Goal: Information Seeking & Learning: Compare options

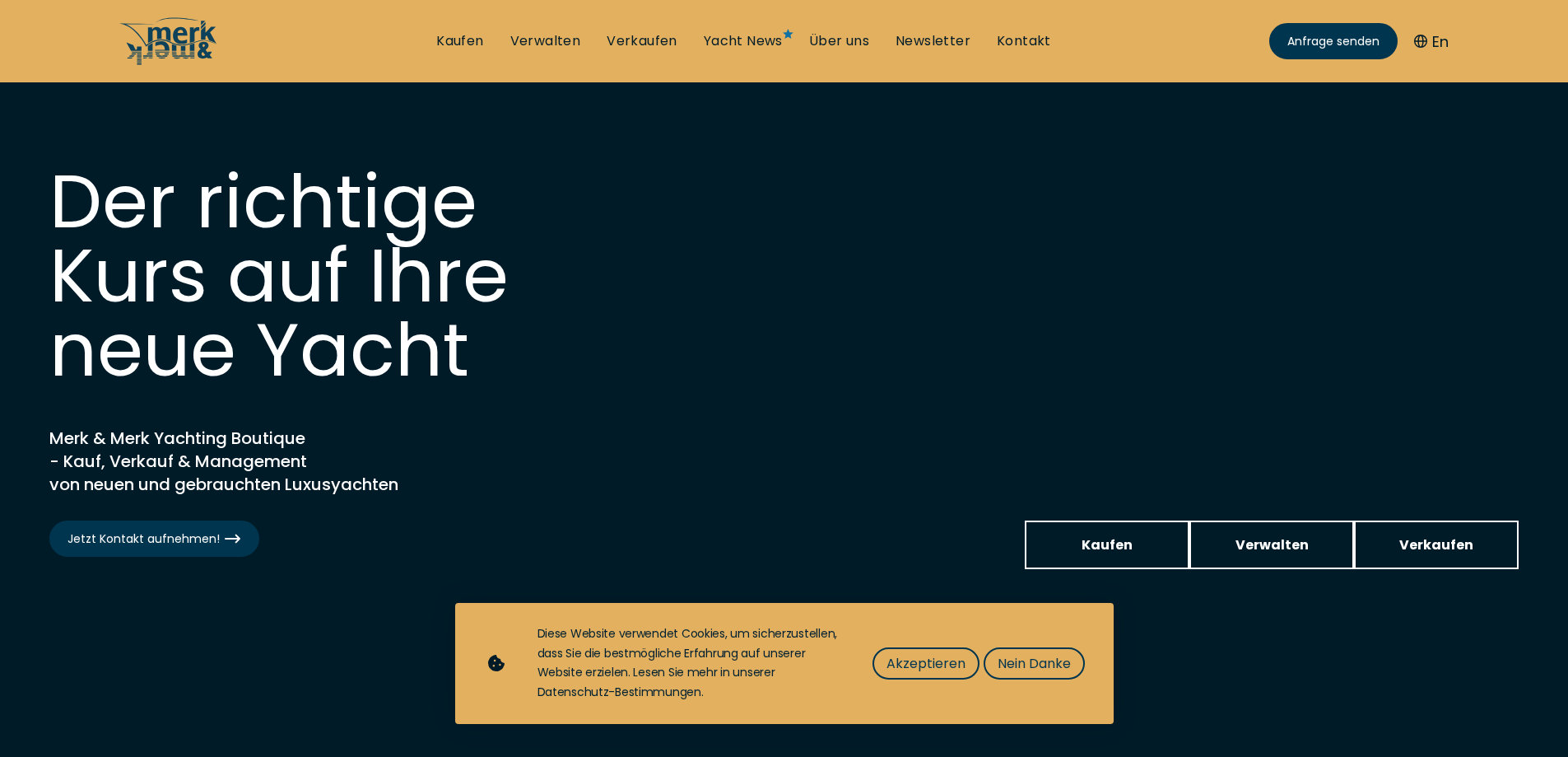
click at [473, 35] on link "Kaufen" at bounding box center [460, 41] width 47 height 18
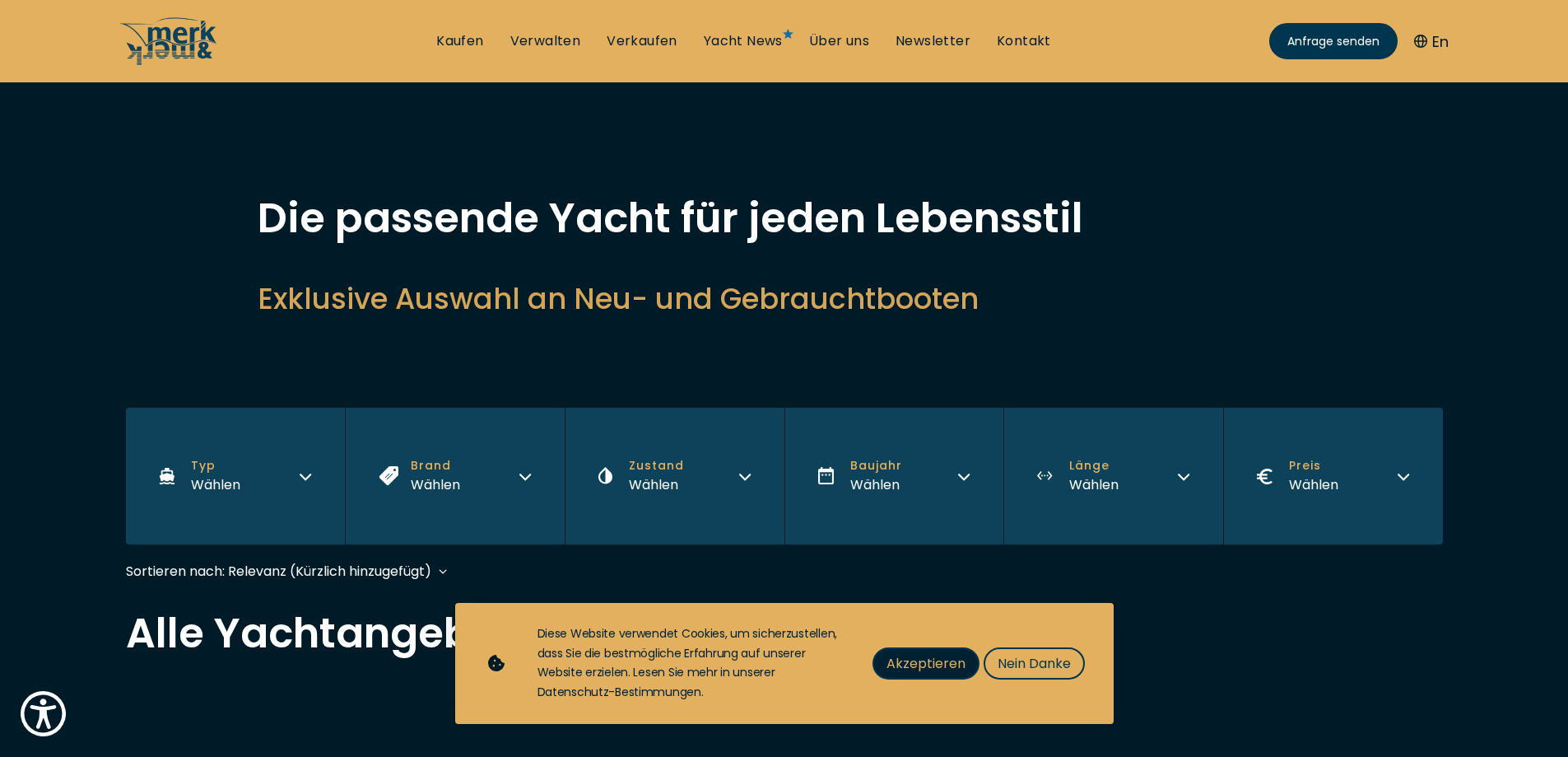
click at [938, 664] on span "Akzeptieren" at bounding box center [926, 663] width 79 height 20
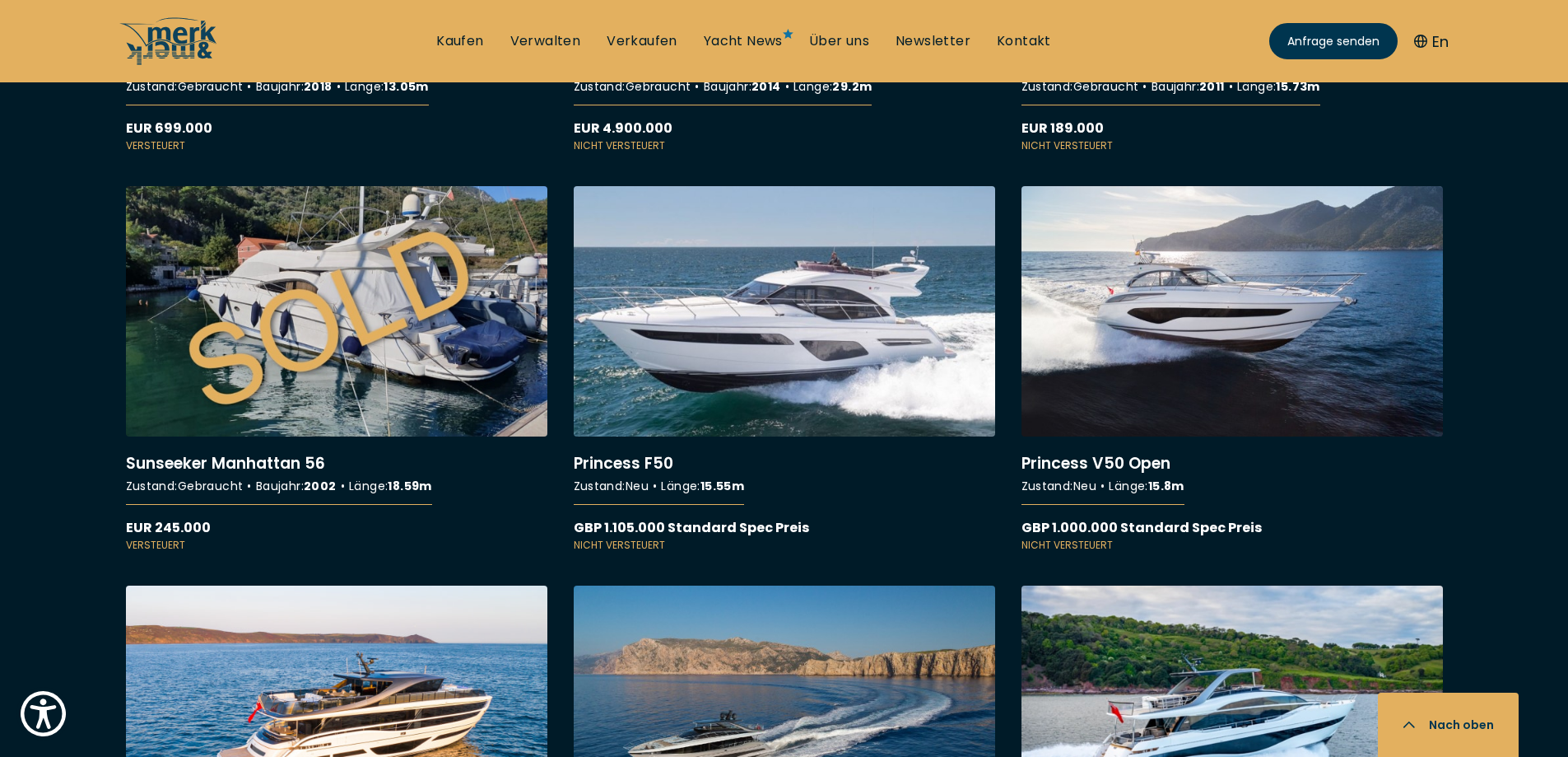
scroll to position [13997, 0]
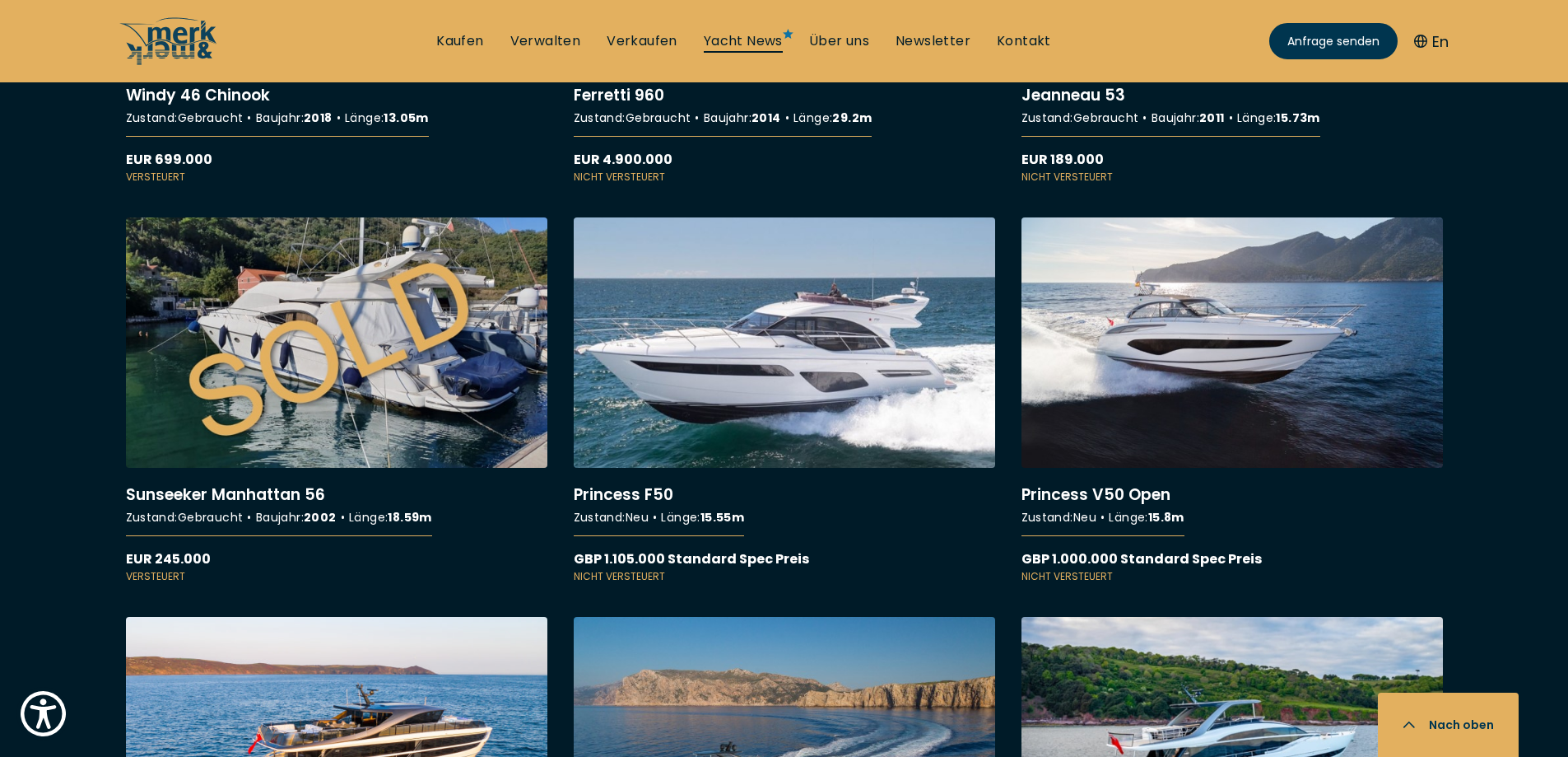
click at [759, 42] on link "Yacht News" at bounding box center [743, 41] width 79 height 18
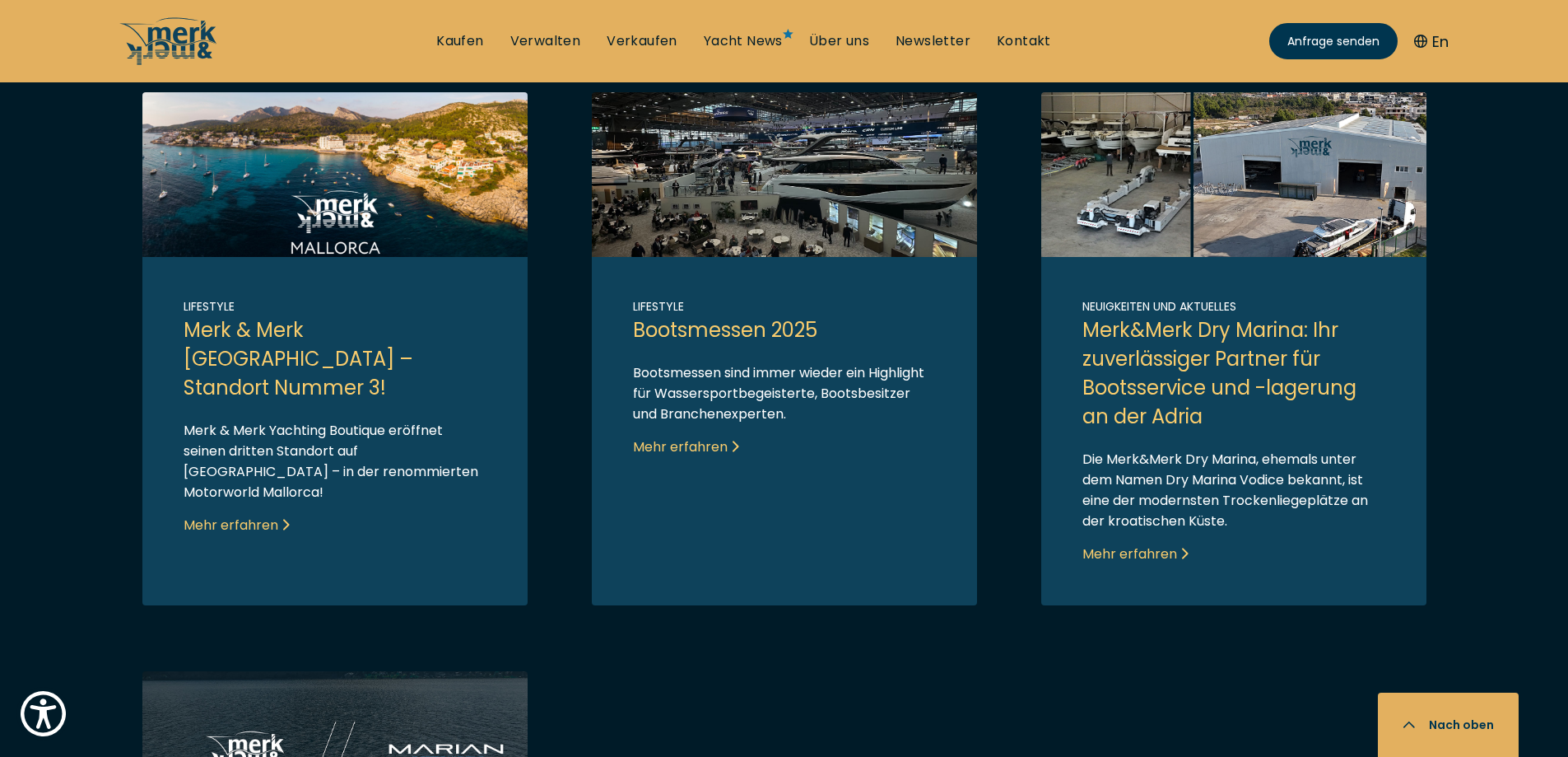
scroll to position [988, 0]
click at [311, 355] on link "Link to post" at bounding box center [335, 348] width 385 height 513
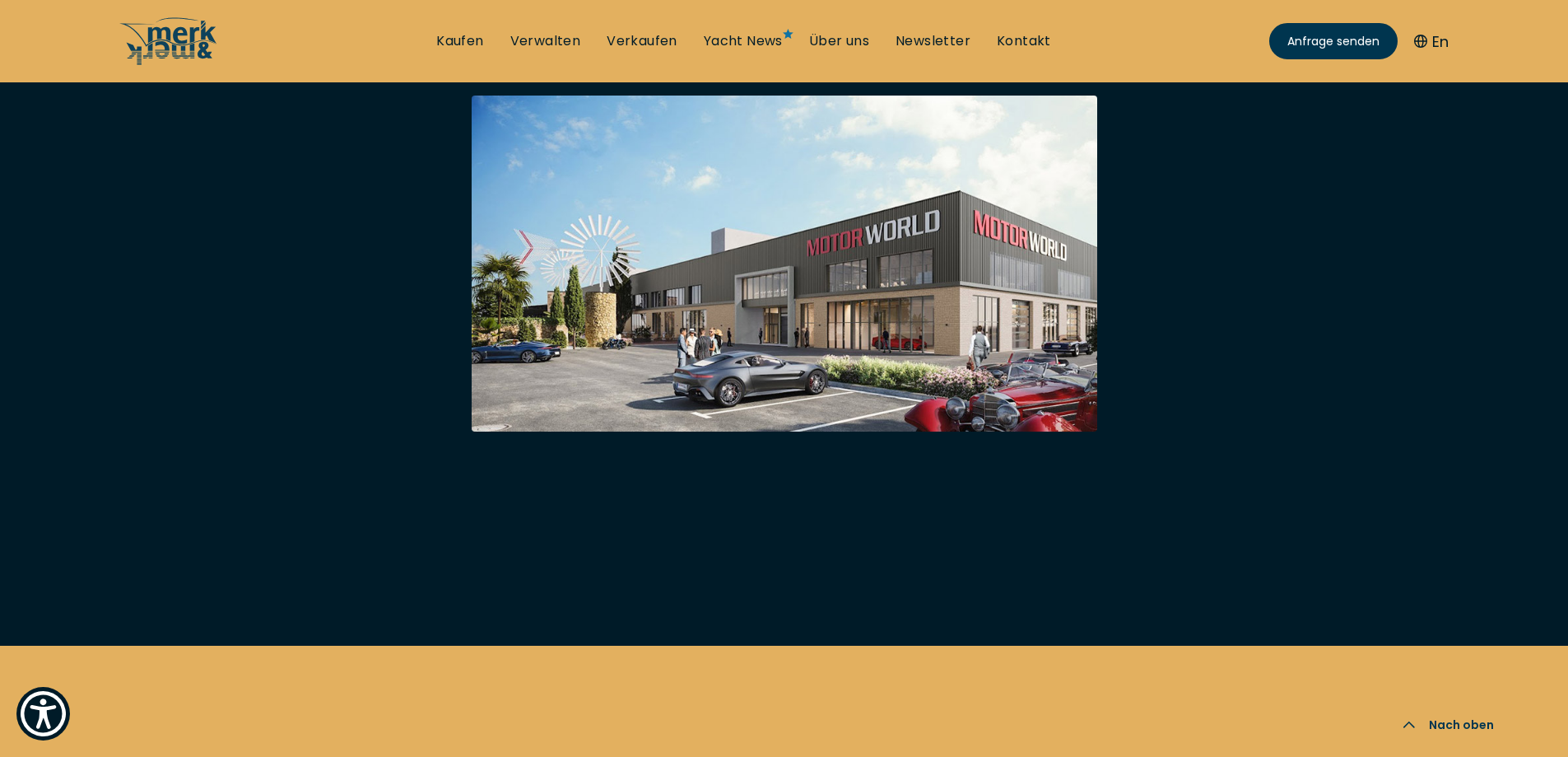
scroll to position [3153, 0]
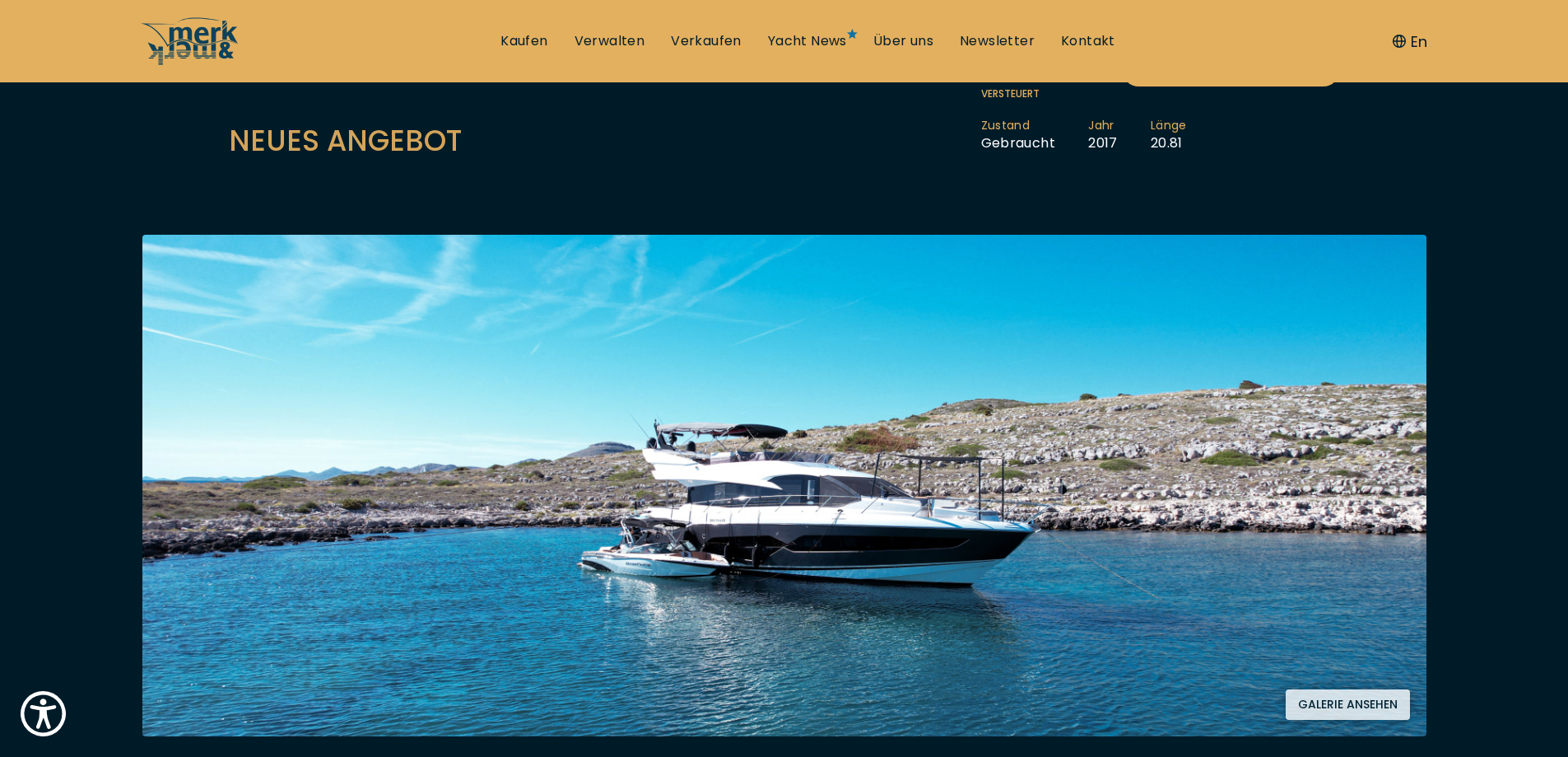
scroll to position [165, 0]
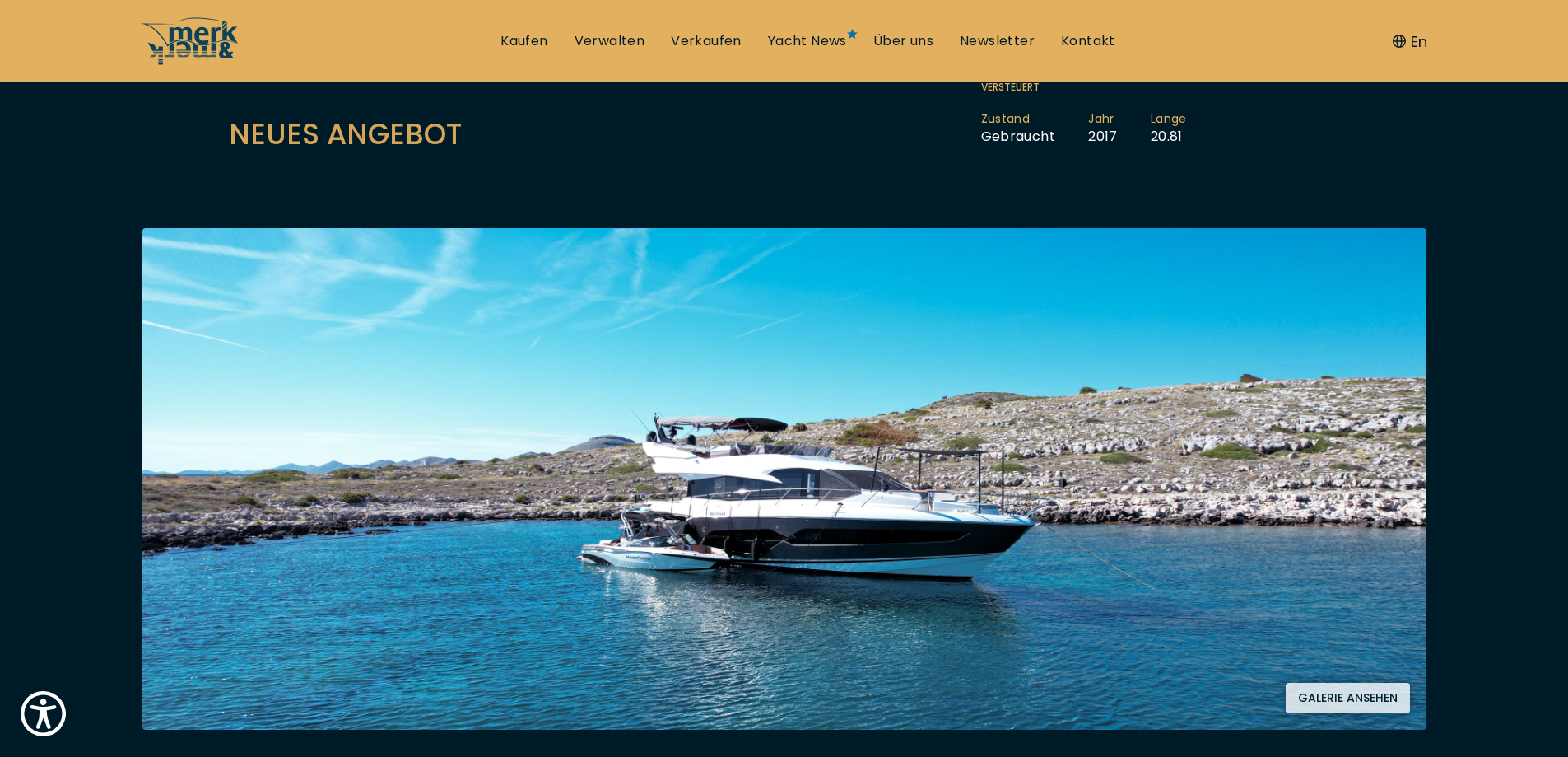
click at [822, 492] on img at bounding box center [784, 479] width 1284 height 501
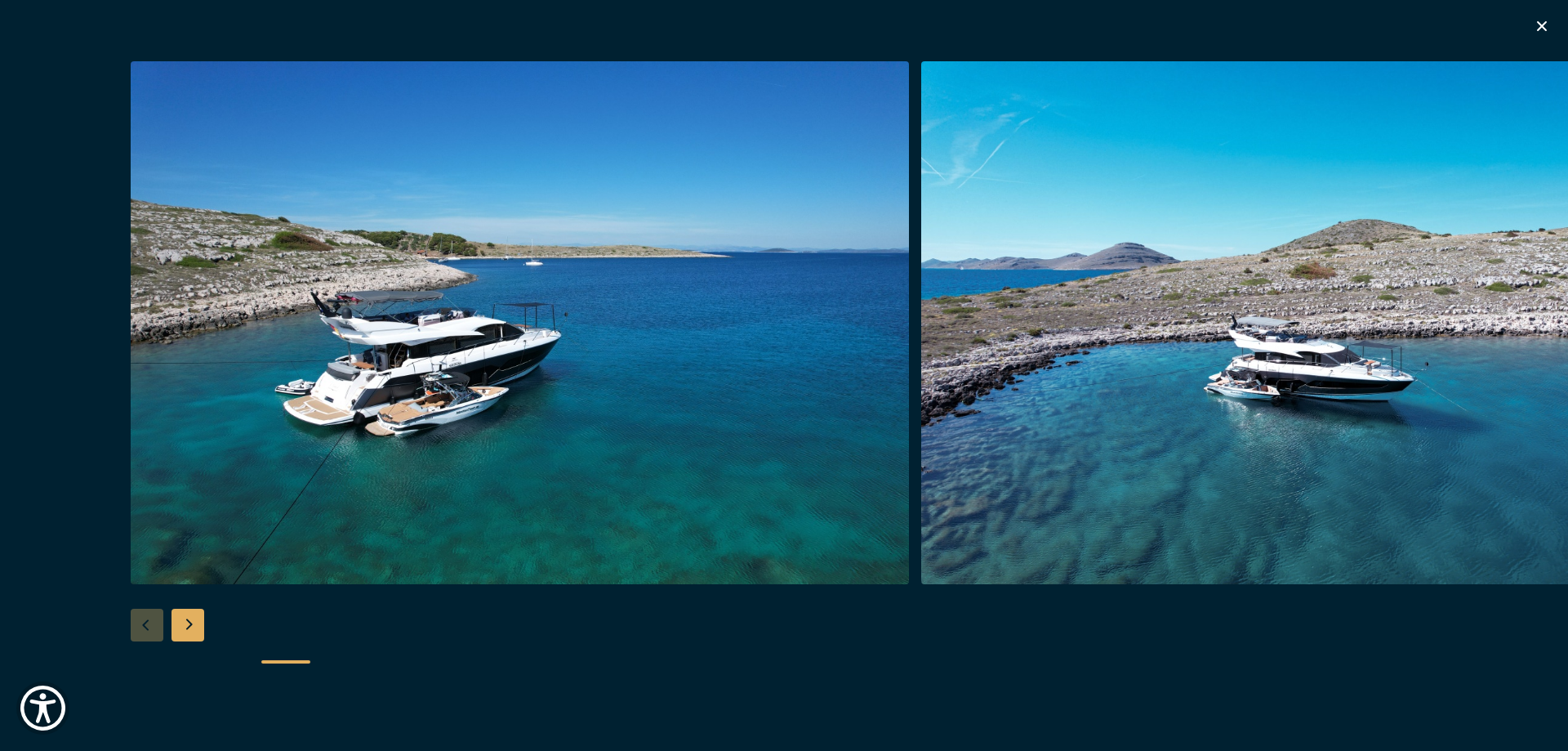
click at [562, 365] on img "button" at bounding box center [520, 322] width 779 height 522
click at [187, 629] on div "Next slide" at bounding box center [188, 625] width 33 height 33
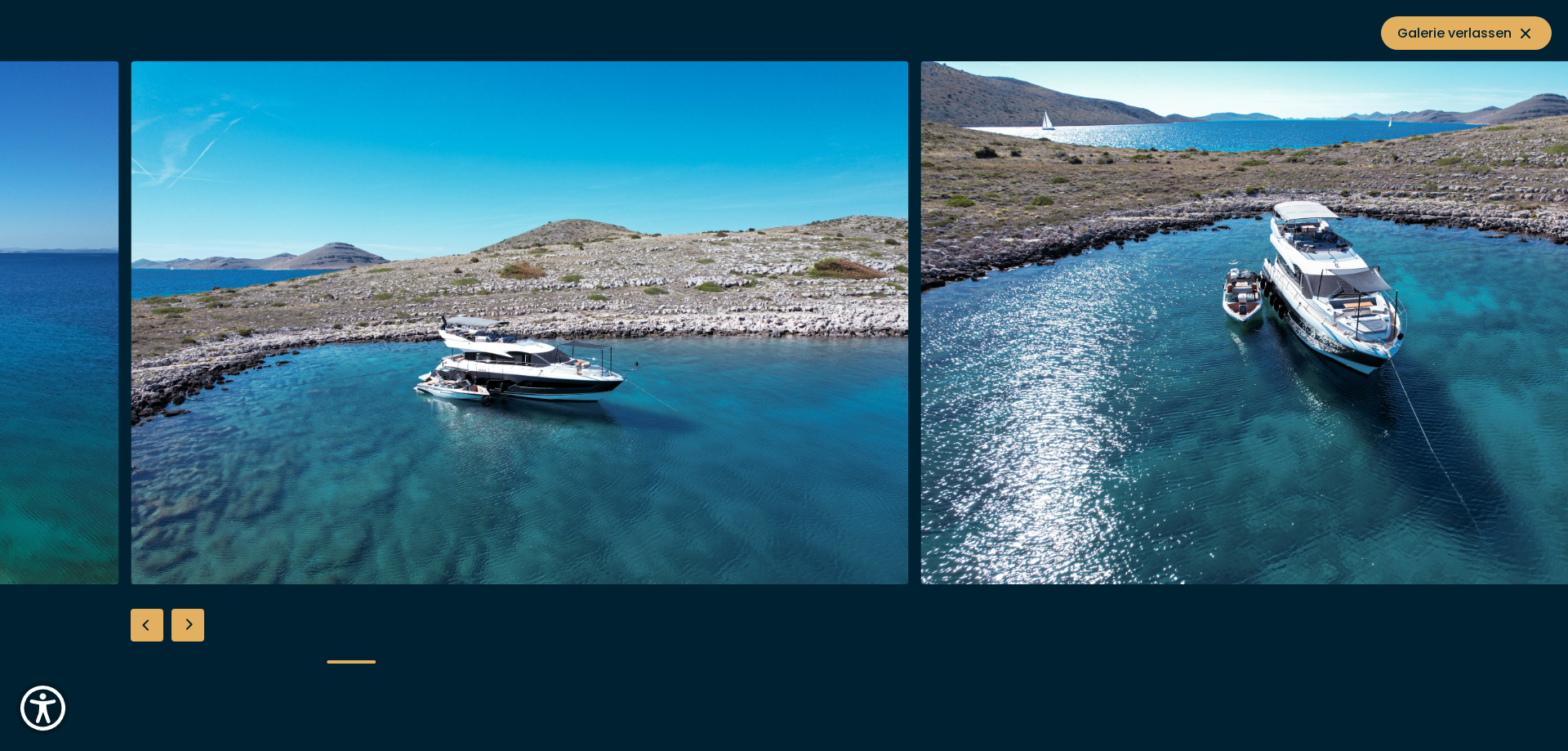
click at [187, 629] on div "Next slide" at bounding box center [188, 625] width 33 height 33
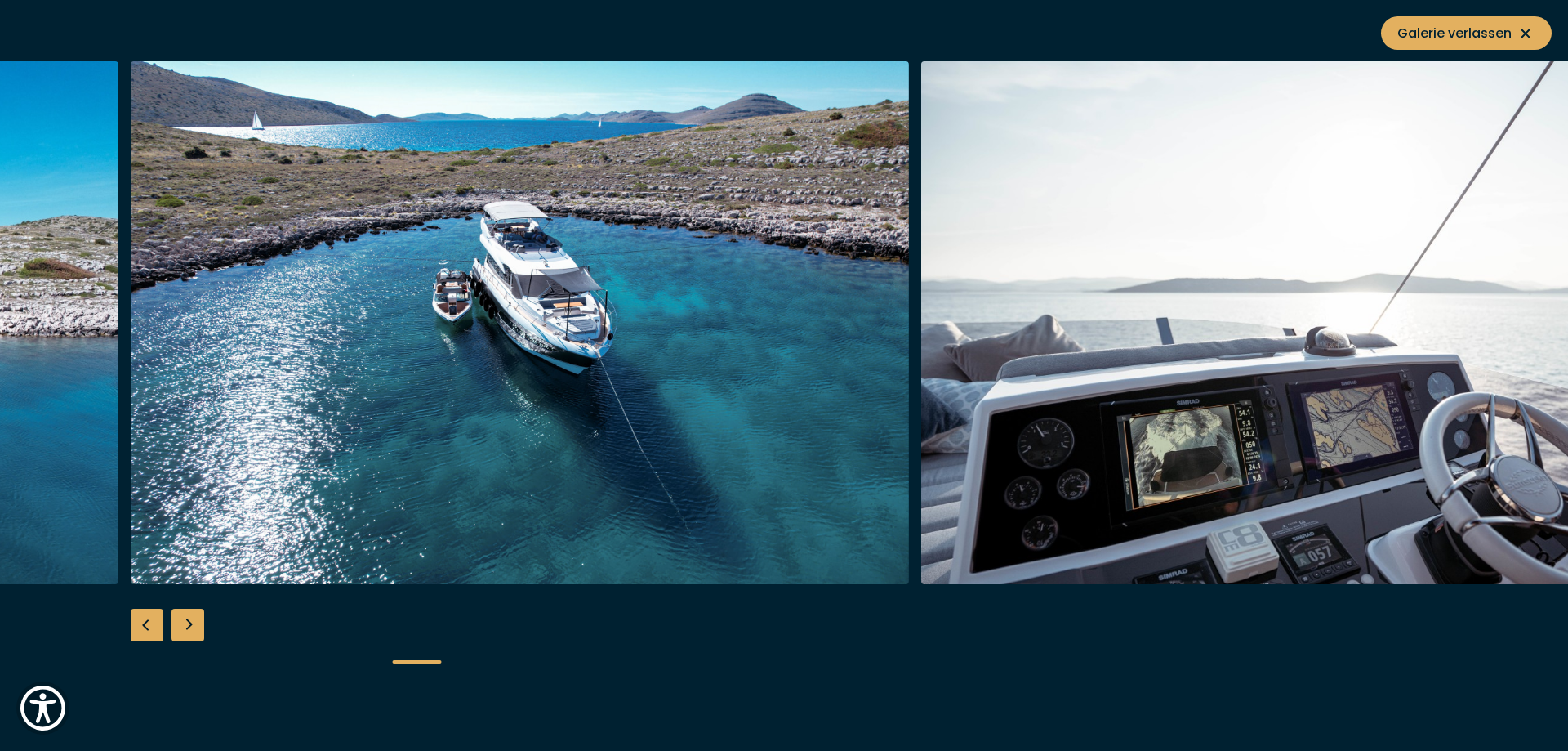
click at [187, 628] on div "Next slide" at bounding box center [188, 625] width 33 height 33
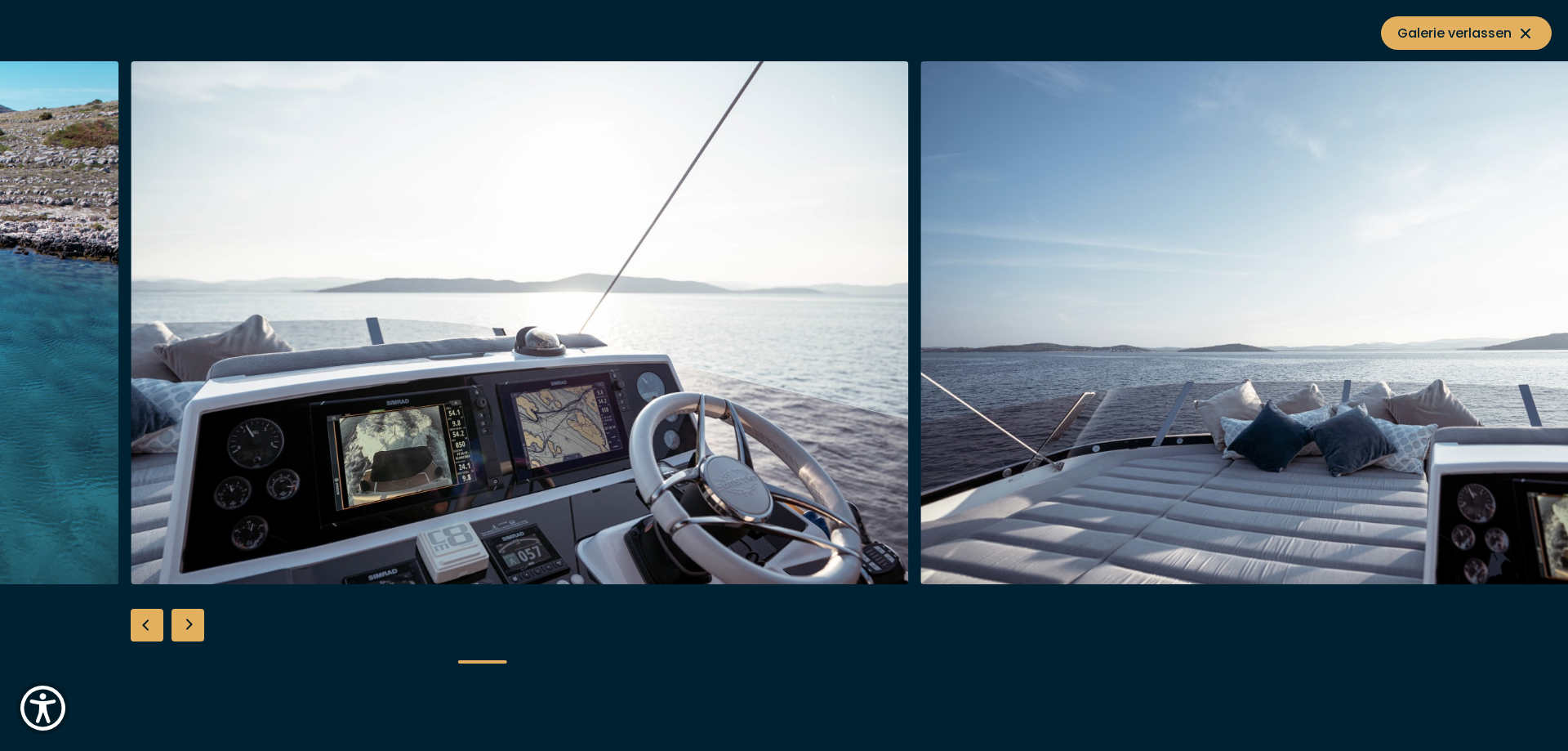
click at [187, 628] on div "Next slide" at bounding box center [188, 625] width 33 height 33
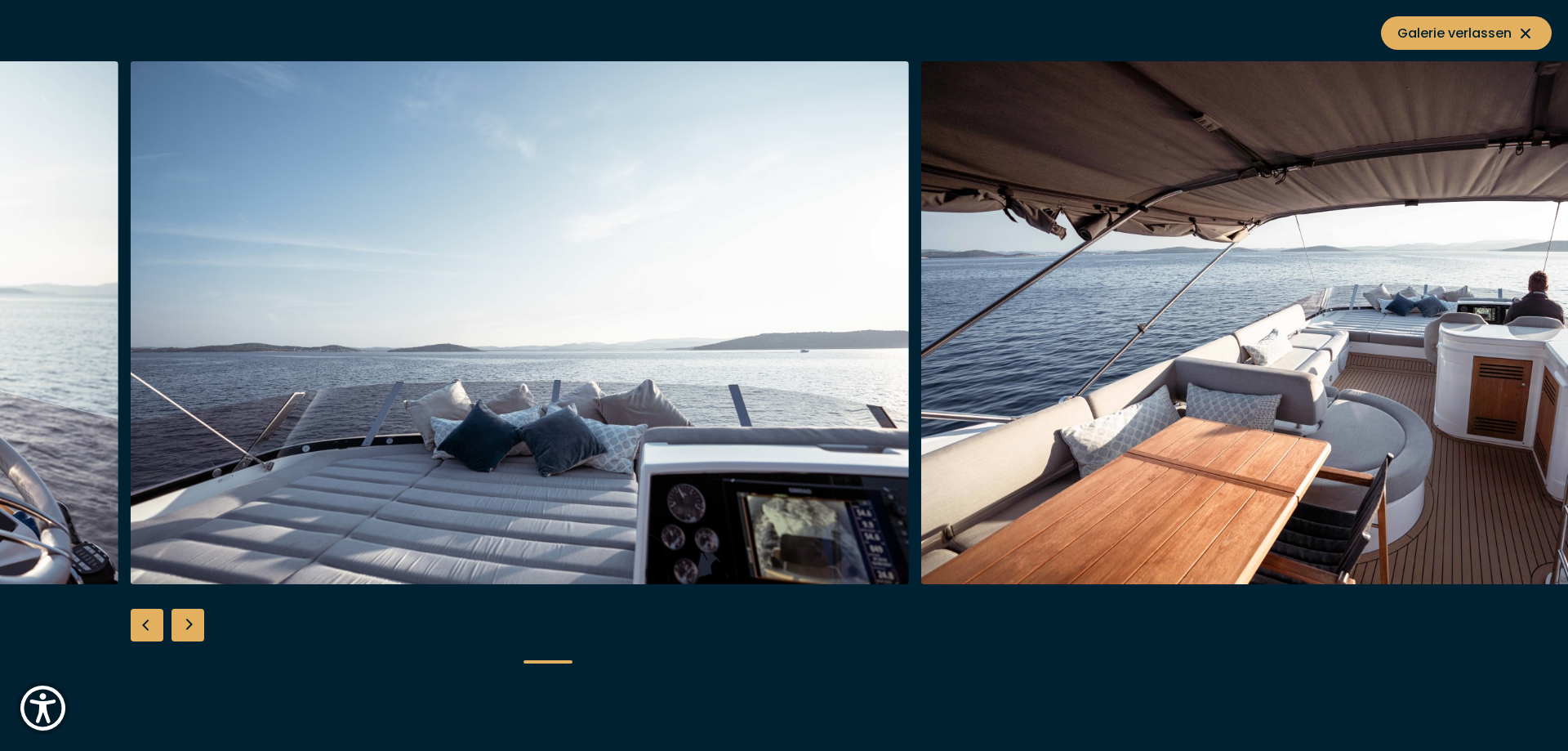
click at [187, 628] on div "Next slide" at bounding box center [188, 625] width 33 height 33
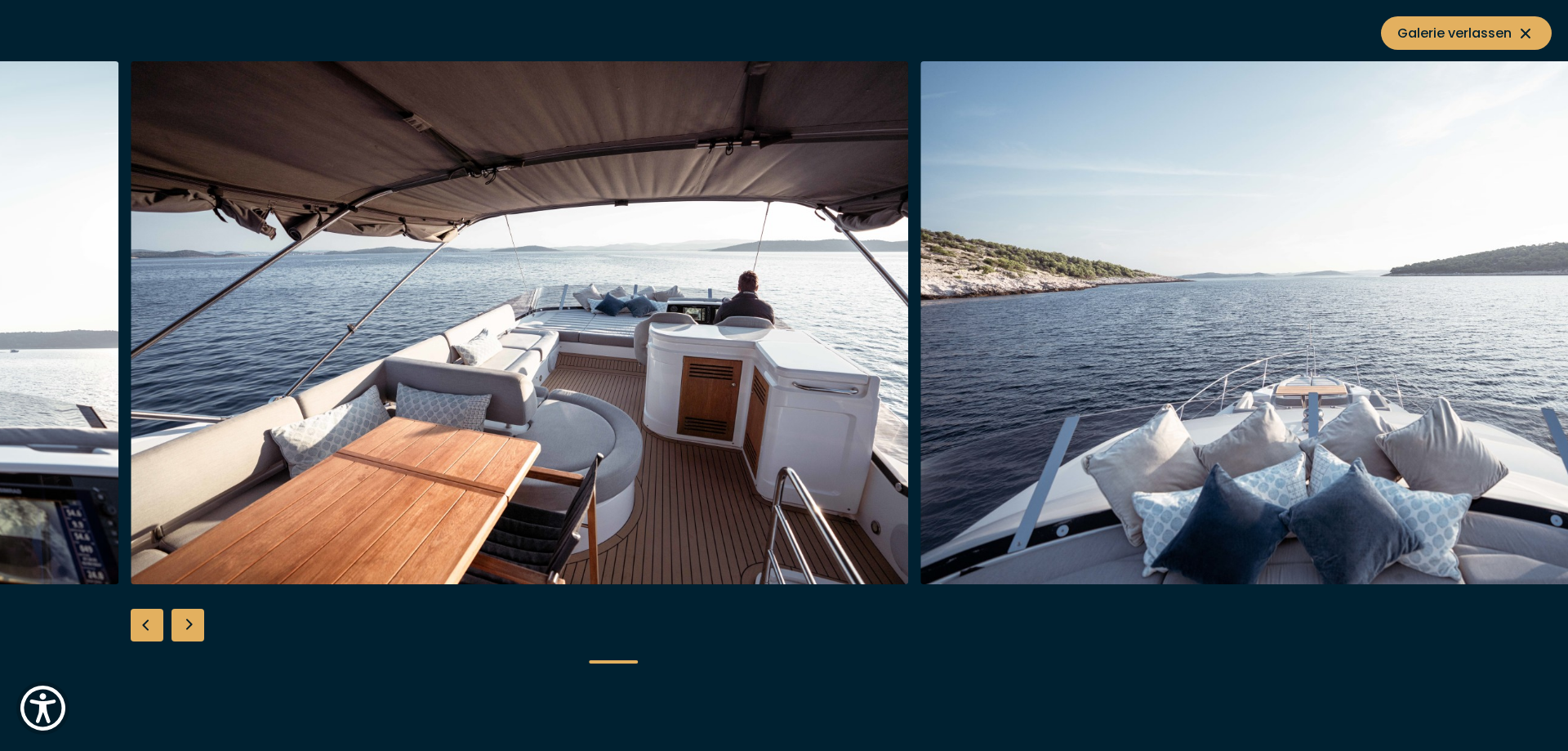
click at [187, 628] on div "Next slide" at bounding box center [188, 625] width 33 height 33
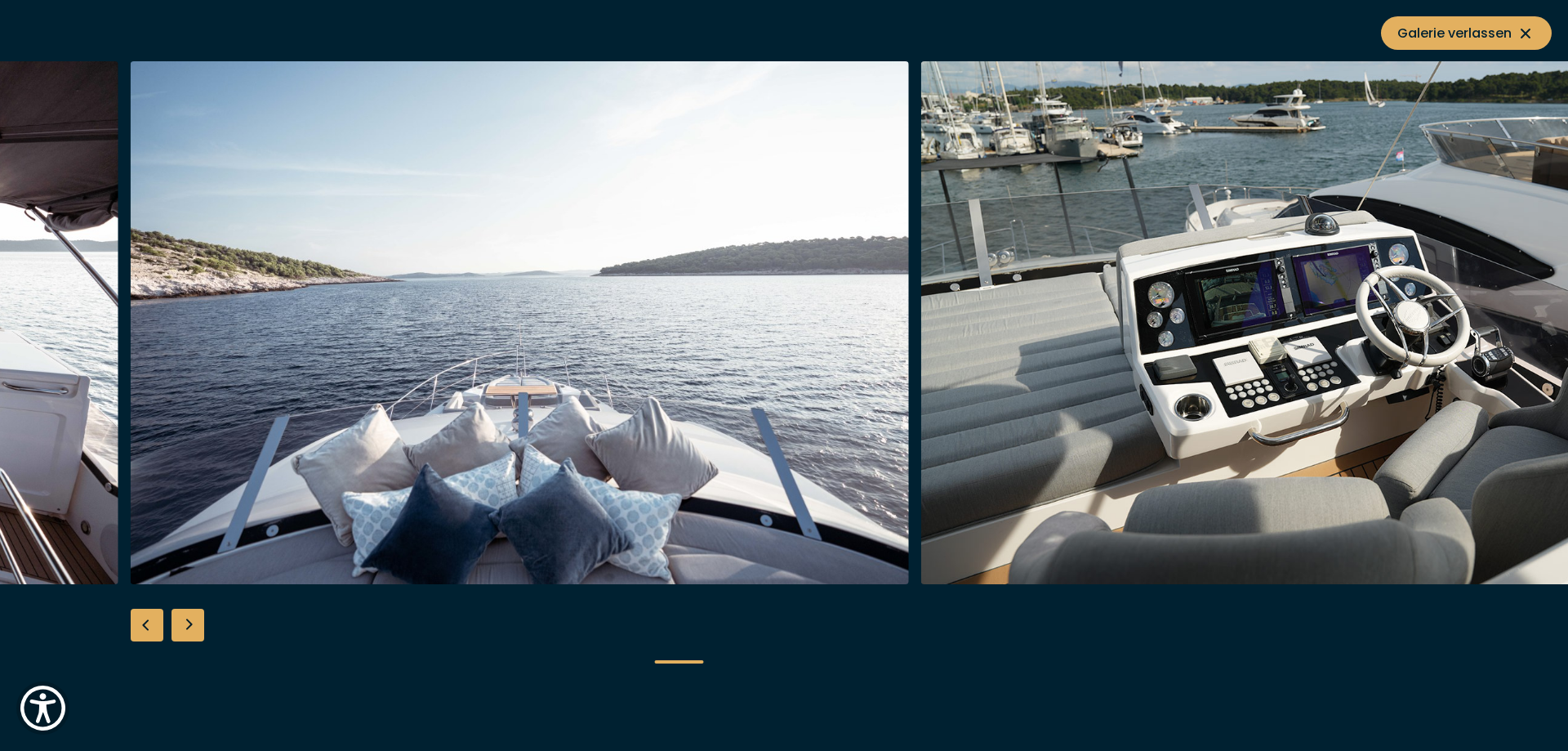
click at [187, 628] on div "Next slide" at bounding box center [188, 625] width 33 height 33
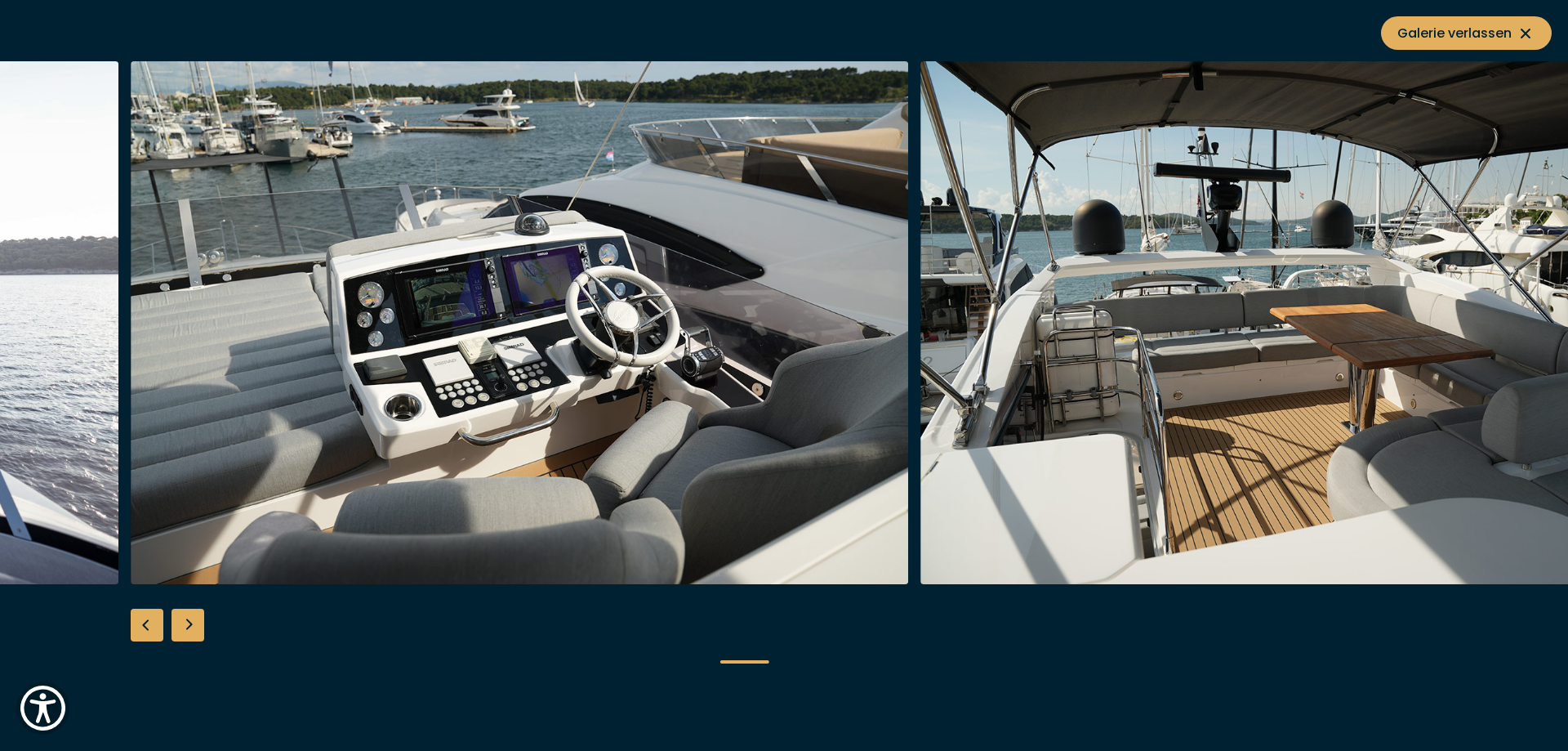
click at [187, 628] on div "Next slide" at bounding box center [188, 625] width 33 height 33
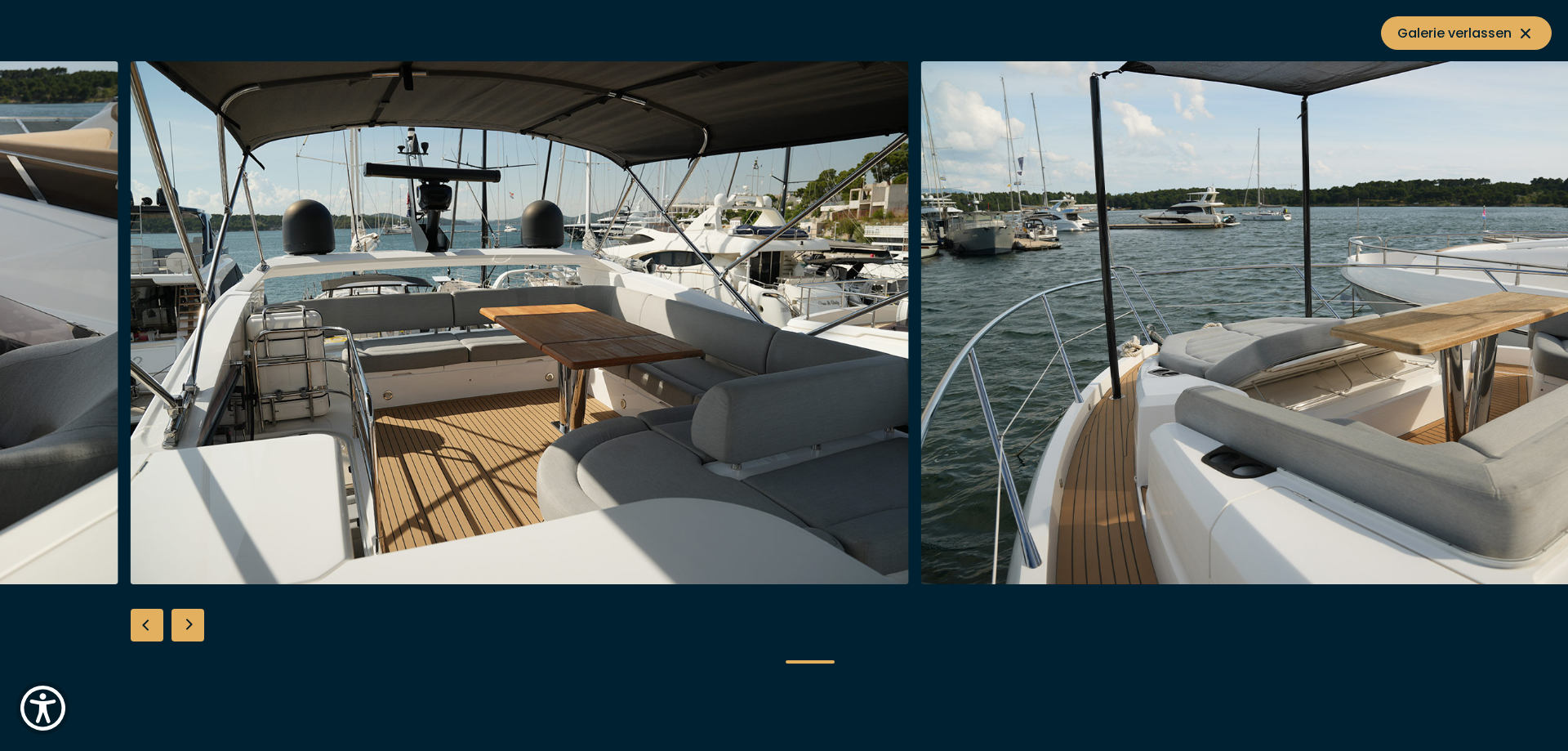
click at [187, 628] on div "Next slide" at bounding box center [188, 625] width 33 height 33
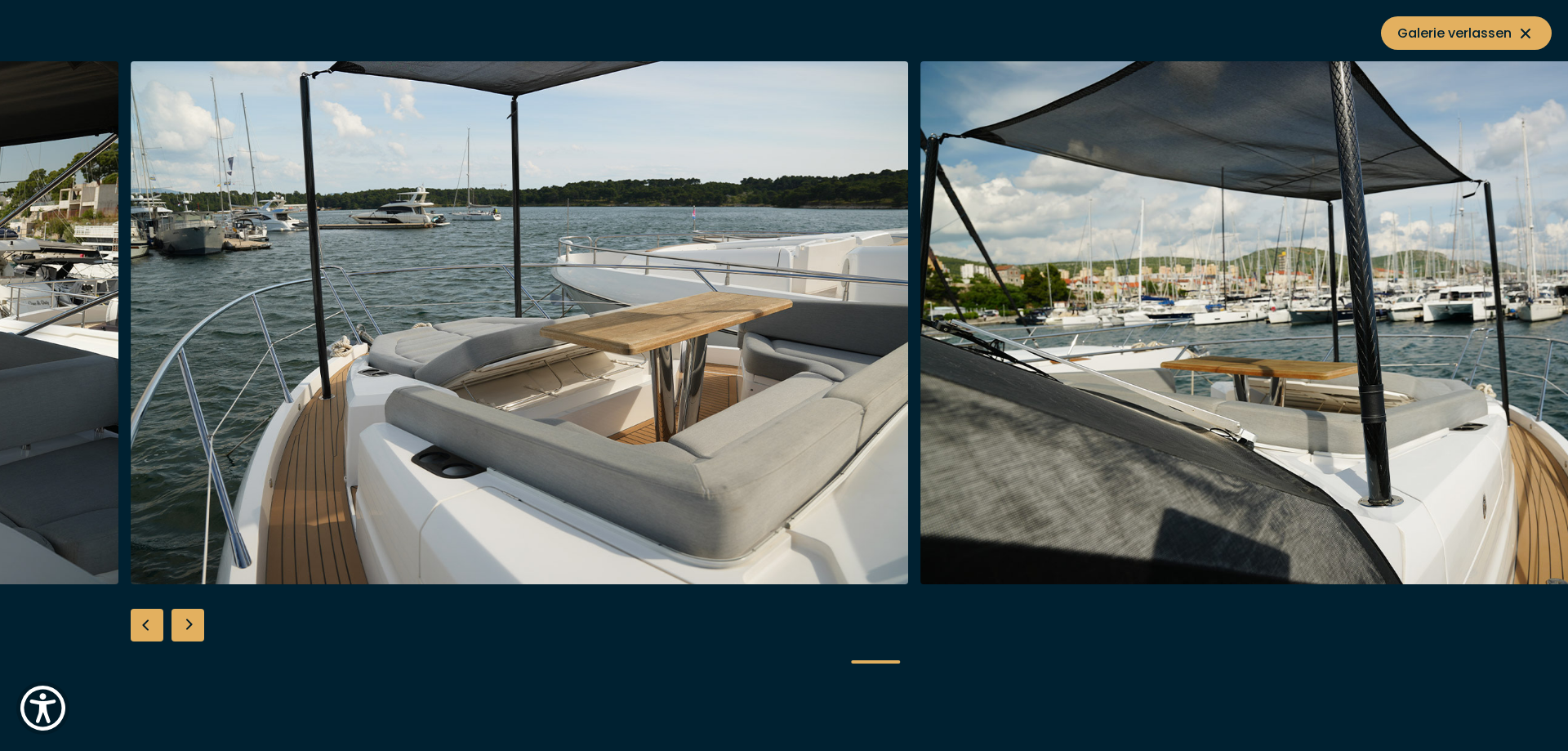
click at [187, 628] on div "Next slide" at bounding box center [188, 625] width 33 height 33
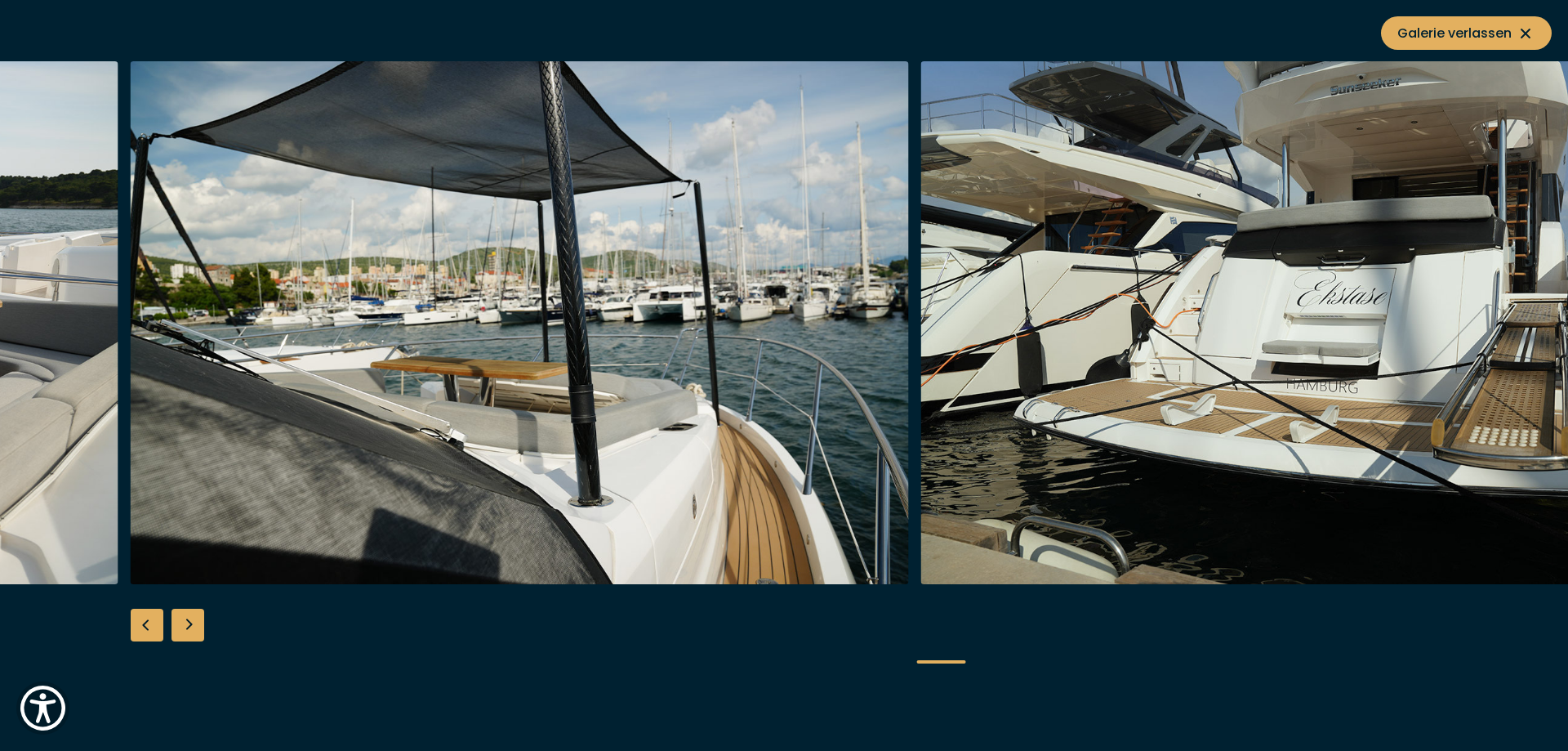
click at [187, 628] on div "Next slide" at bounding box center [188, 625] width 33 height 33
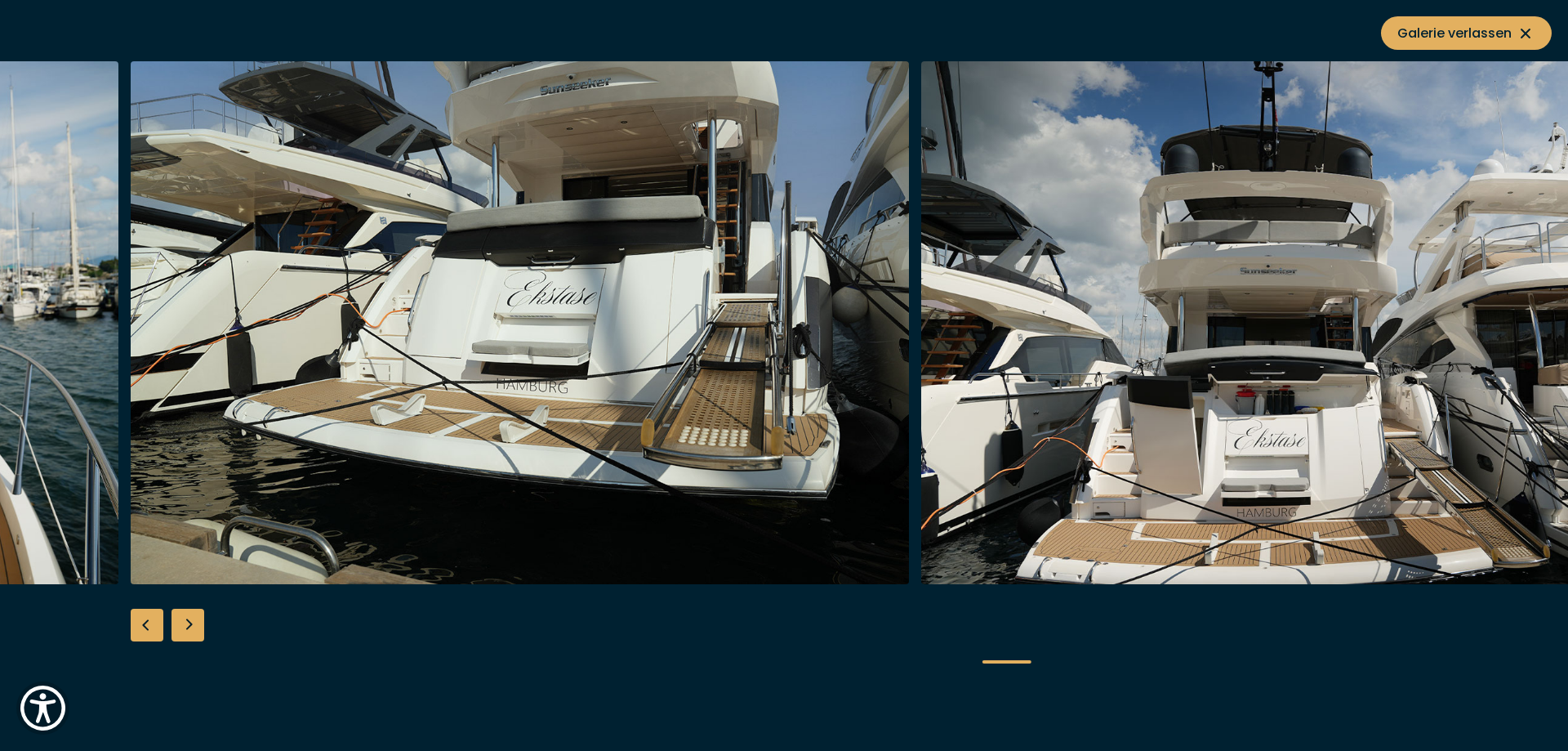
click at [187, 628] on div "Next slide" at bounding box center [188, 625] width 33 height 33
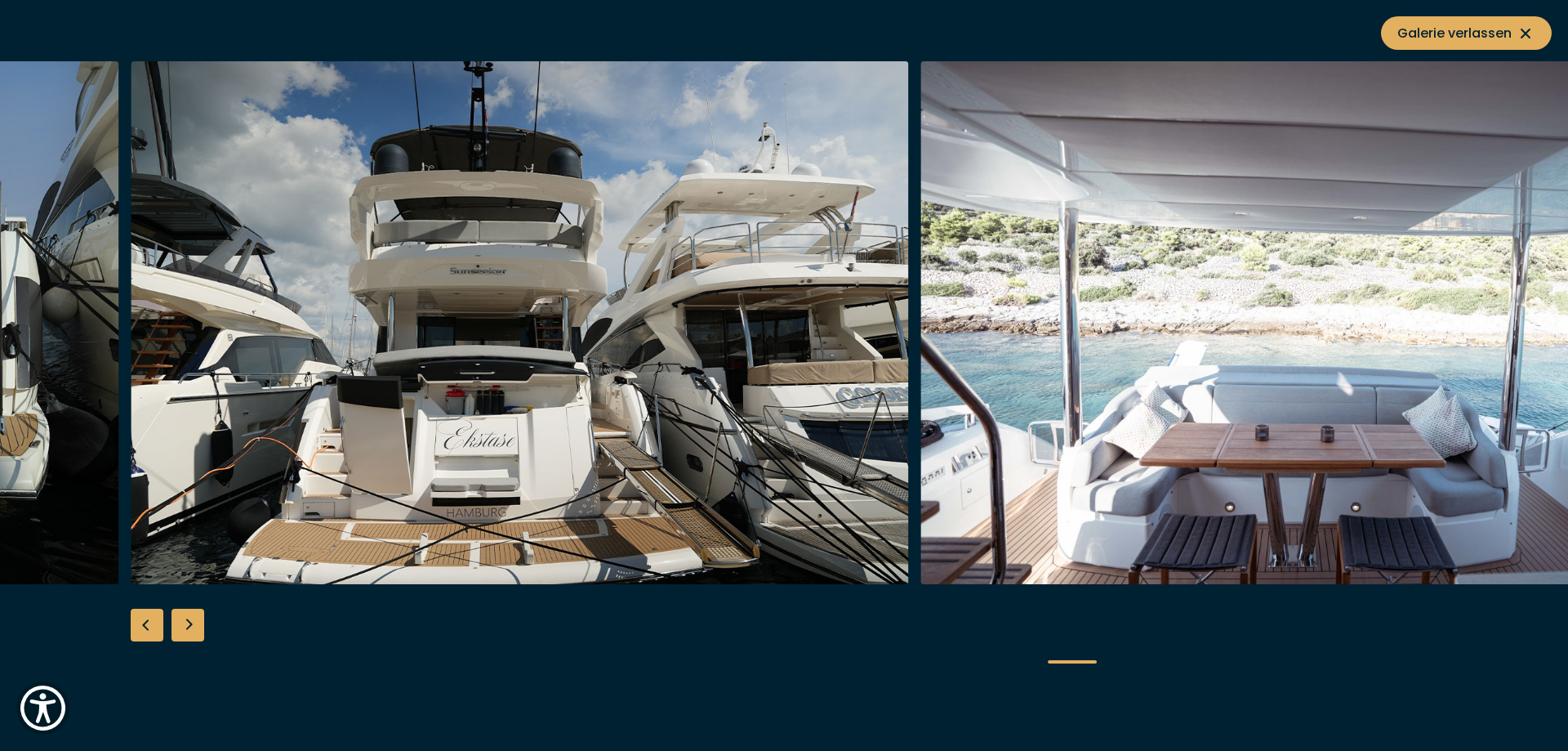
click at [187, 628] on div "Next slide" at bounding box center [188, 625] width 33 height 33
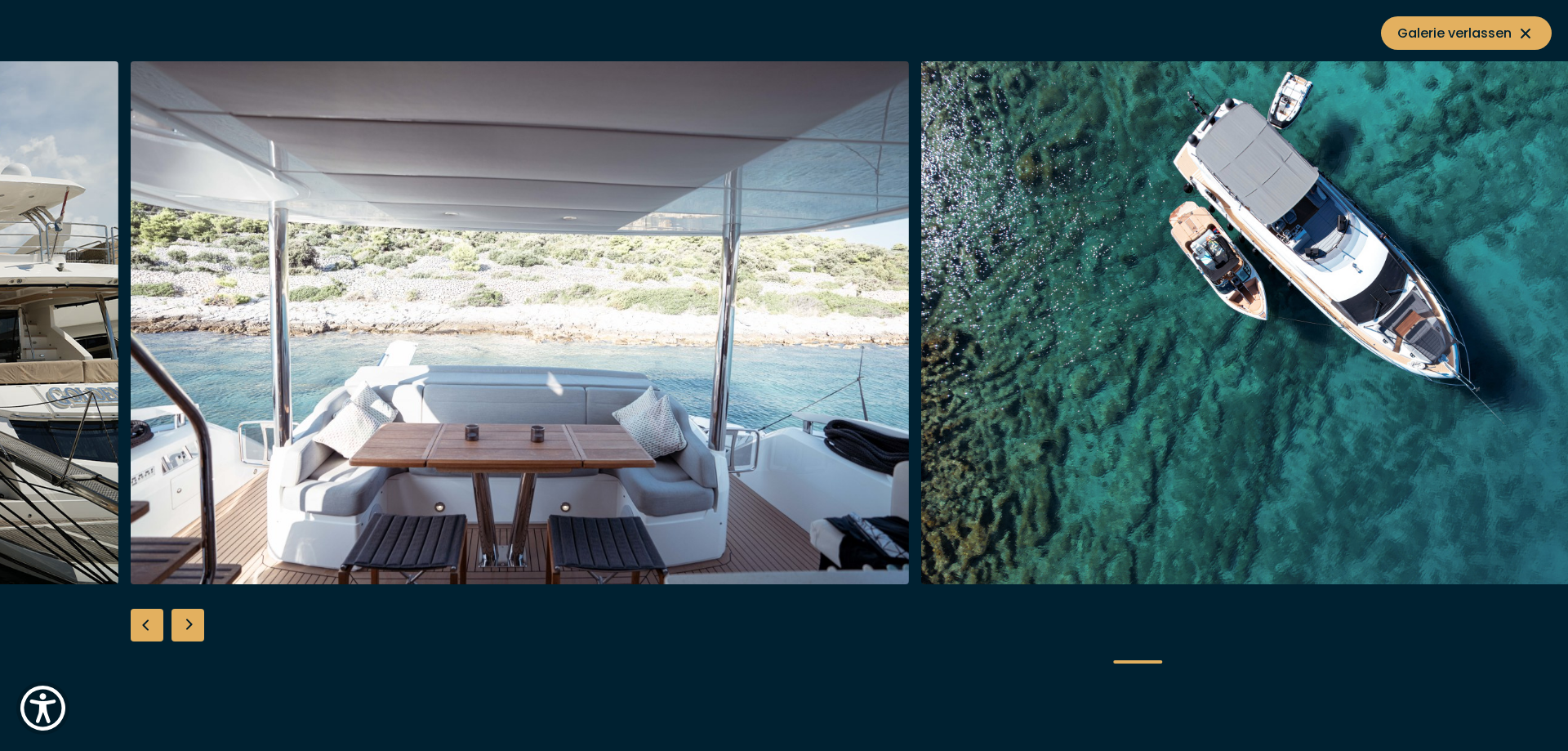
click at [187, 628] on div "Next slide" at bounding box center [188, 625] width 33 height 33
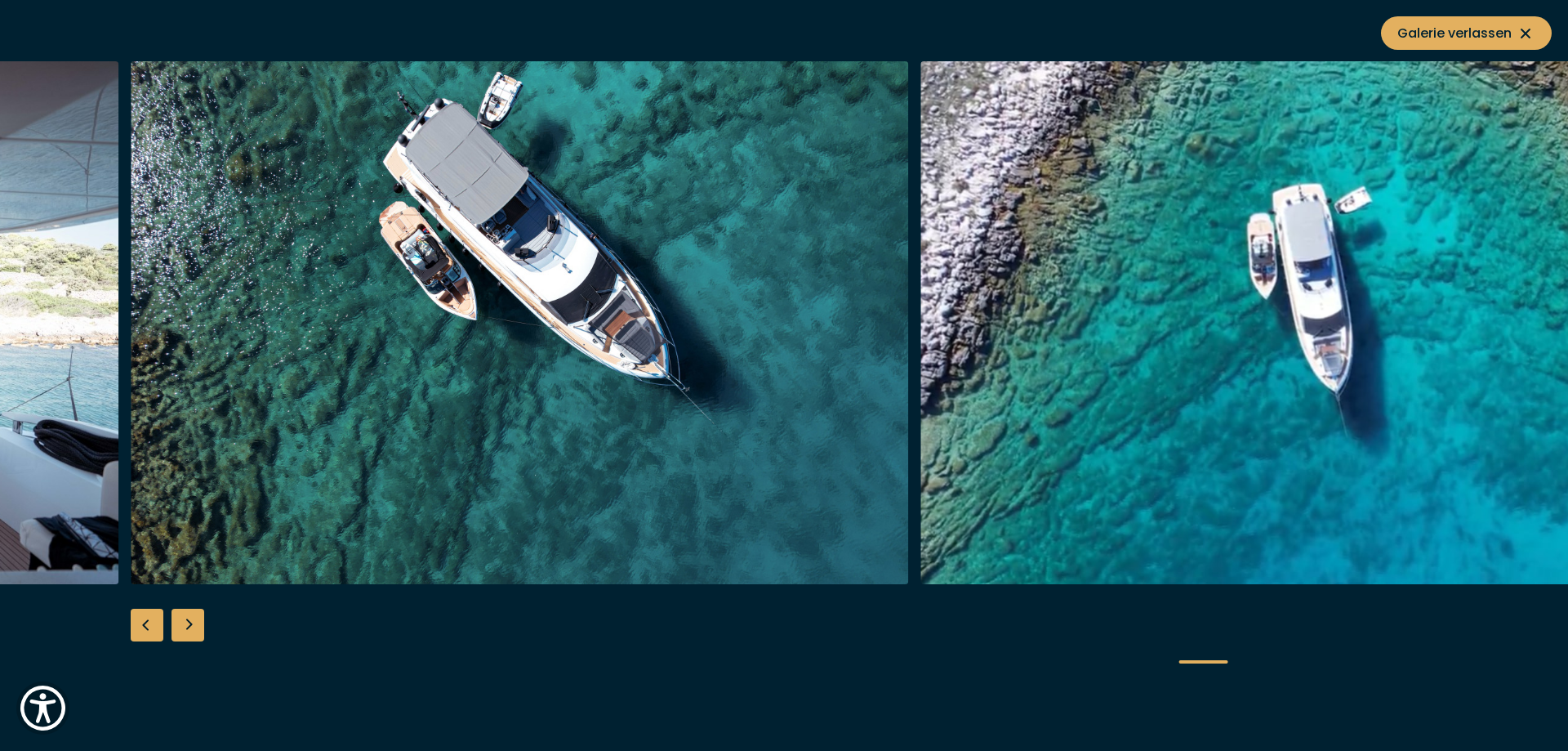
click at [187, 628] on div "Next slide" at bounding box center [188, 625] width 33 height 33
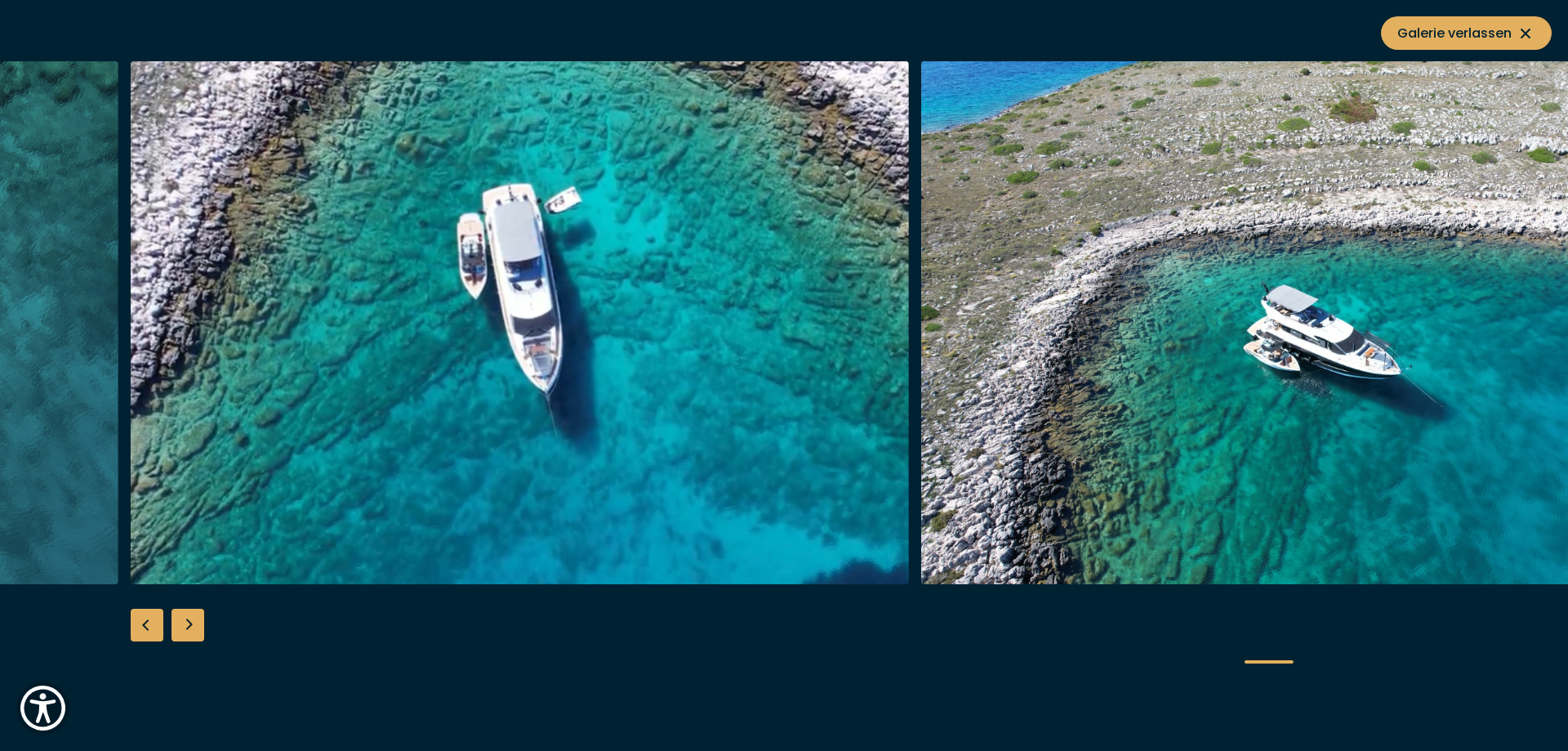
click at [187, 628] on div "Next slide" at bounding box center [188, 625] width 33 height 33
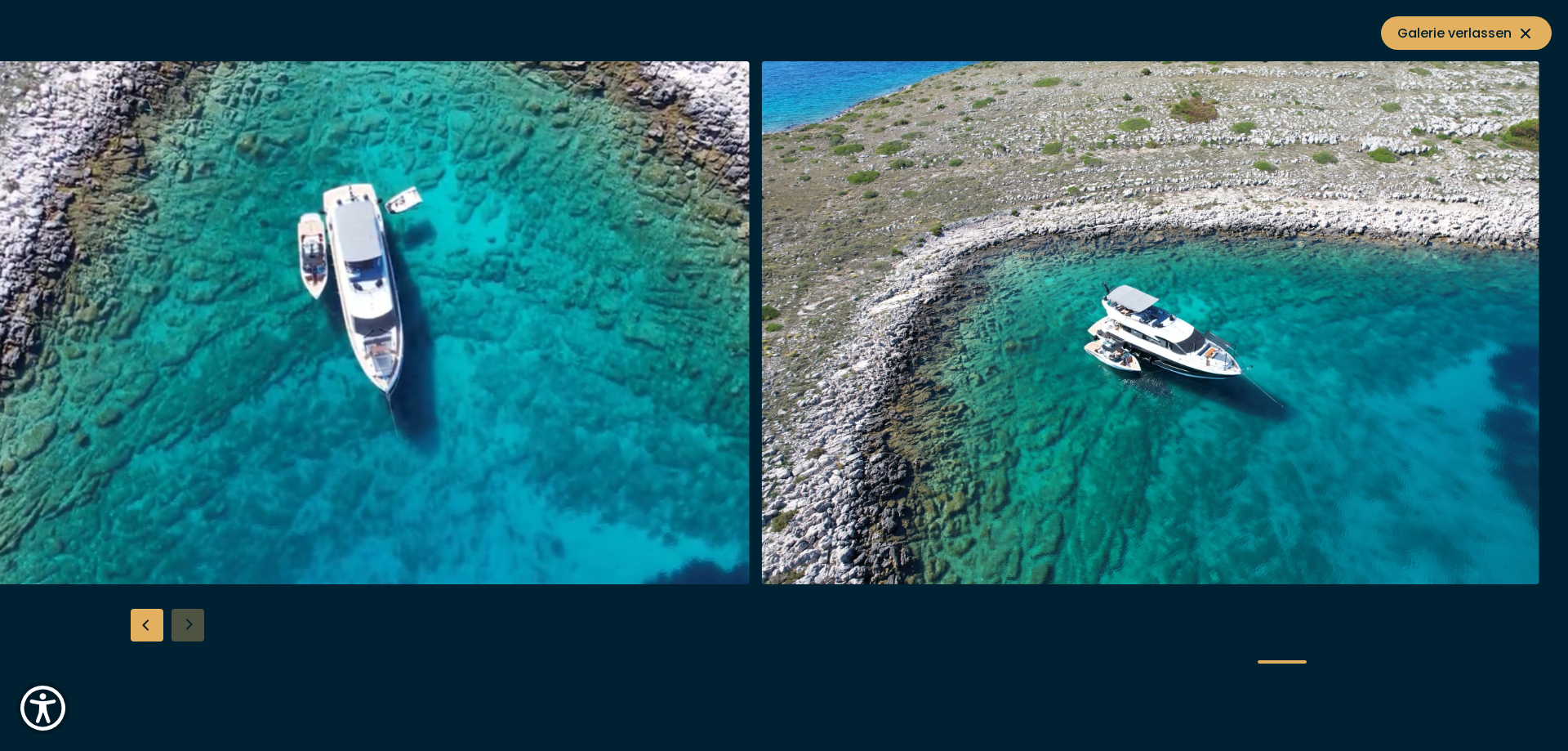
click at [187, 628] on div at bounding box center [784, 375] width 1568 height 629
click at [1528, 33] on icon at bounding box center [1525, 33] width 19 height 19
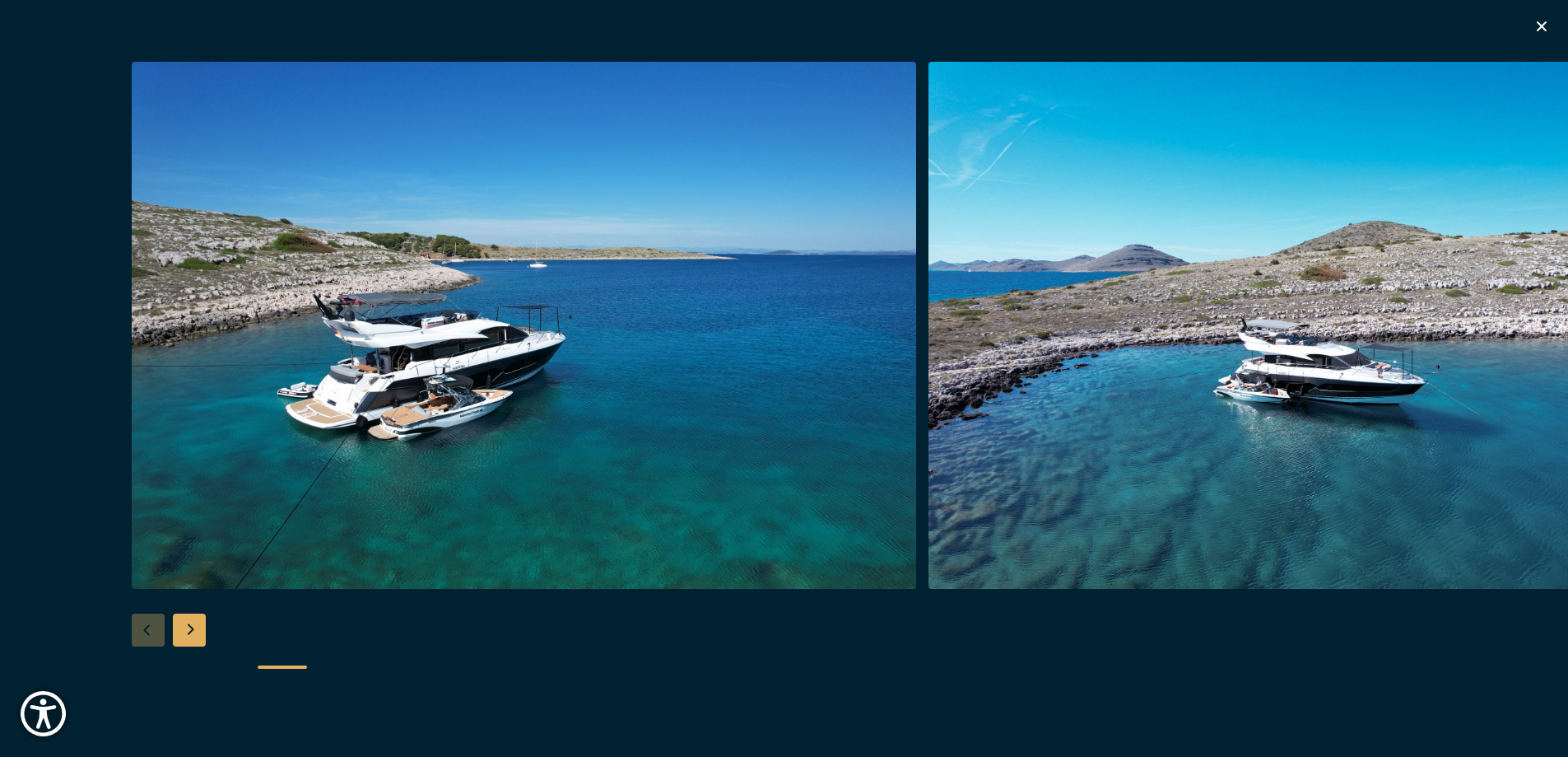
scroll to position [824, 0]
click at [1539, 26] on icon "button" at bounding box center [1541, 26] width 19 height 19
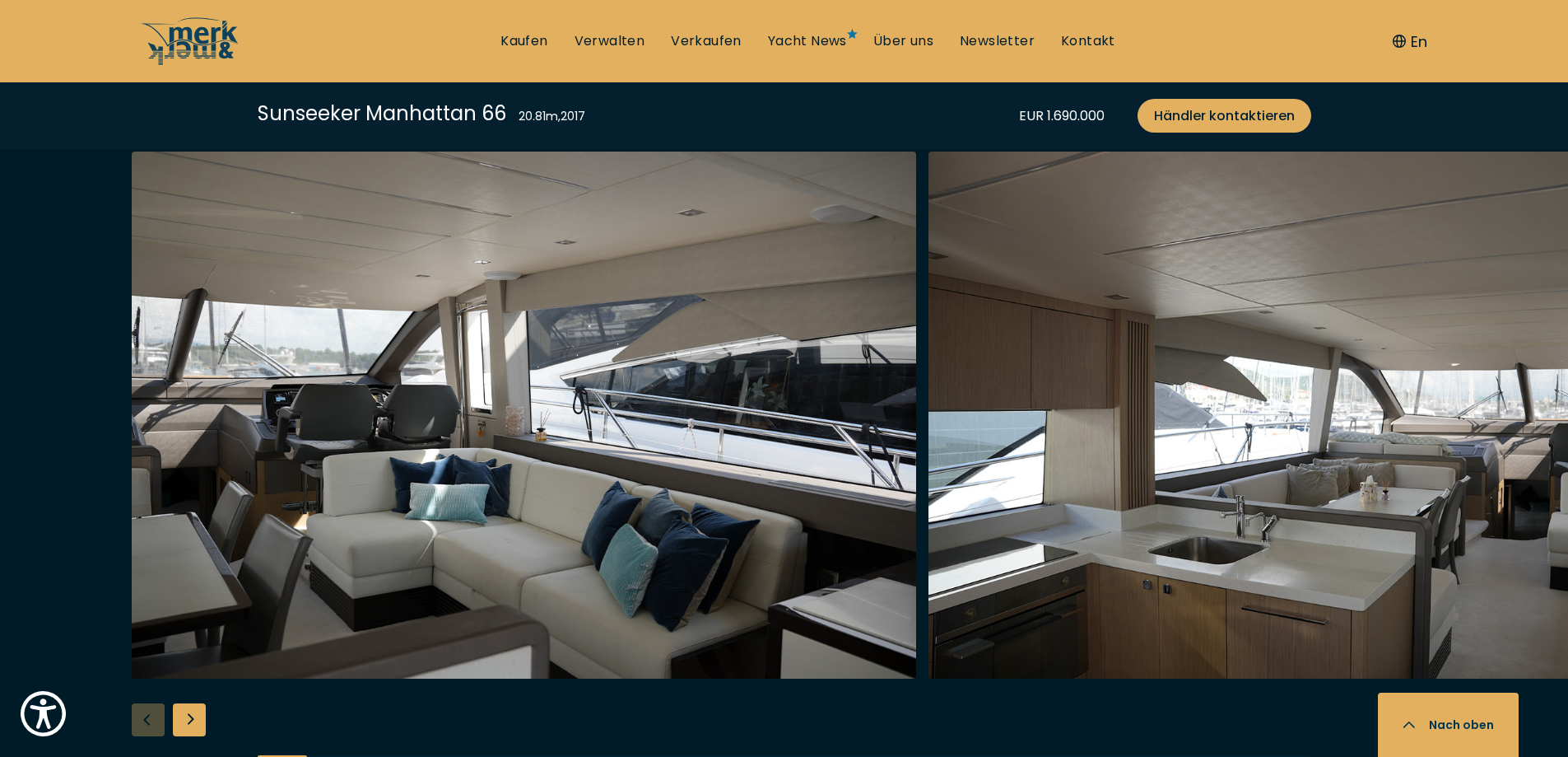
scroll to position [2717, 0]
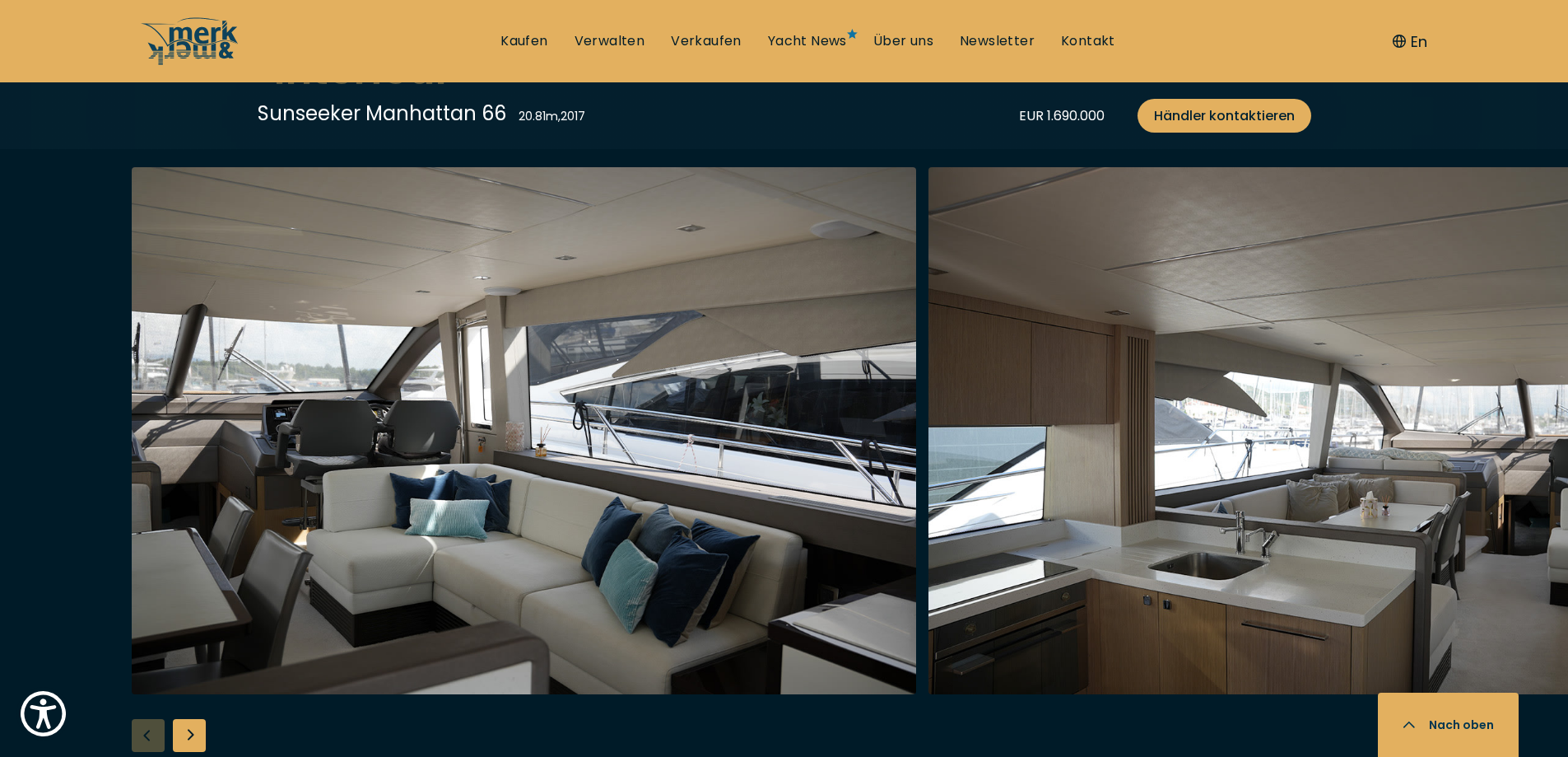
click at [498, 447] on img "button" at bounding box center [524, 430] width 784 height 527
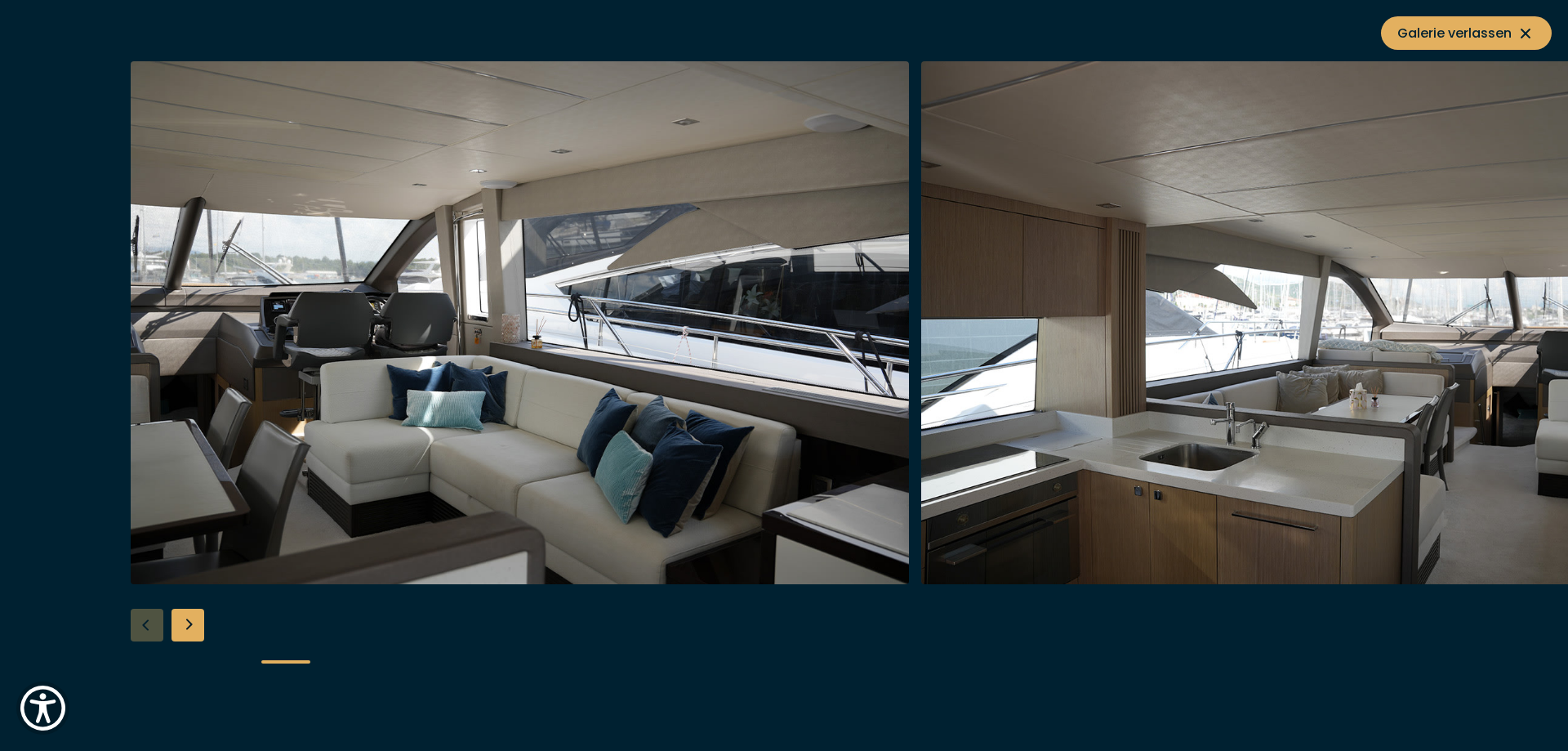
click at [501, 315] on img "button" at bounding box center [520, 322] width 779 height 522
click at [1316, 375] on img "button" at bounding box center [1310, 322] width 779 height 522
click at [194, 620] on div "Next slide" at bounding box center [188, 625] width 33 height 33
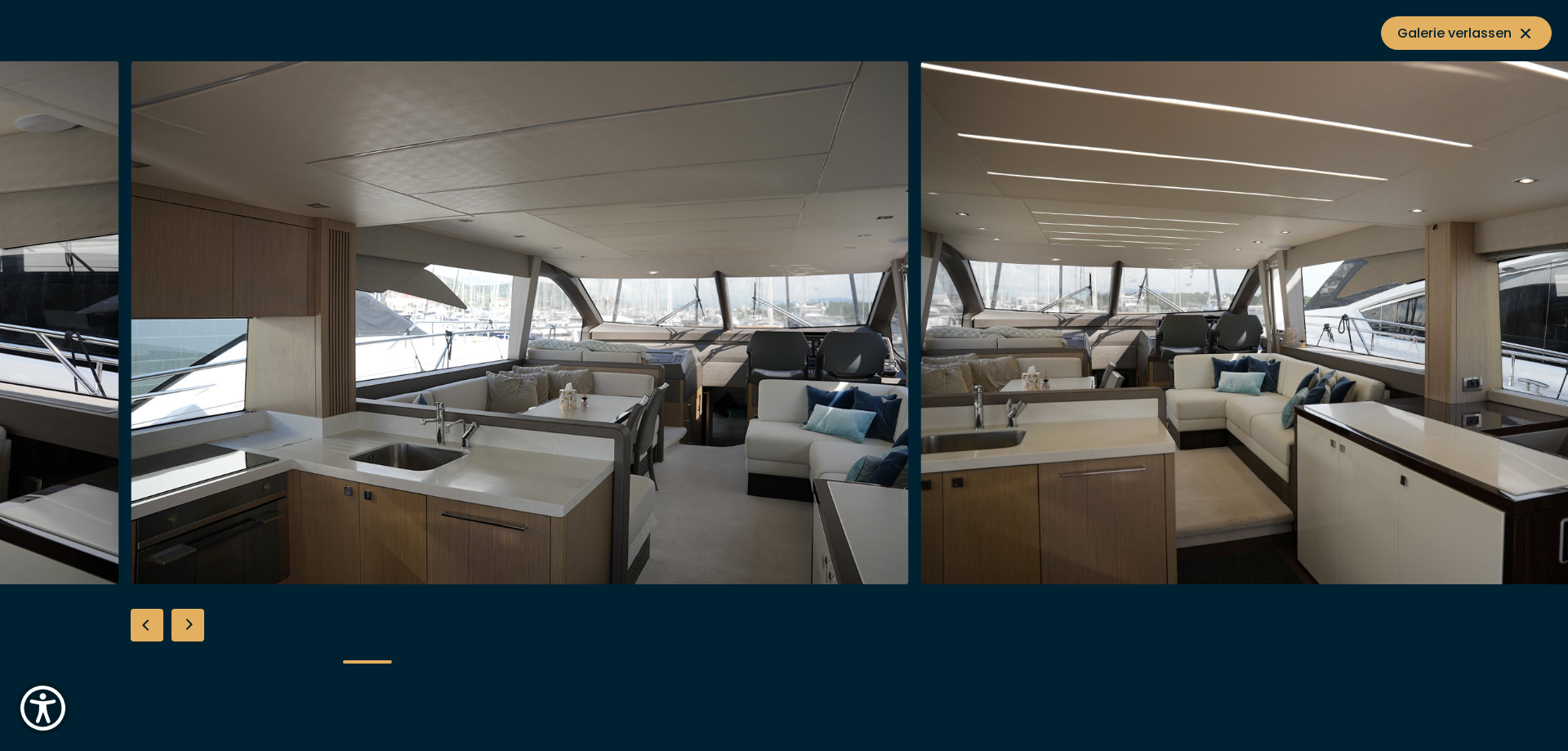
click at [194, 620] on div "Next slide" at bounding box center [188, 625] width 33 height 33
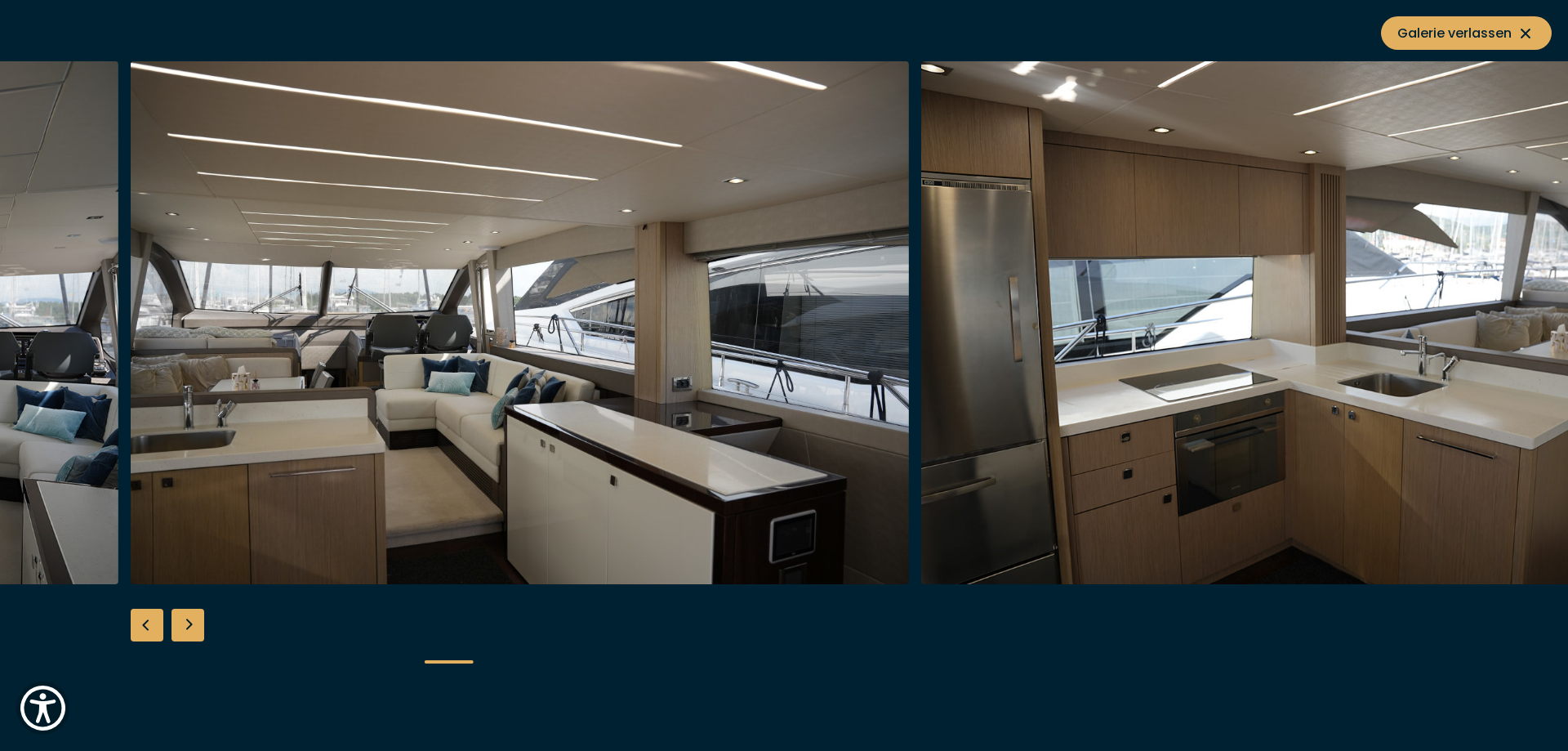
click at [194, 620] on div "Next slide" at bounding box center [188, 625] width 33 height 33
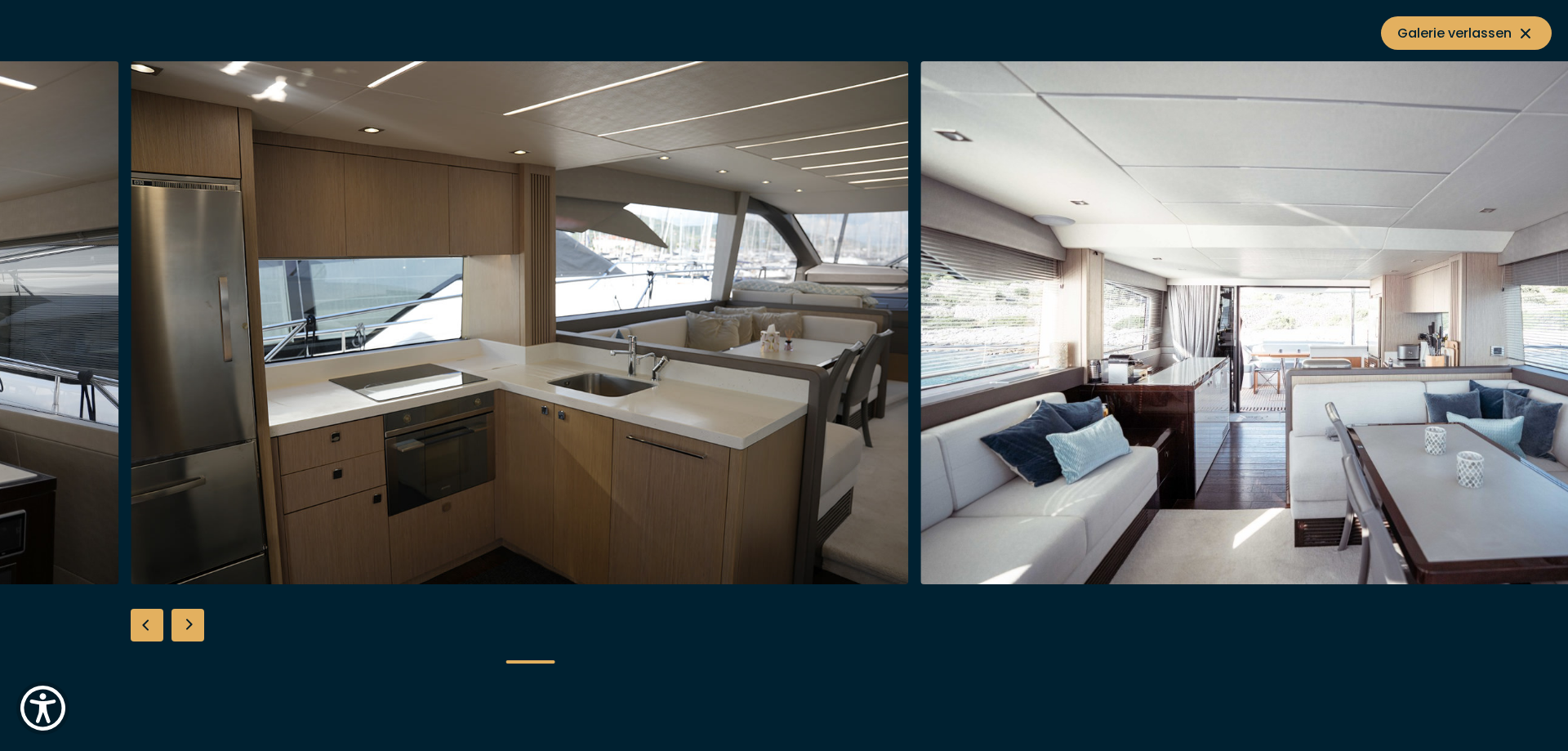
click at [194, 620] on div "Next slide" at bounding box center [188, 625] width 33 height 33
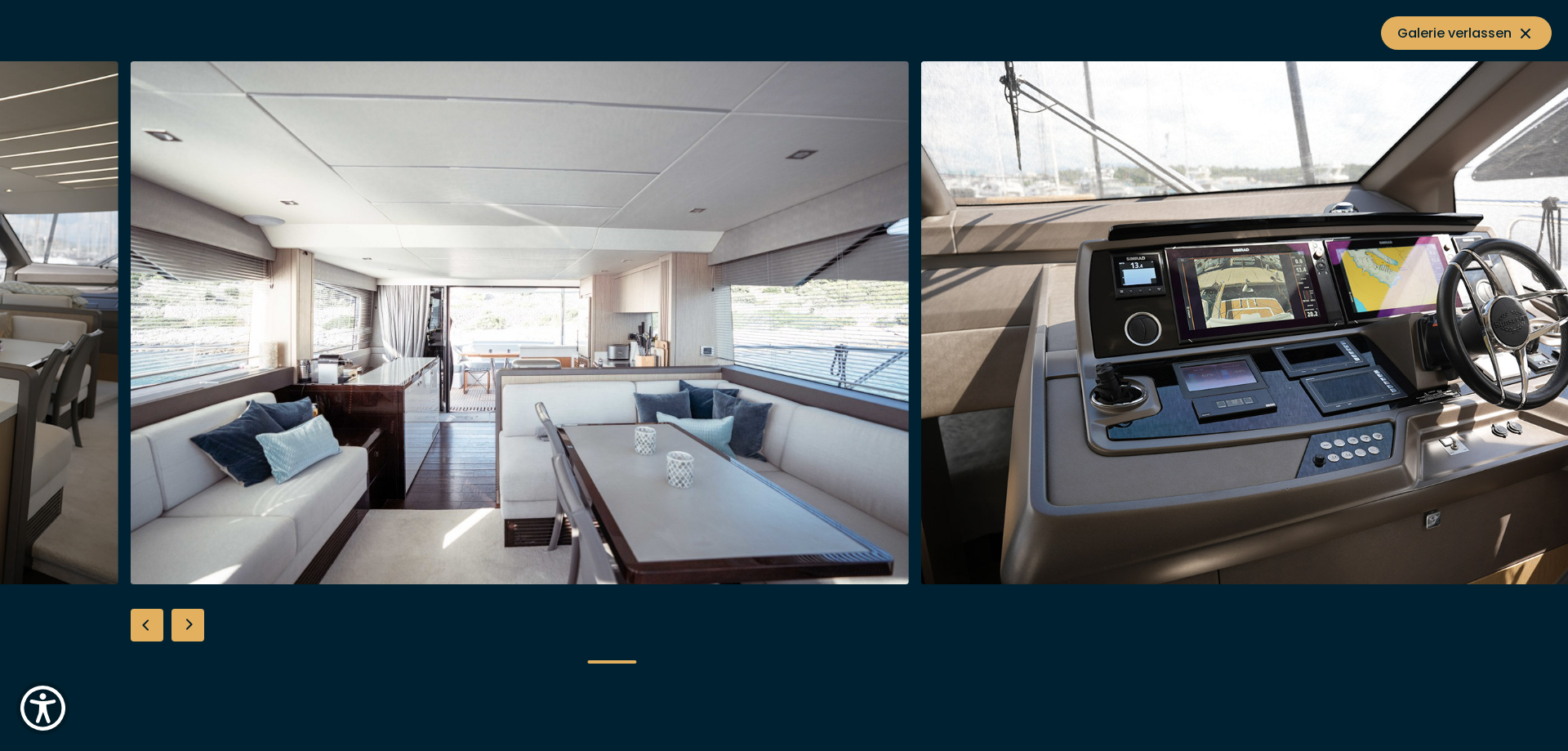
click at [194, 620] on div "Next slide" at bounding box center [188, 625] width 33 height 33
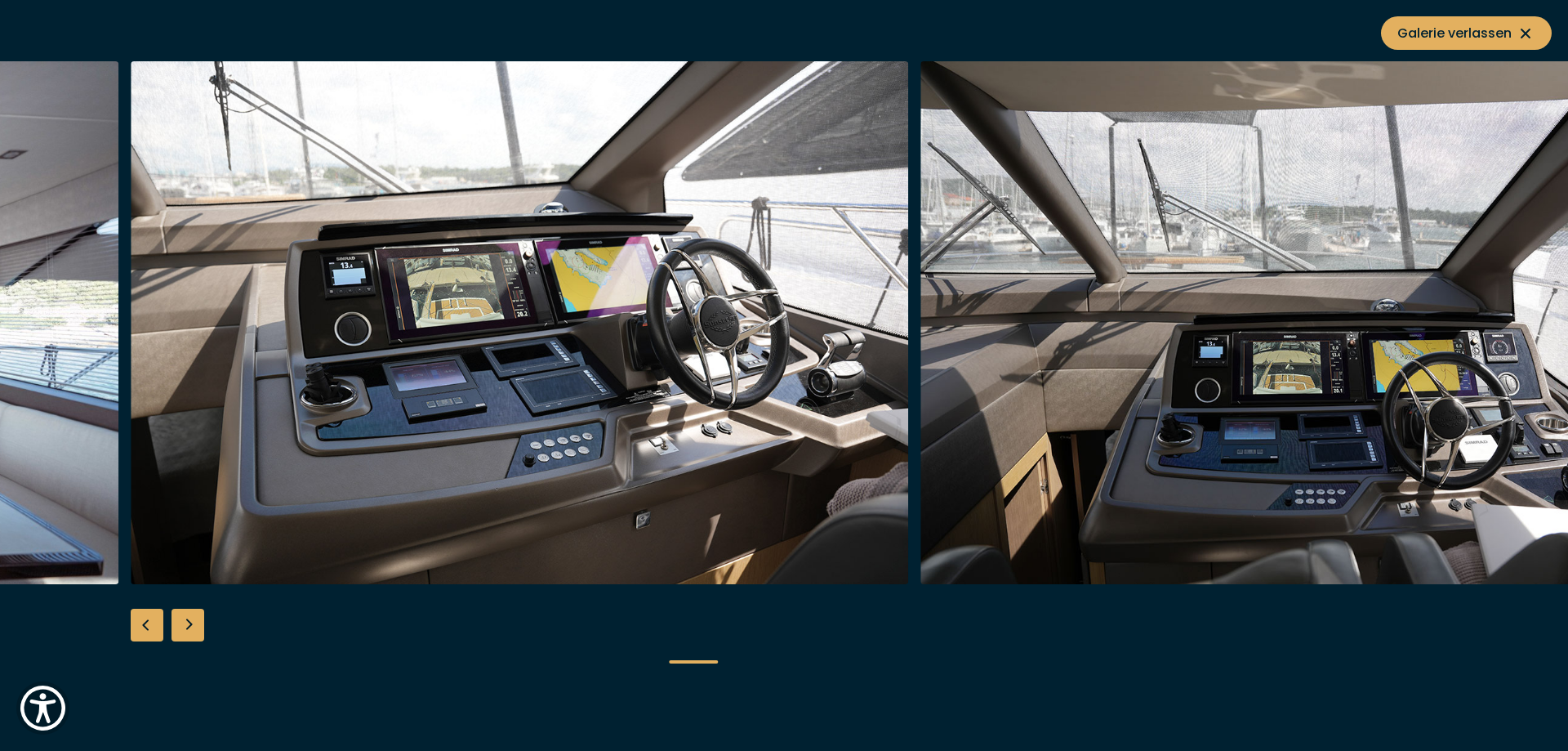
click at [194, 620] on div "Next slide" at bounding box center [188, 625] width 33 height 33
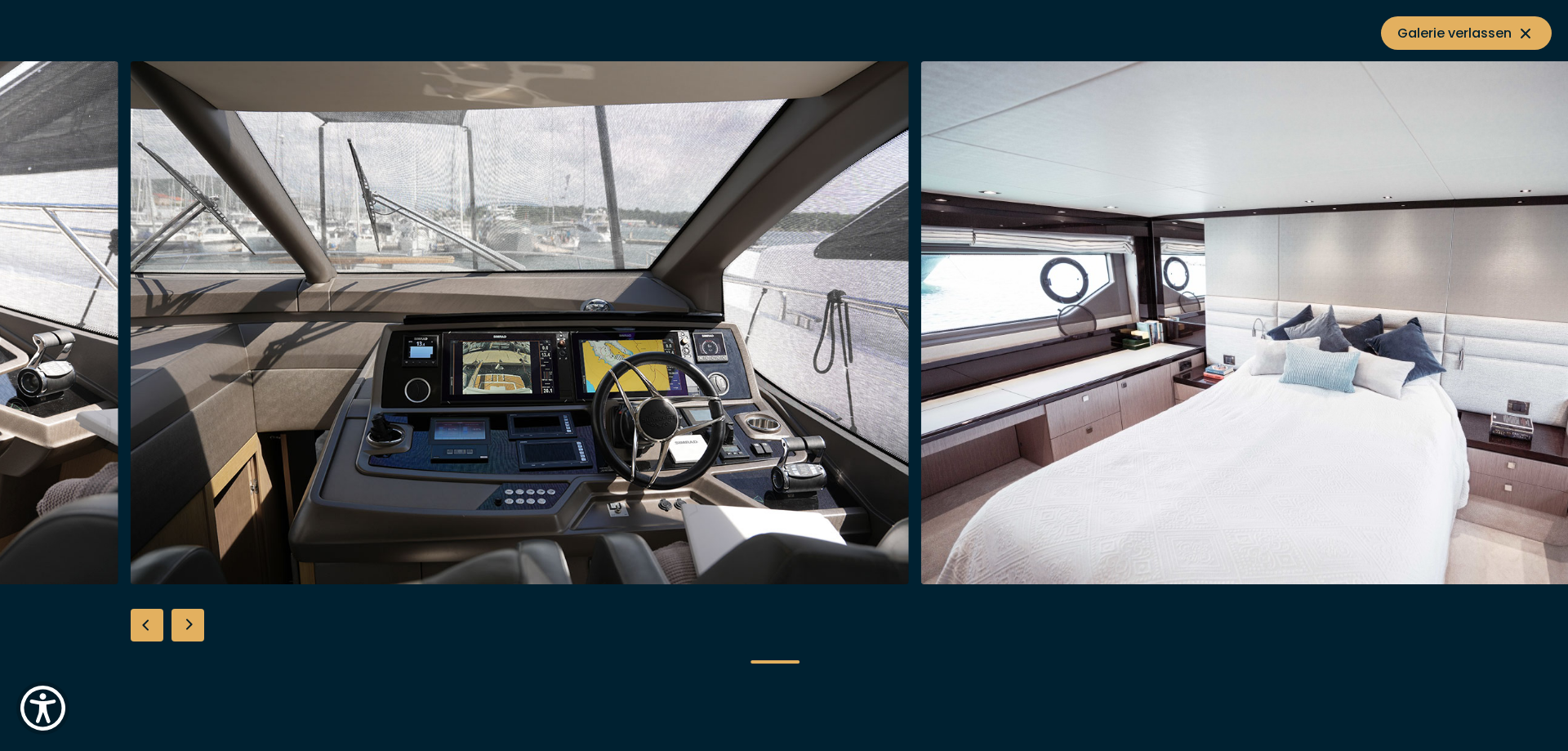
click at [194, 620] on div "Next slide" at bounding box center [188, 625] width 33 height 33
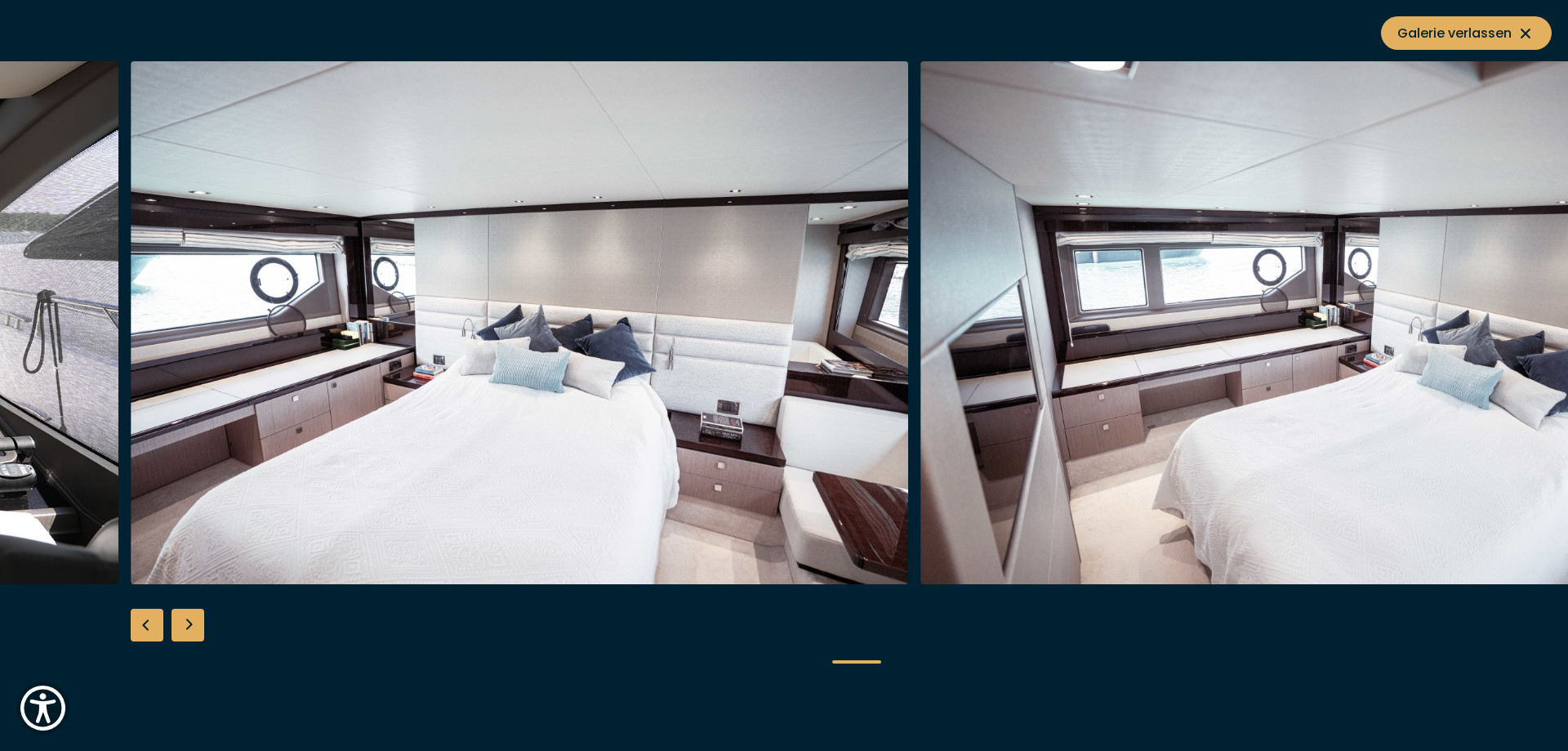
click at [194, 620] on div "Next slide" at bounding box center [188, 625] width 33 height 33
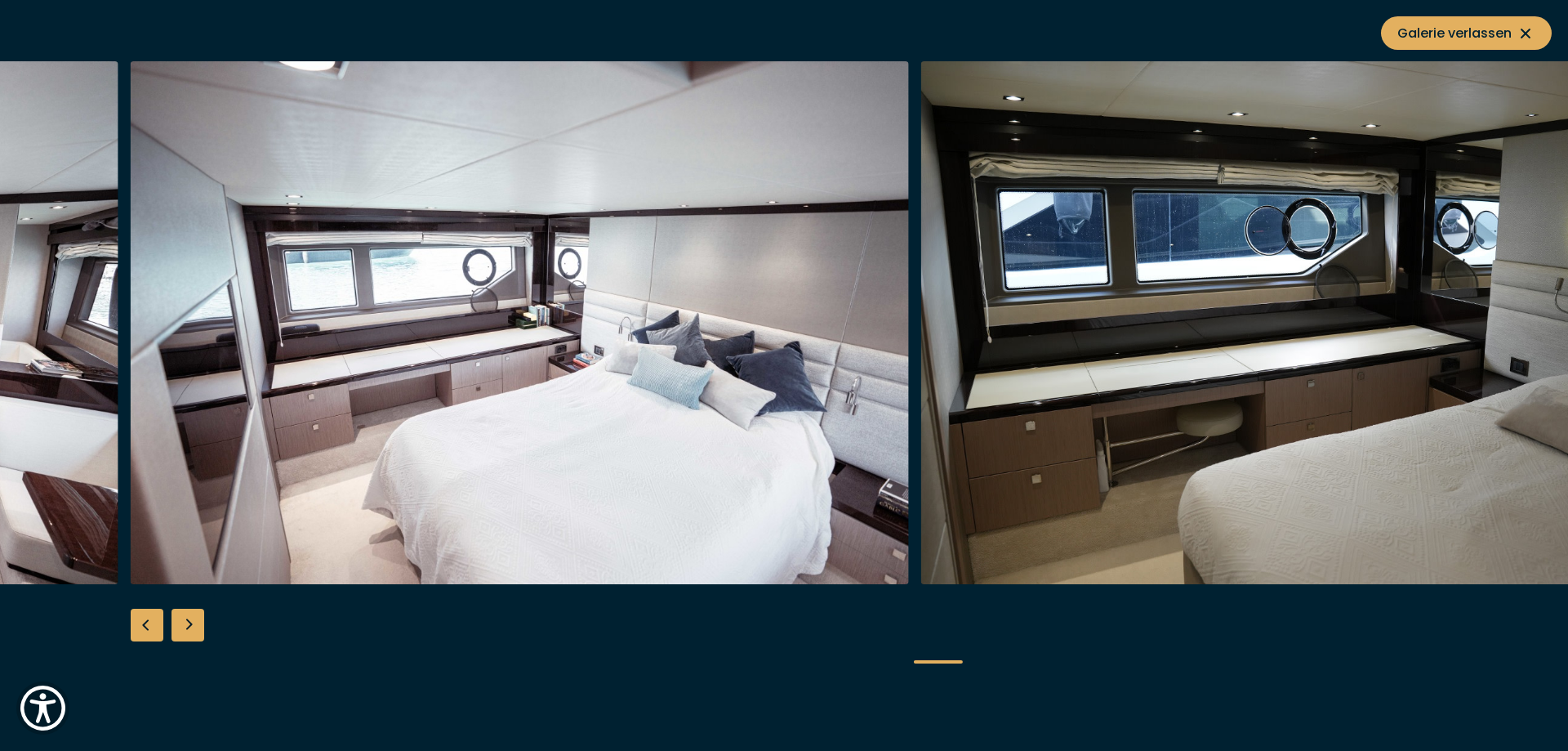
click at [194, 620] on div "Next slide" at bounding box center [188, 625] width 33 height 33
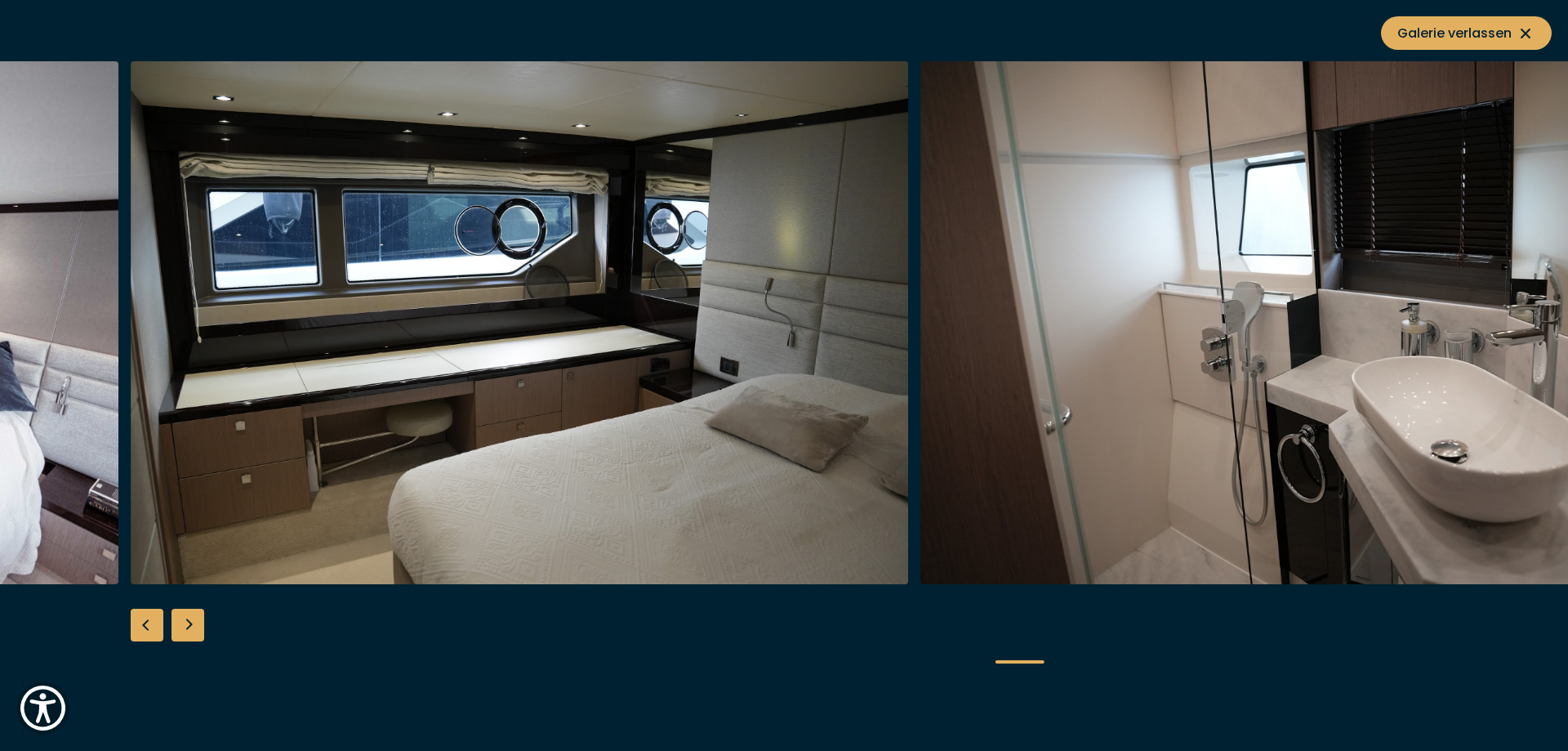
click at [194, 620] on div "Next slide" at bounding box center [188, 625] width 33 height 33
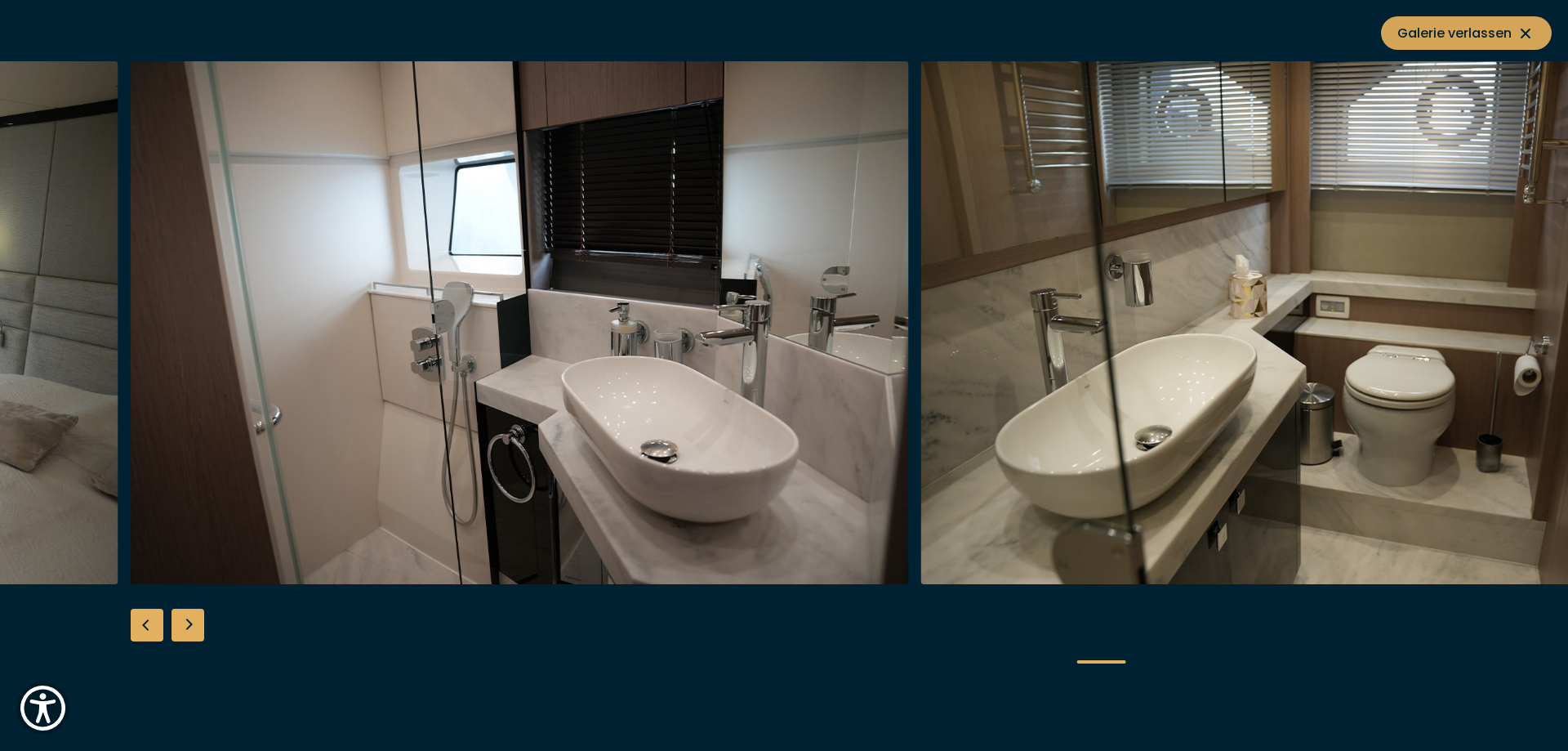
click at [1477, 33] on span "Galerie verlassen" at bounding box center [1466, 33] width 138 height 20
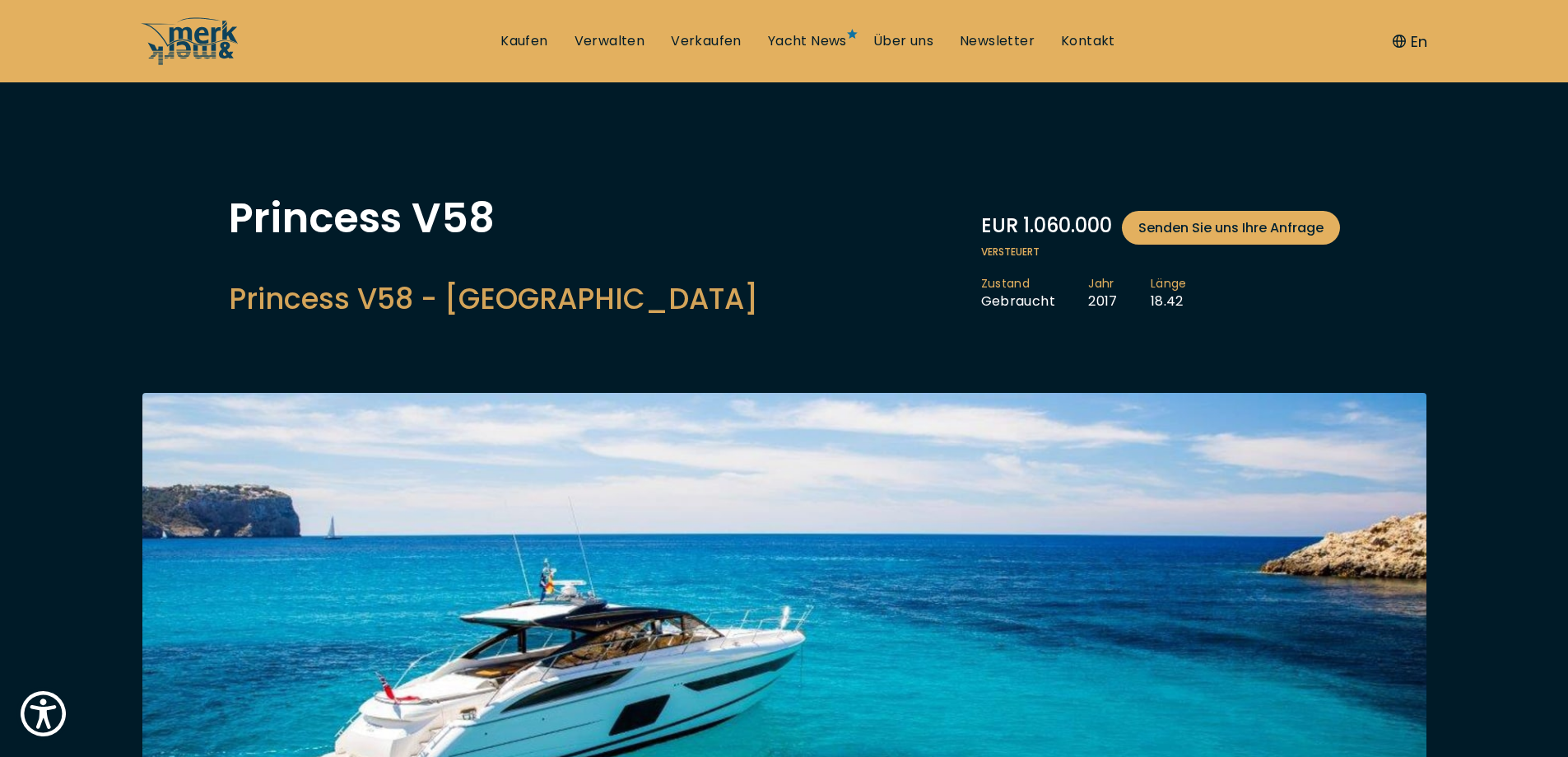
click at [436, 505] on img at bounding box center [784, 643] width 1284 height 501
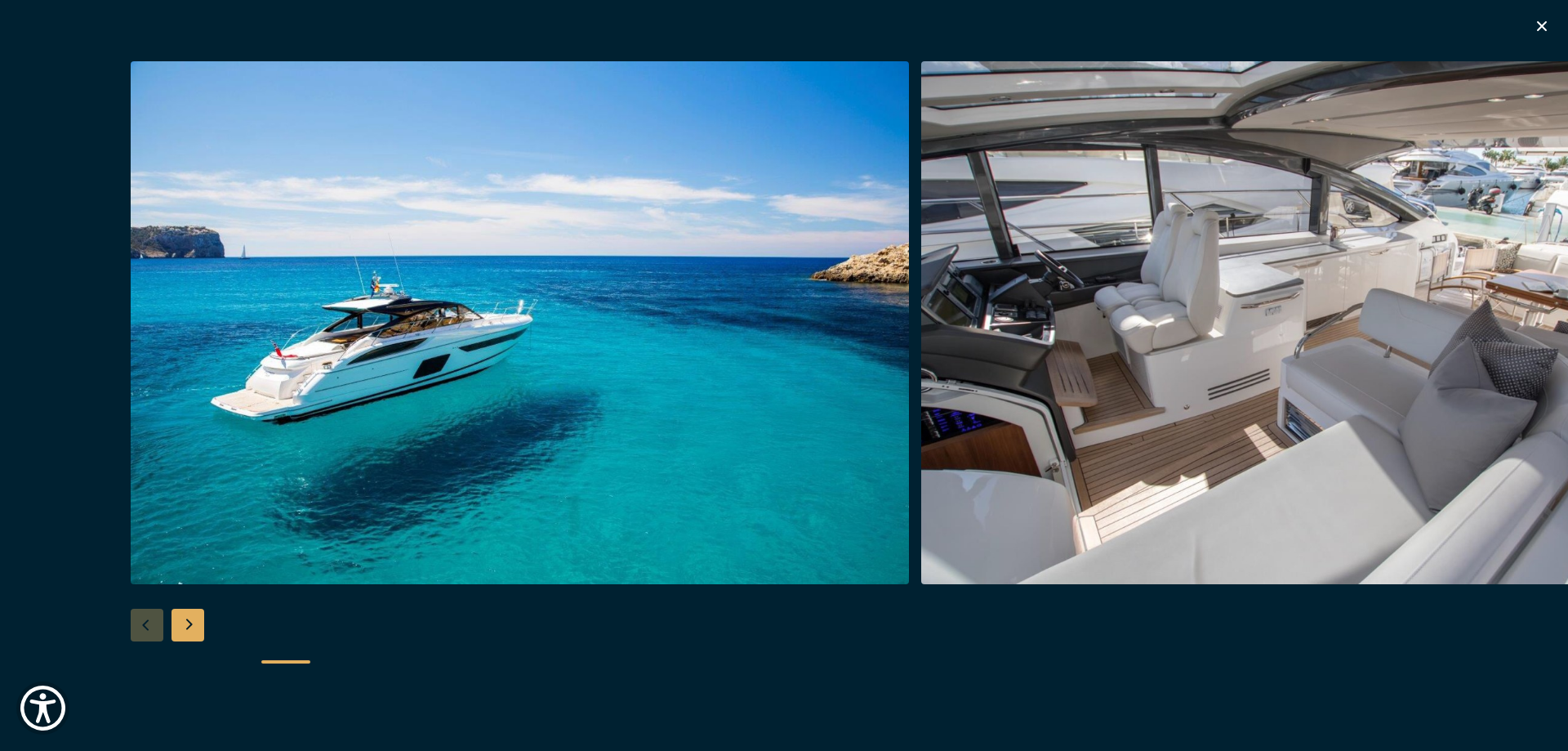
click at [739, 418] on img "button" at bounding box center [520, 322] width 779 height 522
click at [180, 633] on div "Next slide" at bounding box center [188, 625] width 33 height 33
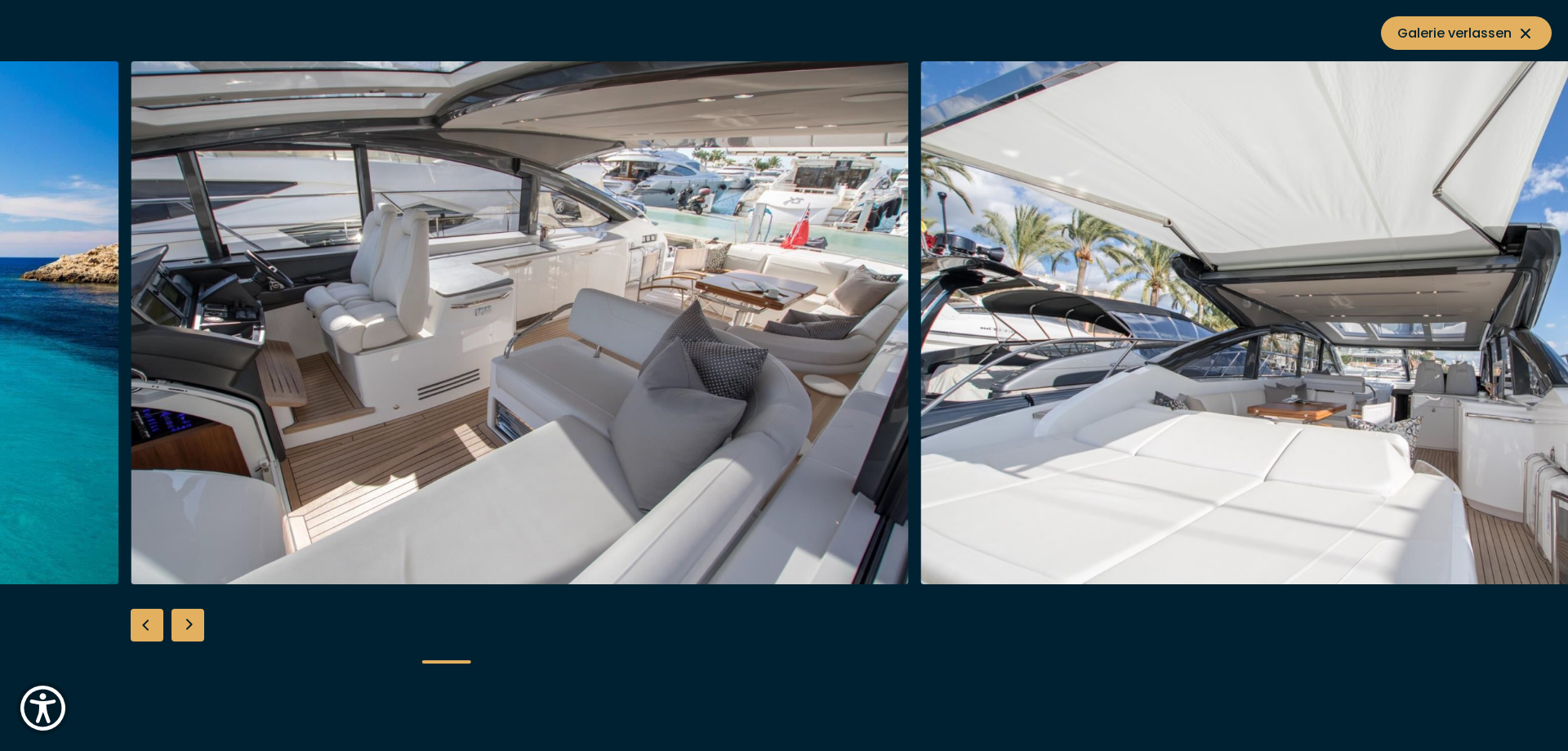
click at [179, 633] on div "Next slide" at bounding box center [188, 625] width 33 height 33
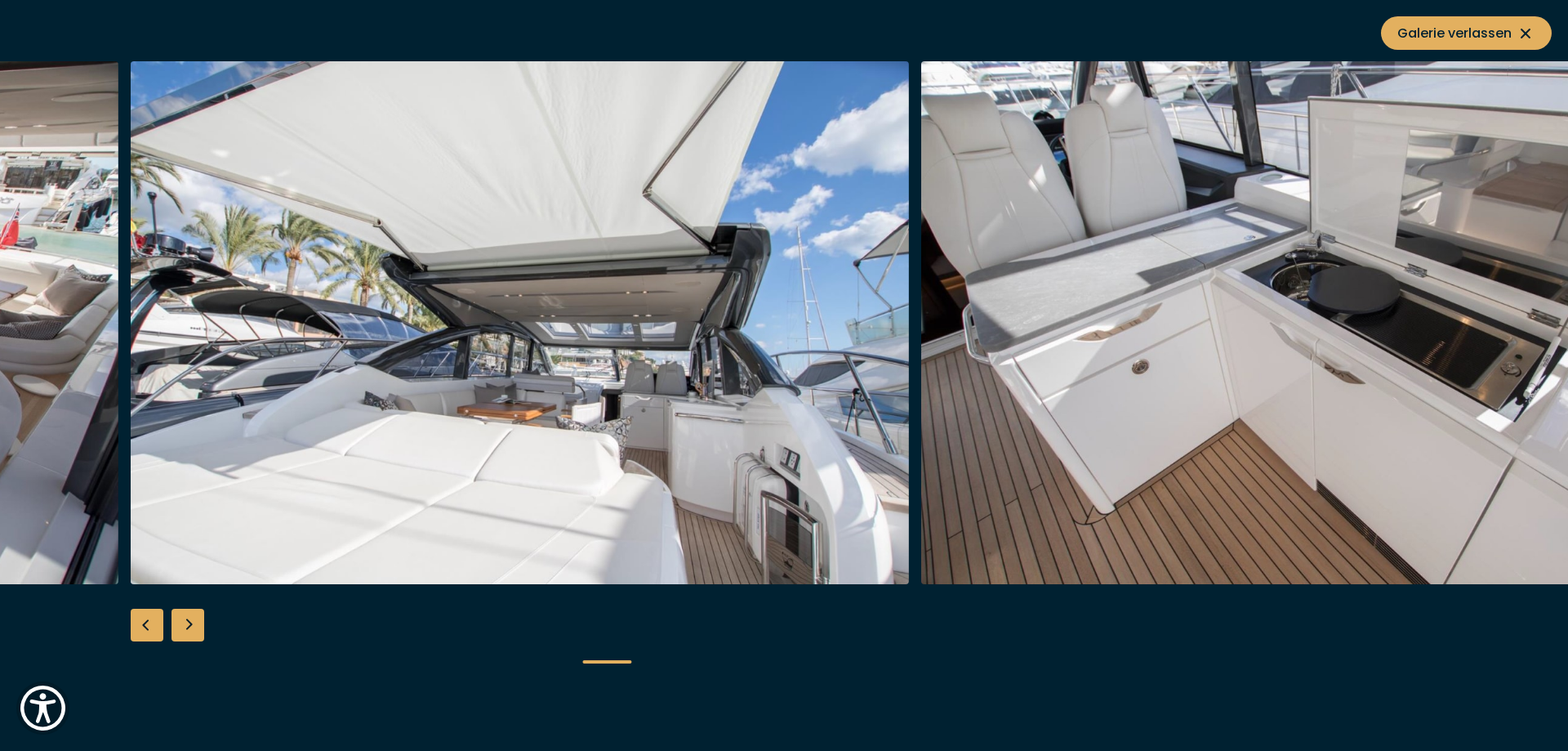
click at [179, 633] on div "Next slide" at bounding box center [188, 625] width 33 height 33
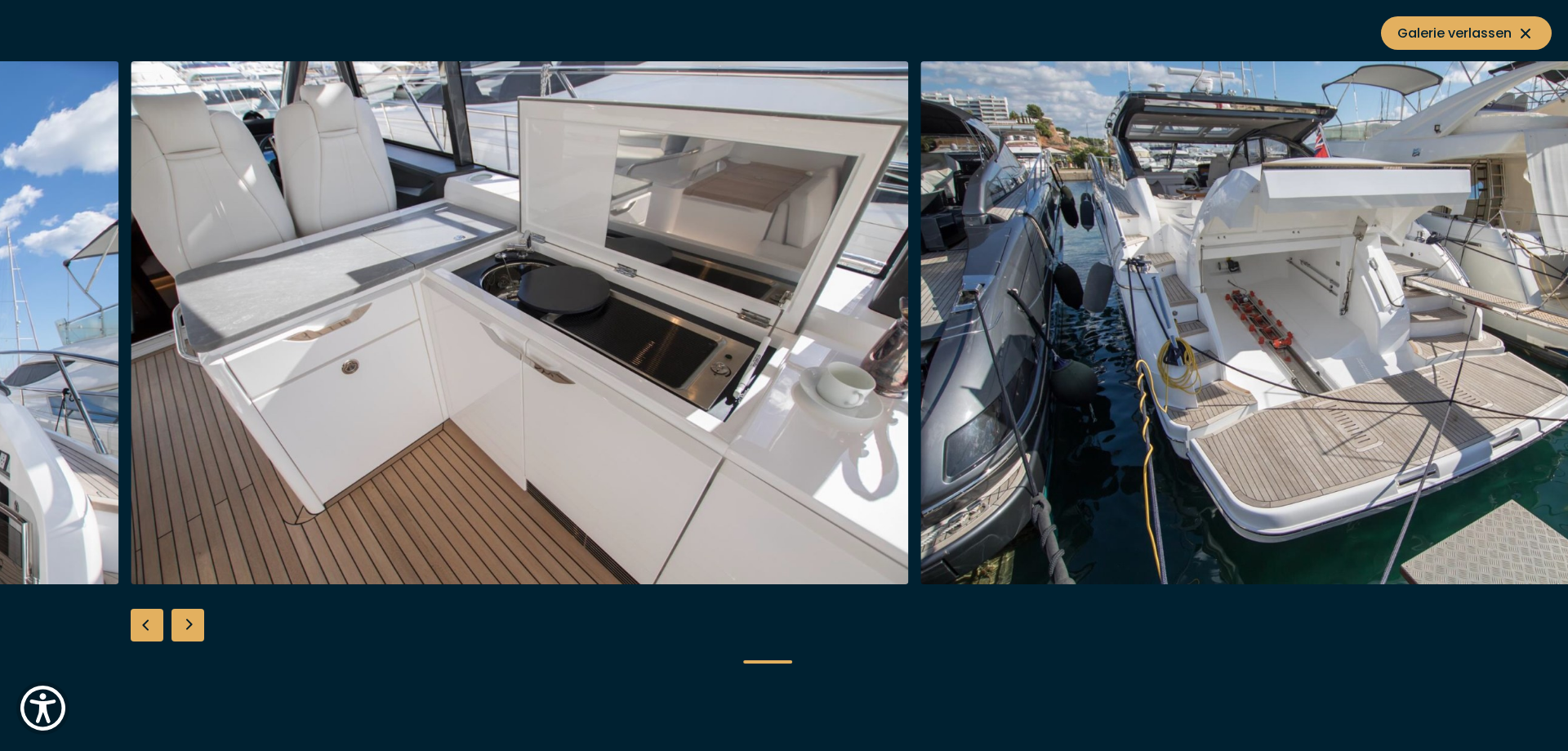
click at [179, 633] on div "Next slide" at bounding box center [188, 625] width 33 height 33
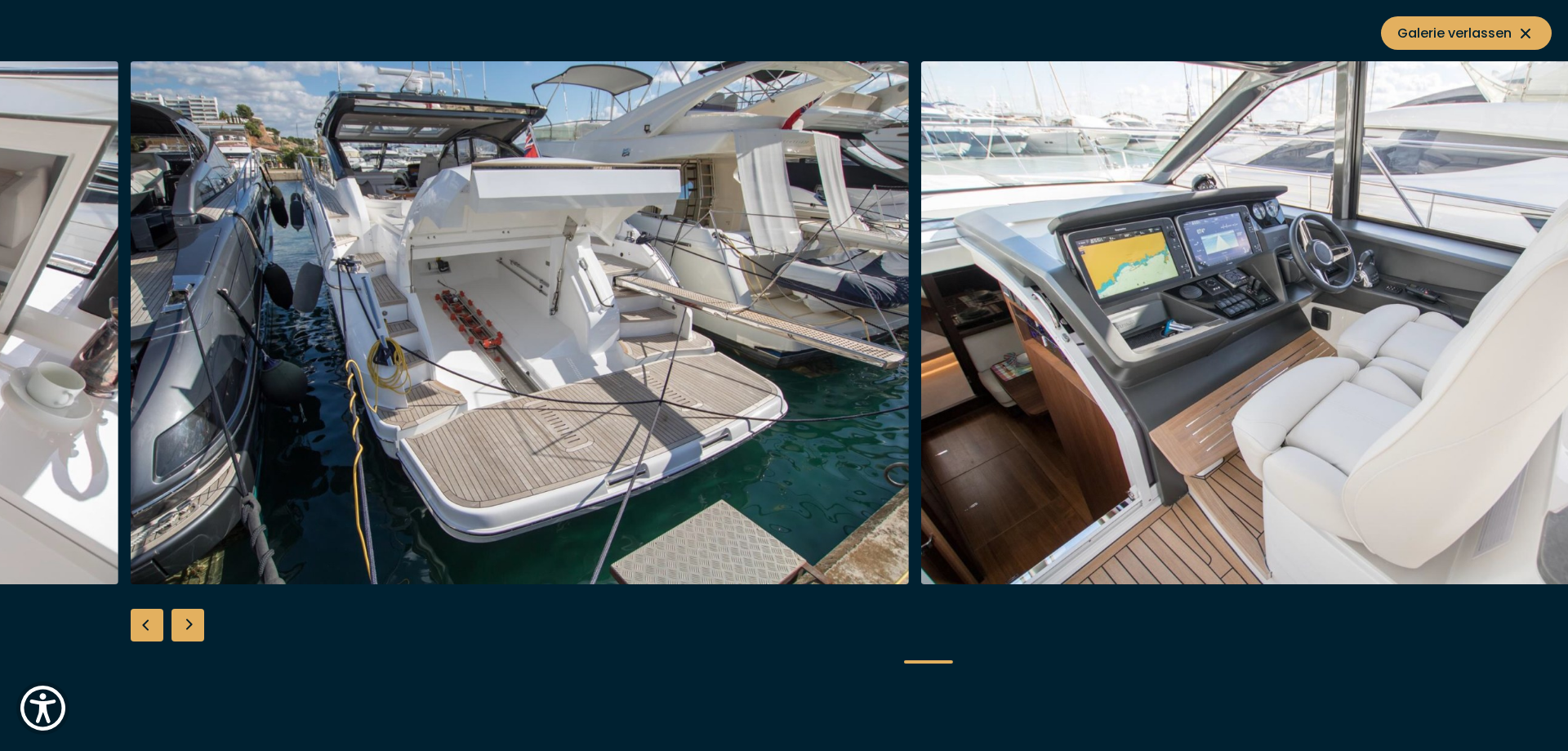
click at [179, 633] on div "Next slide" at bounding box center [188, 625] width 33 height 33
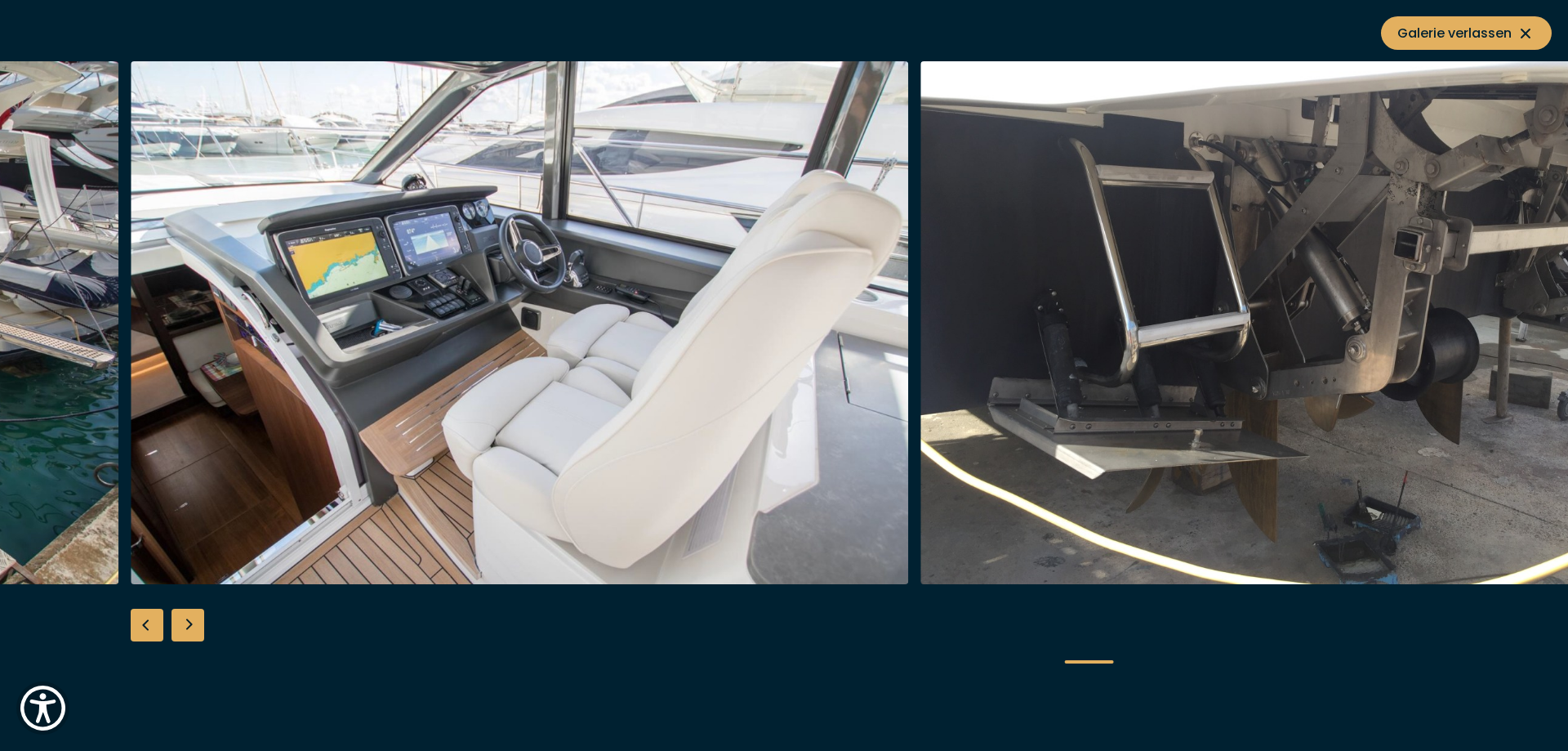
click at [179, 633] on div "Next slide" at bounding box center [188, 625] width 33 height 33
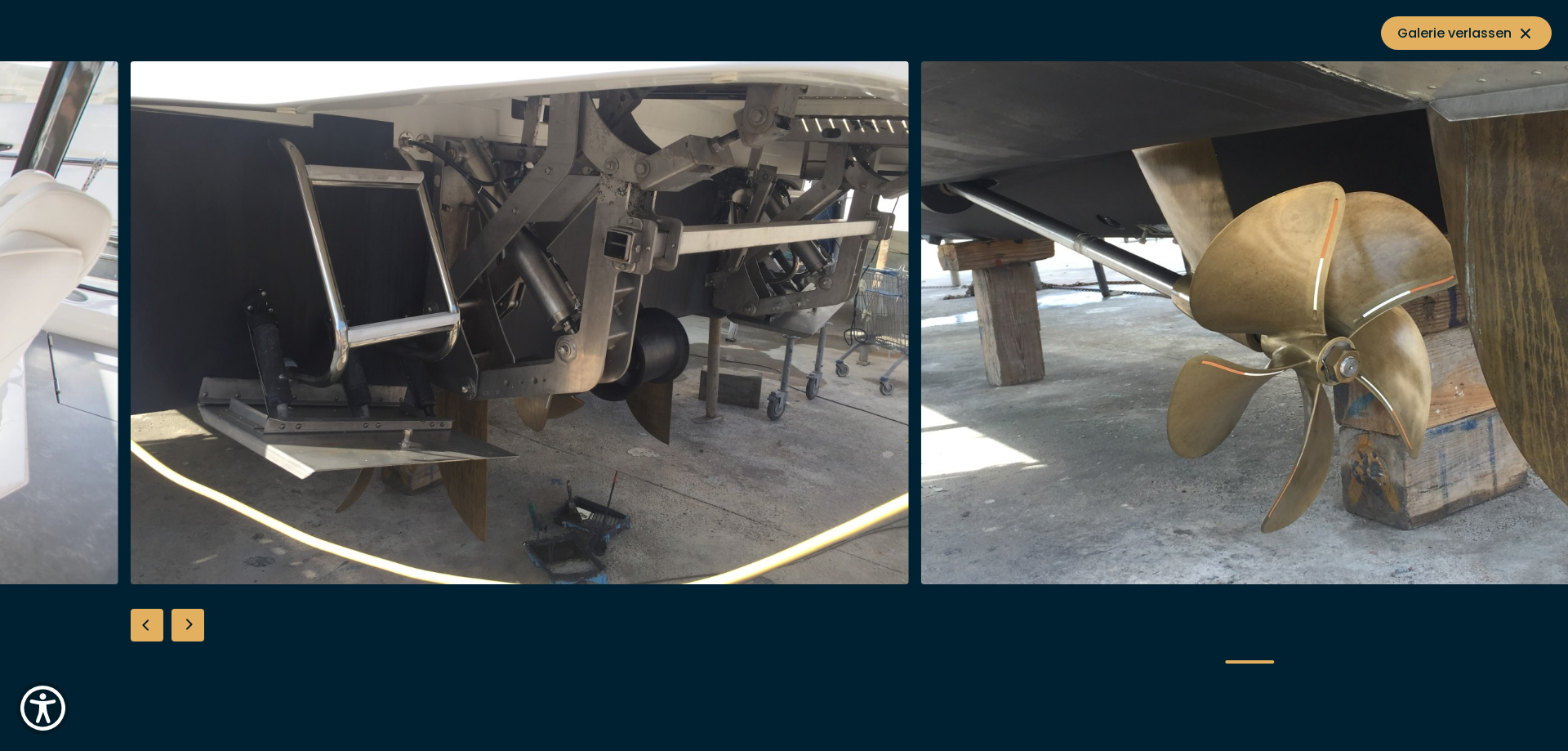
click at [179, 633] on div "Next slide" at bounding box center [188, 625] width 33 height 33
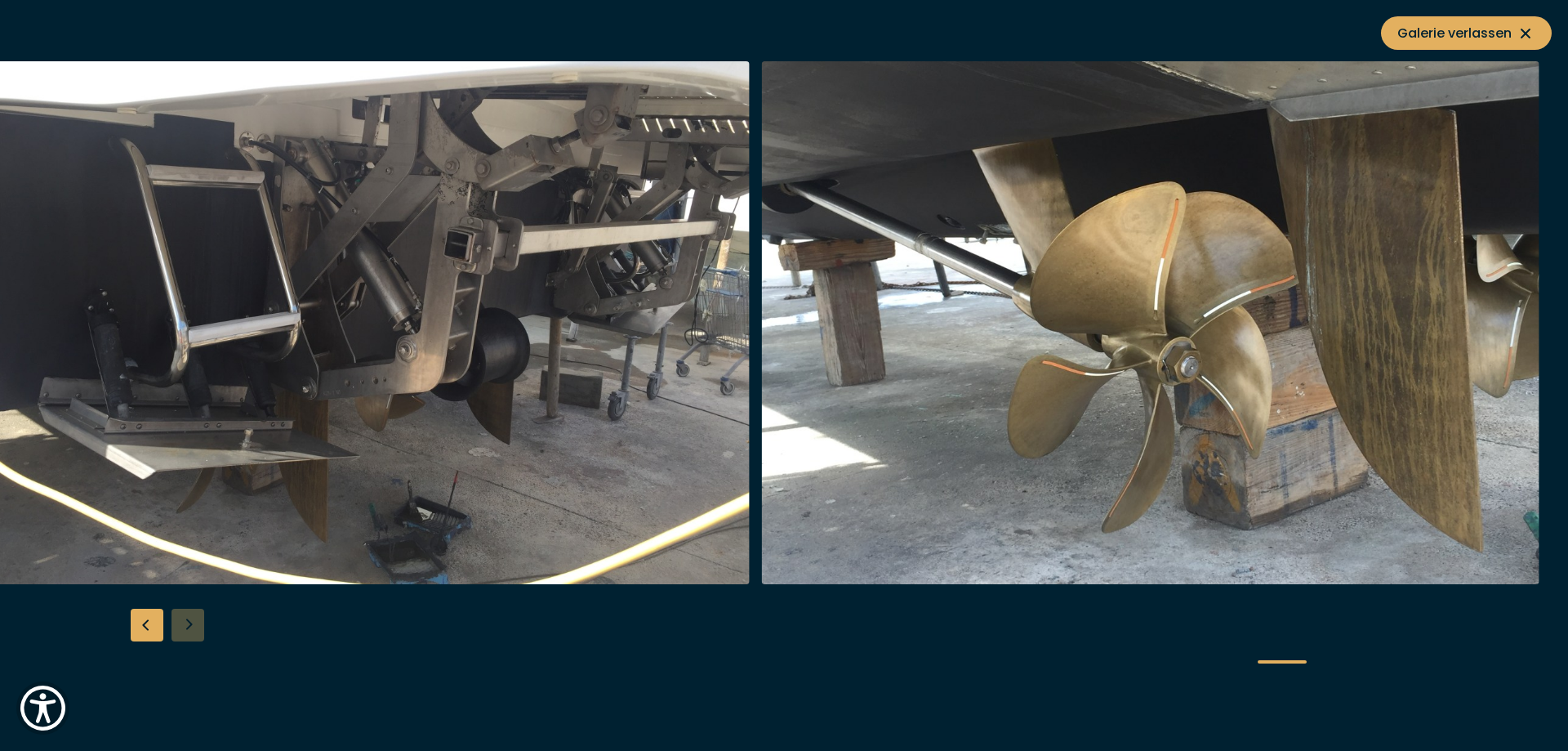
click at [179, 633] on div at bounding box center [784, 375] width 1568 height 629
click at [1493, 40] on span "Galerie verlassen" at bounding box center [1466, 33] width 138 height 20
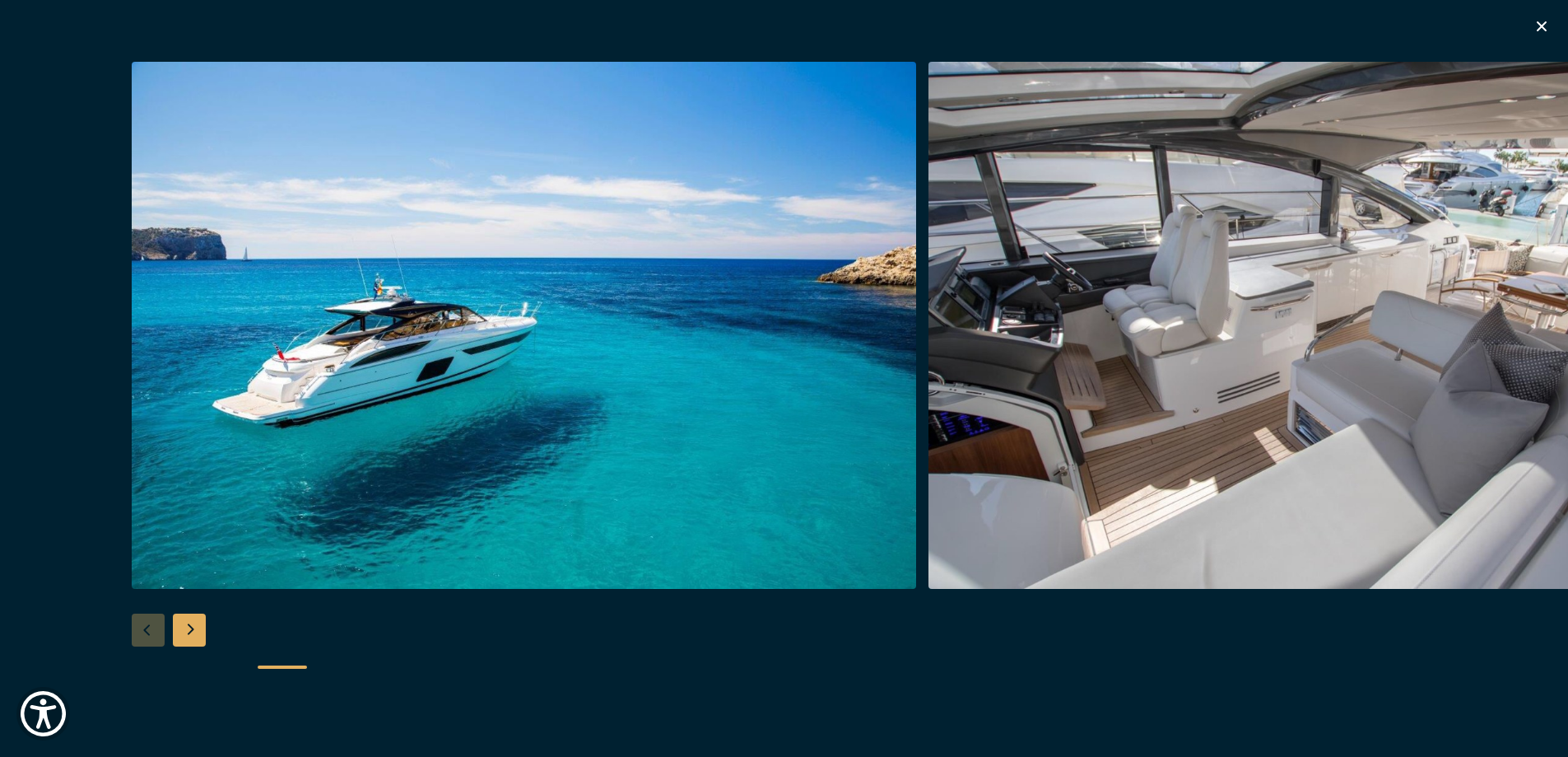
scroll to position [412, 0]
click at [1543, 22] on icon "button" at bounding box center [1541, 26] width 19 height 19
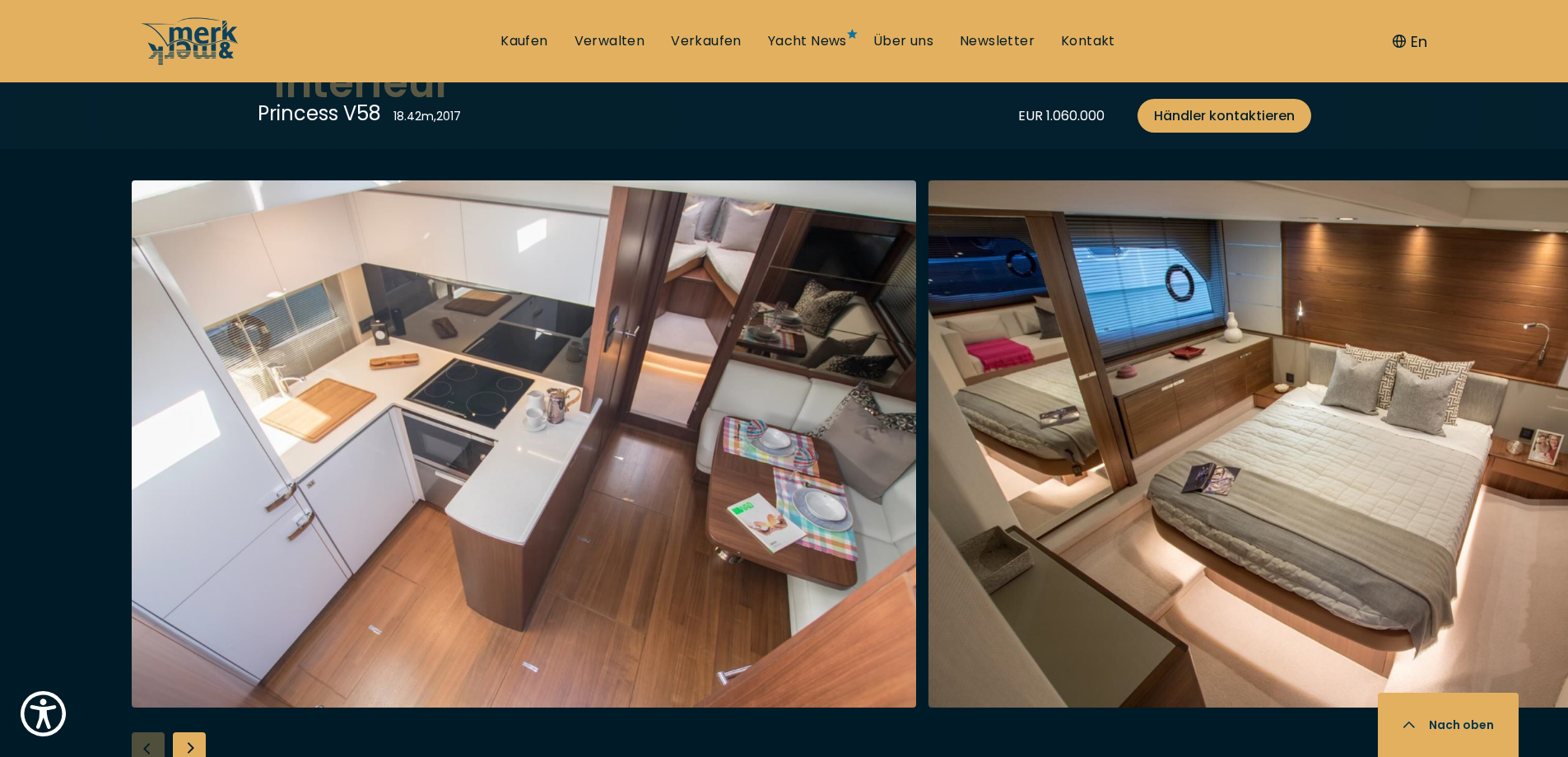
scroll to position [2964, 0]
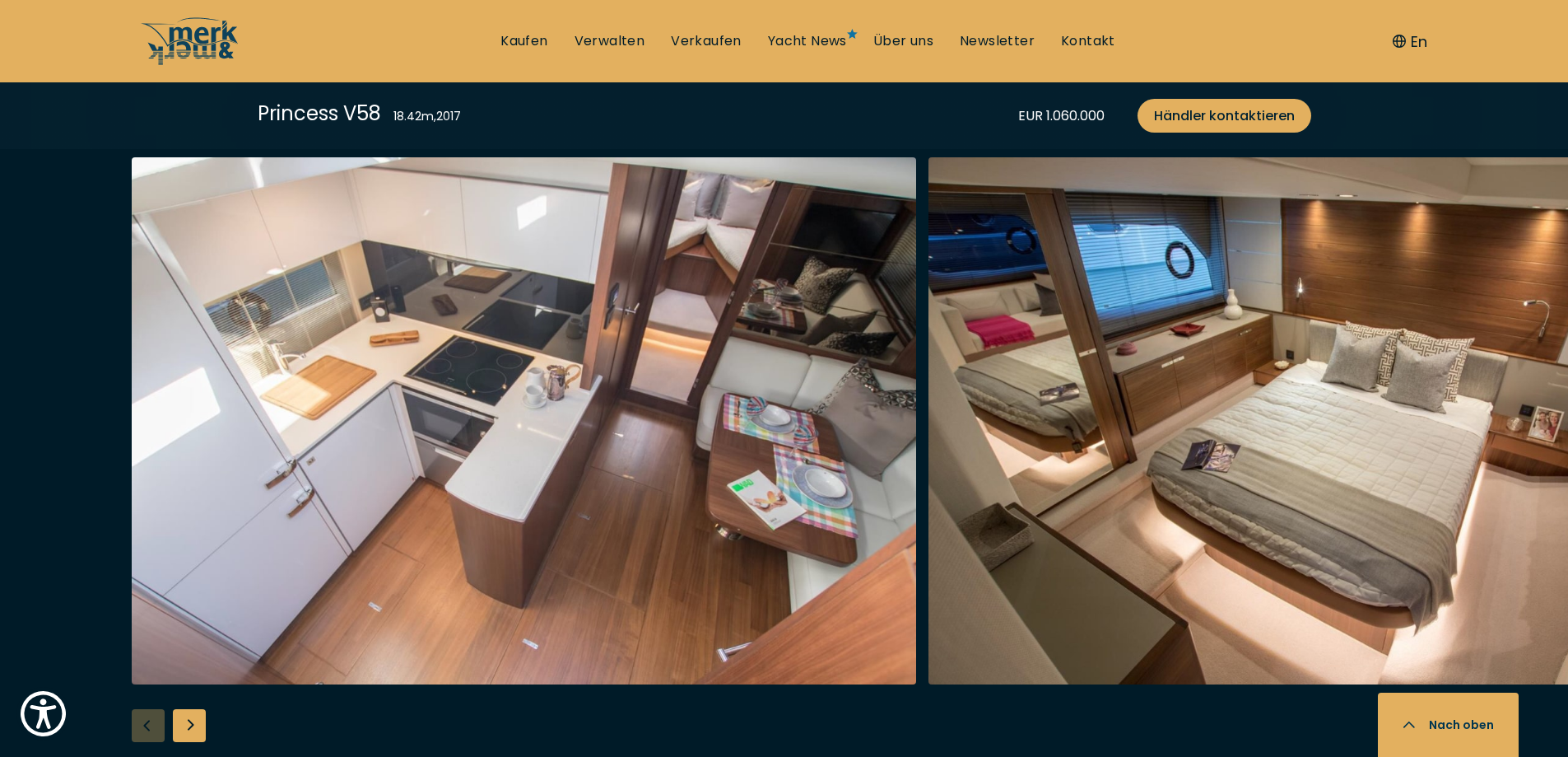
click at [181, 709] on div "Next slide" at bounding box center [189, 725] width 33 height 33
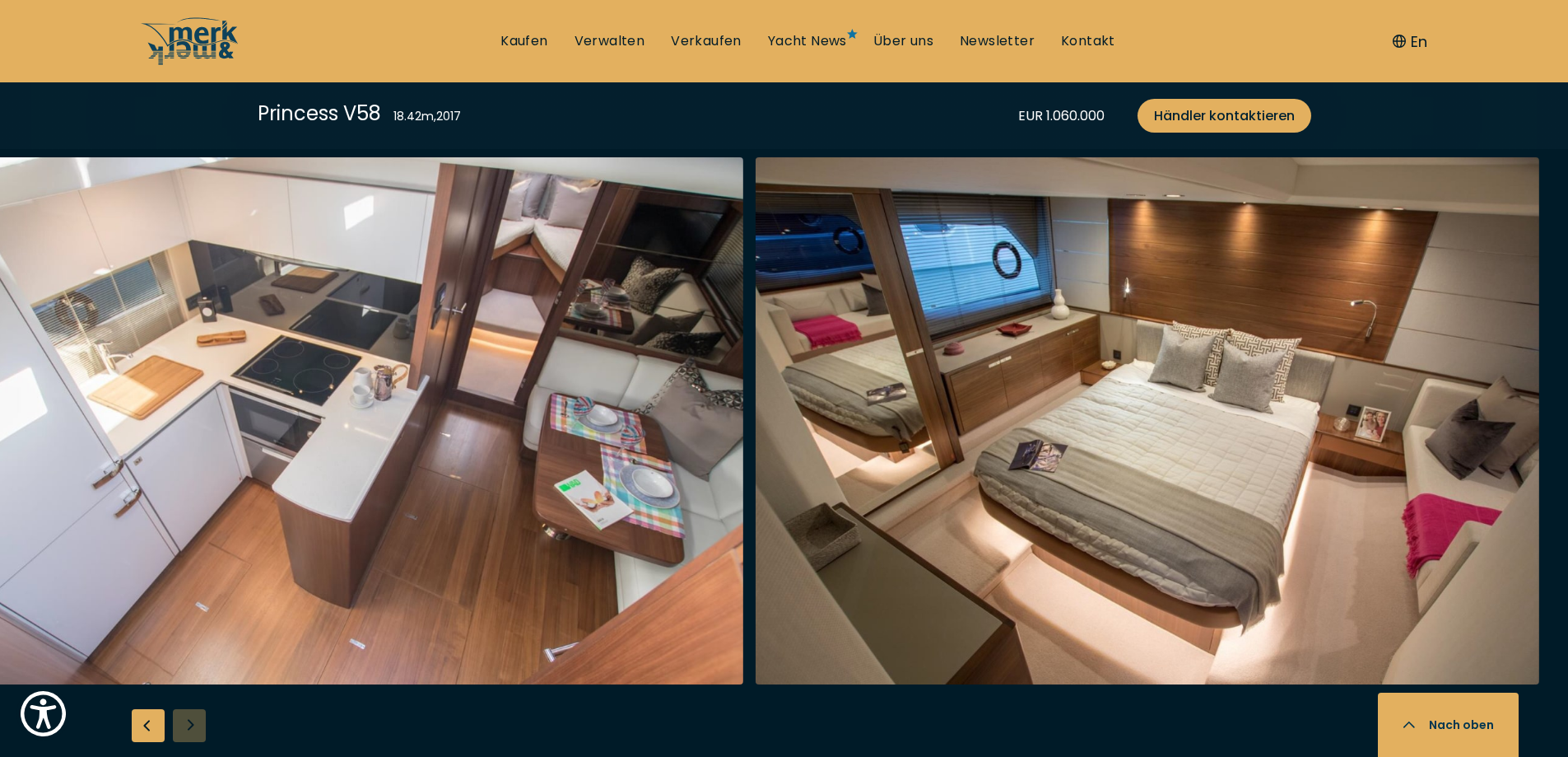
click at [181, 695] on div at bounding box center [784, 473] width 1568 height 634
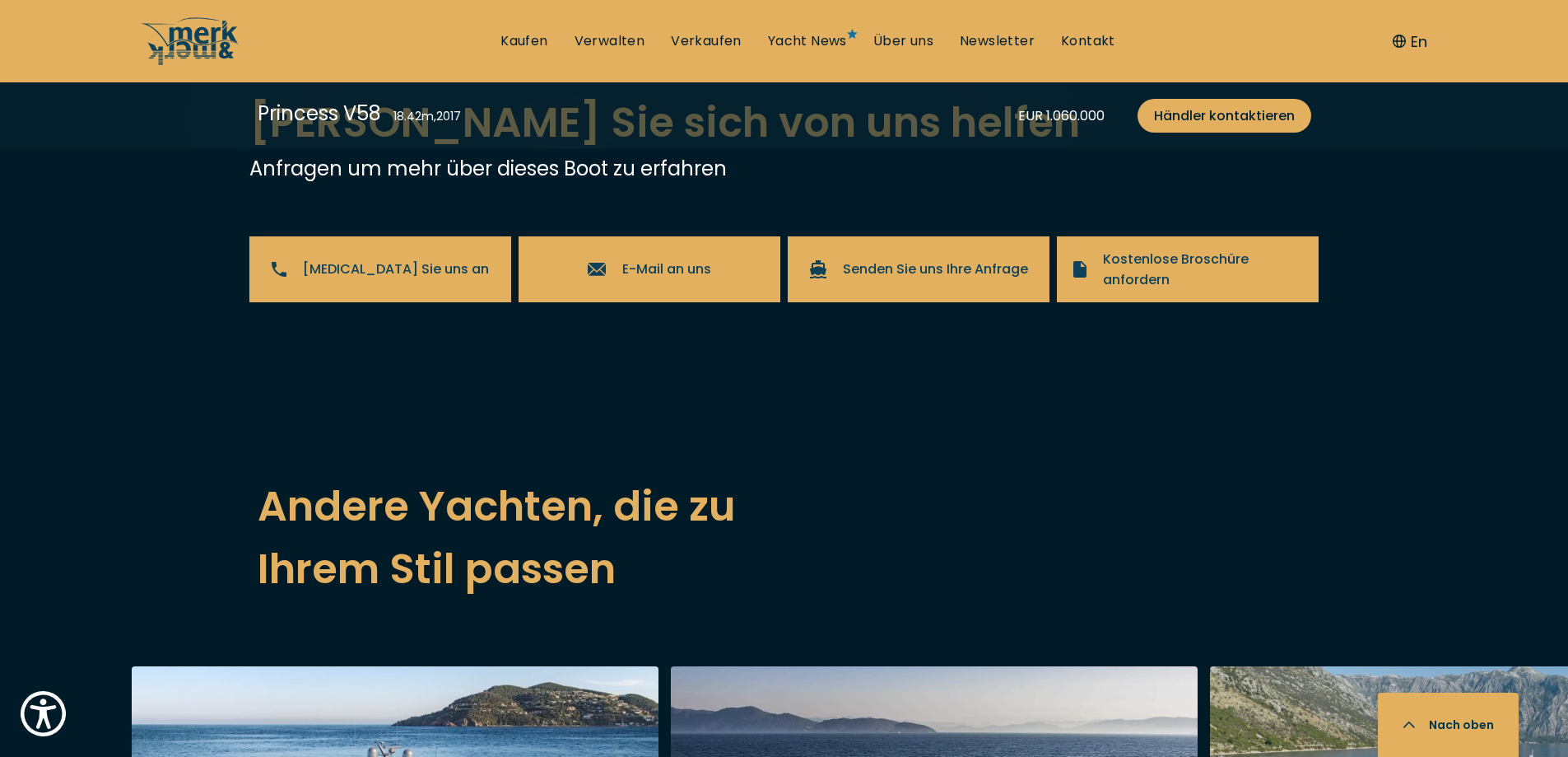
scroll to position [3869, 0]
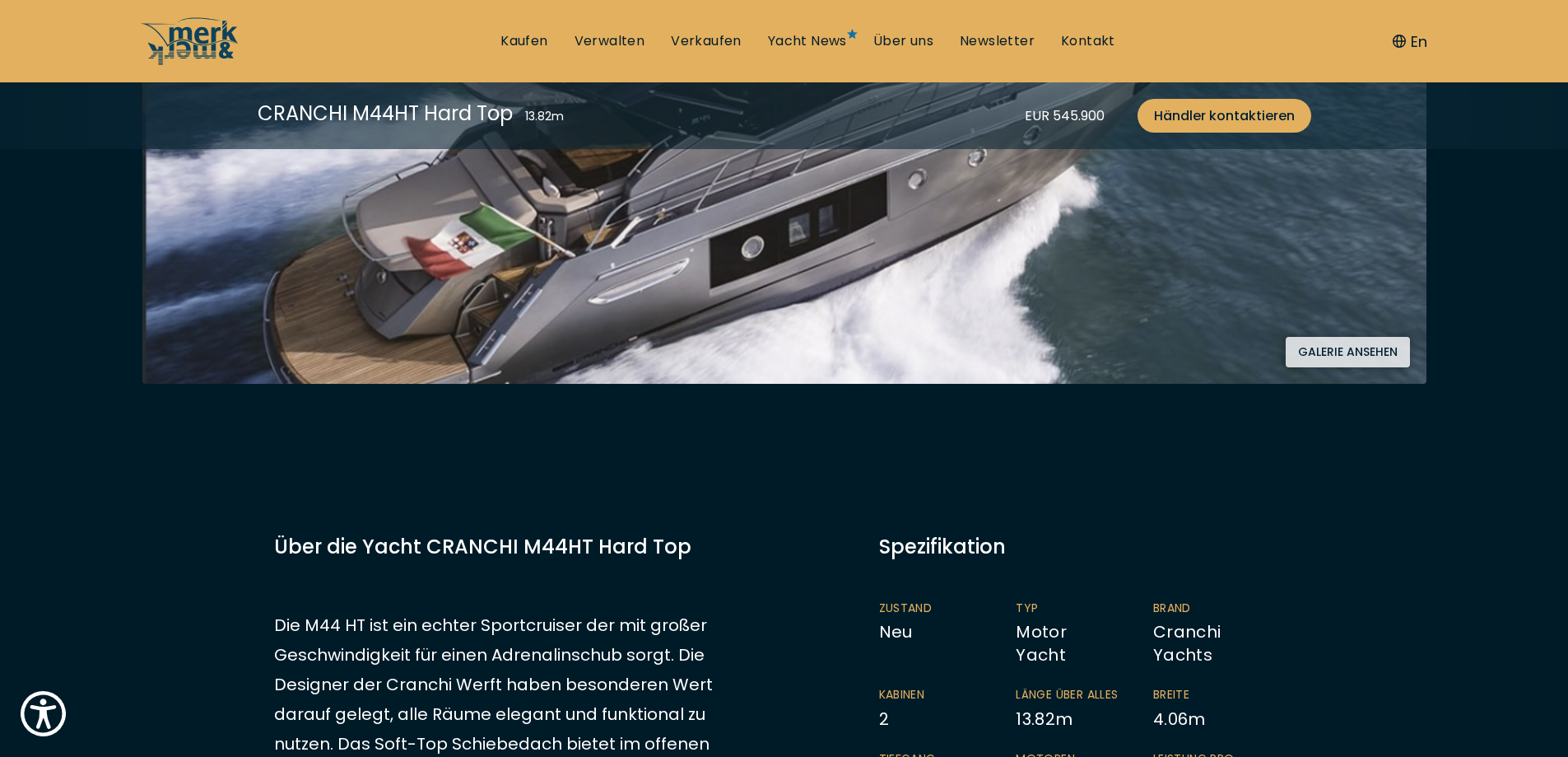
scroll to position [658, 0]
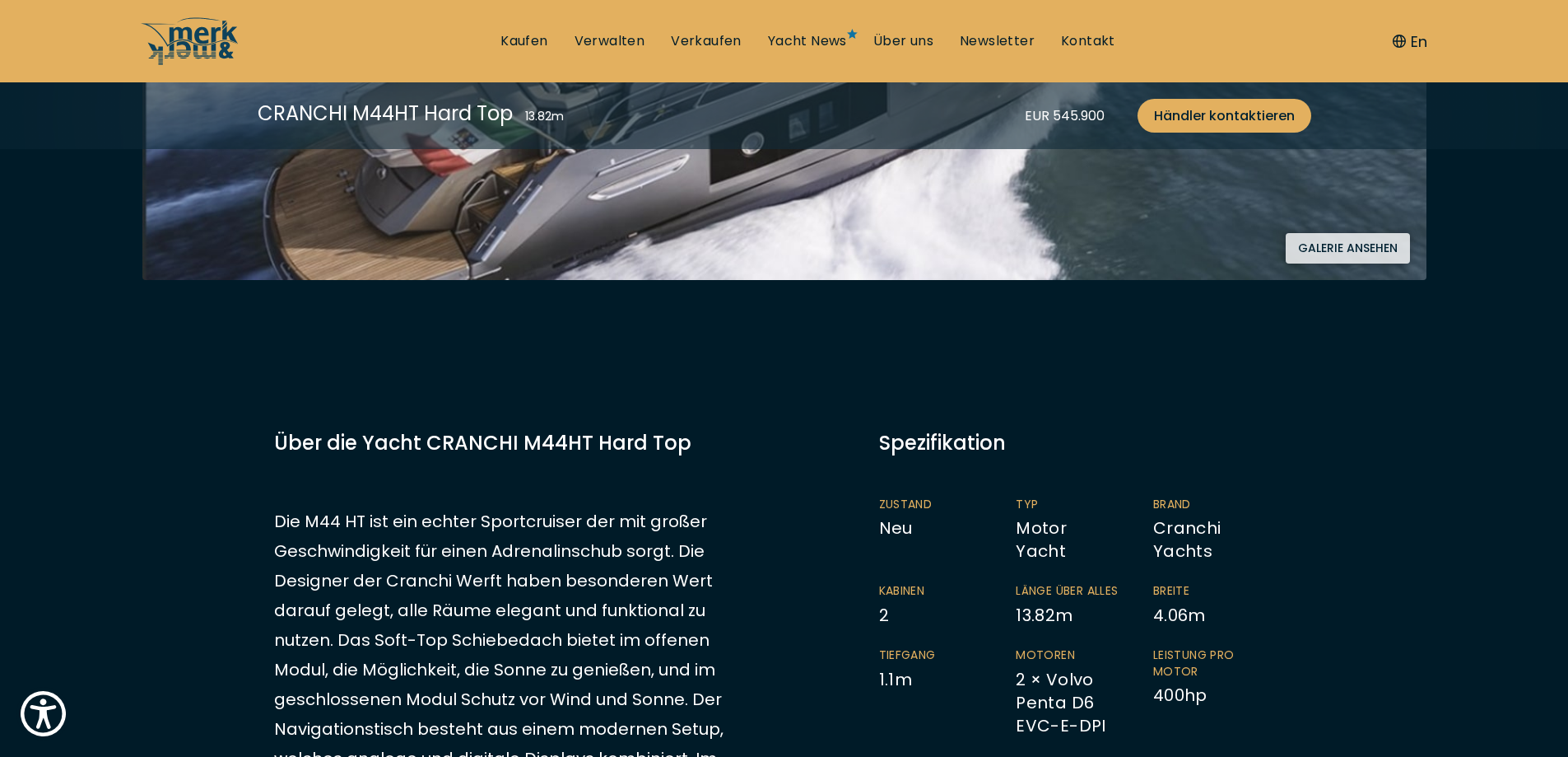
click at [1383, 248] on button "Galerie ansehen" at bounding box center [1347, 248] width 124 height 30
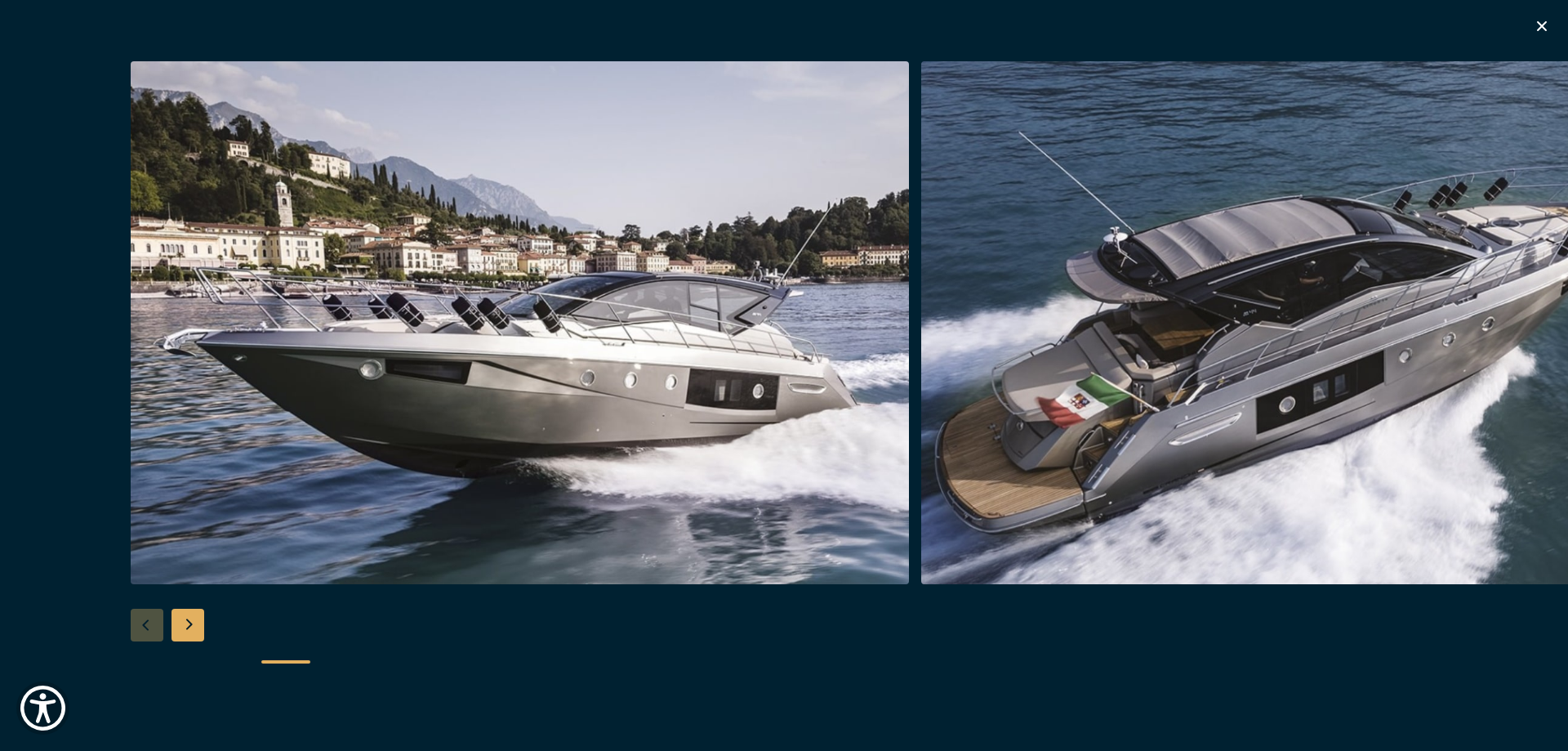
click at [196, 626] on div "Next slide" at bounding box center [188, 625] width 33 height 33
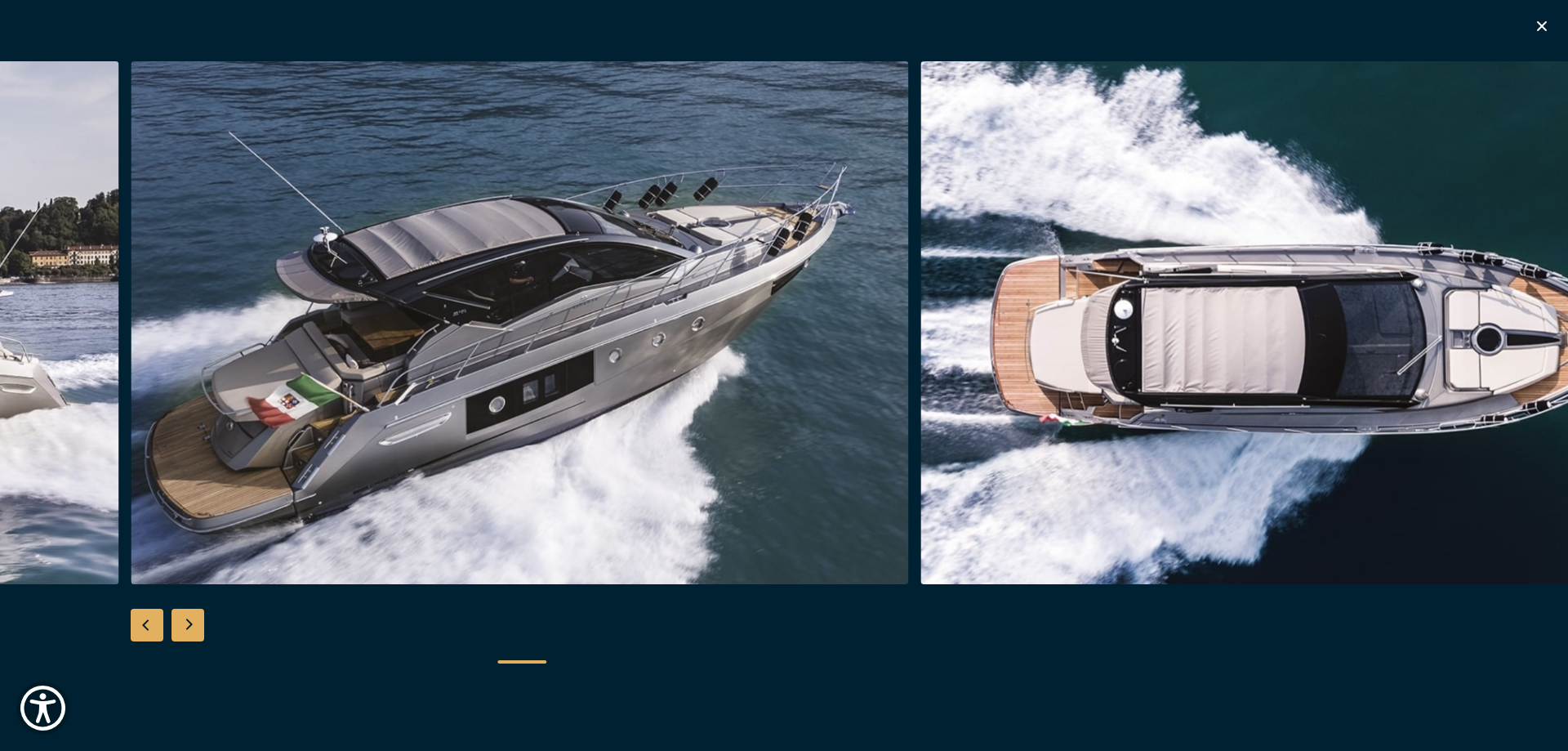
click at [196, 626] on div "Next slide" at bounding box center [188, 625] width 33 height 33
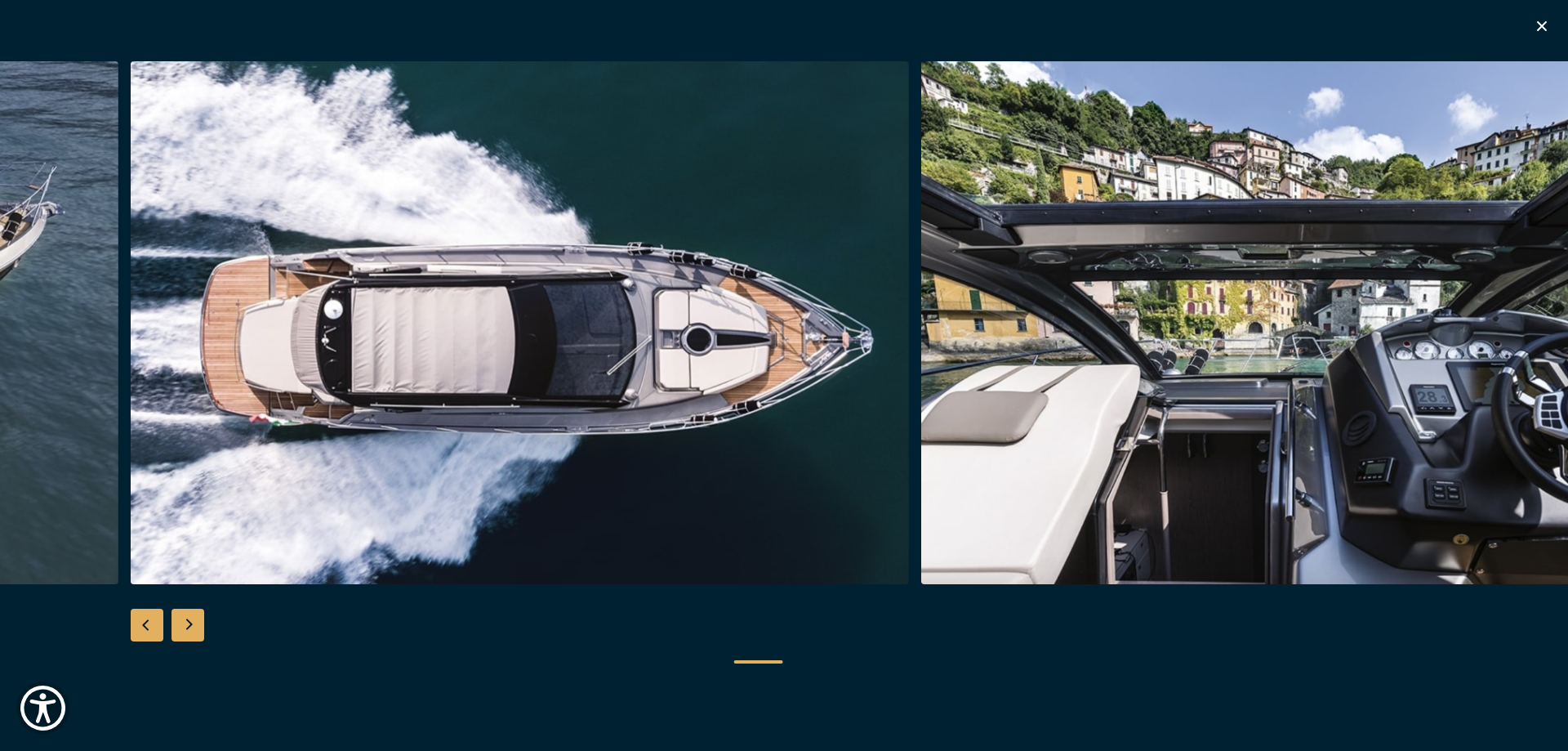
click at [196, 626] on div "Next slide" at bounding box center [188, 625] width 33 height 33
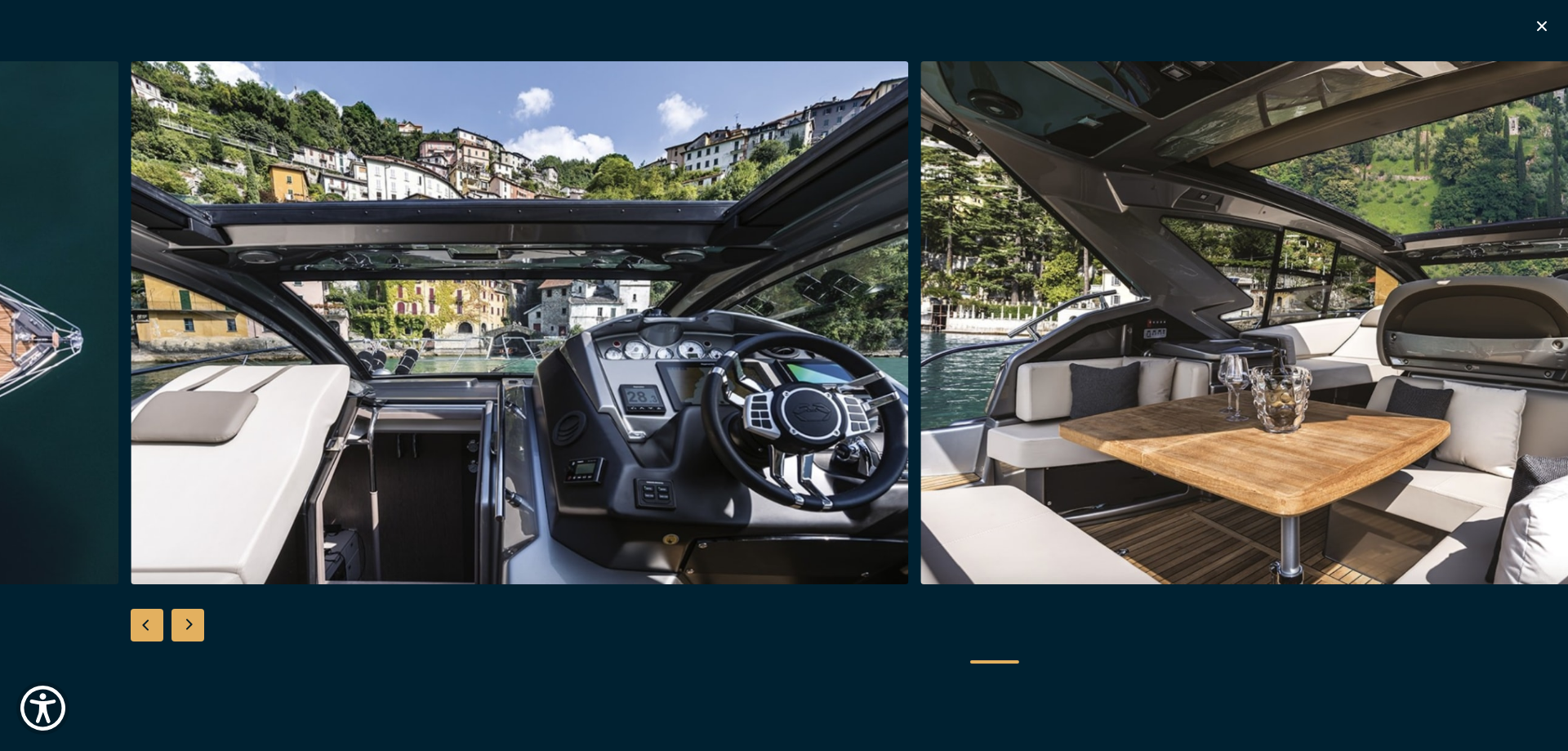
click at [196, 626] on div "Next slide" at bounding box center [188, 625] width 33 height 33
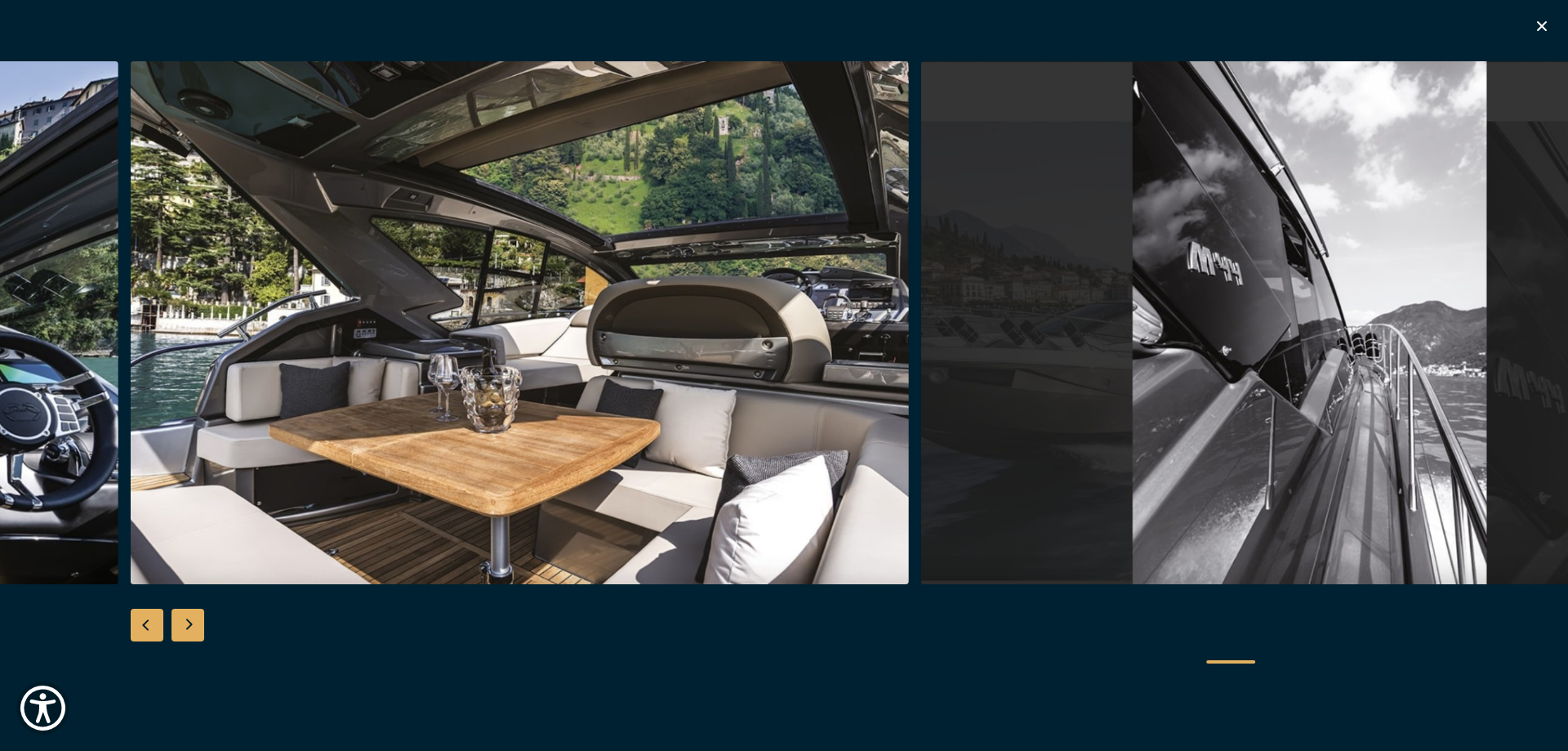
click at [196, 626] on div "Next slide" at bounding box center [188, 625] width 33 height 33
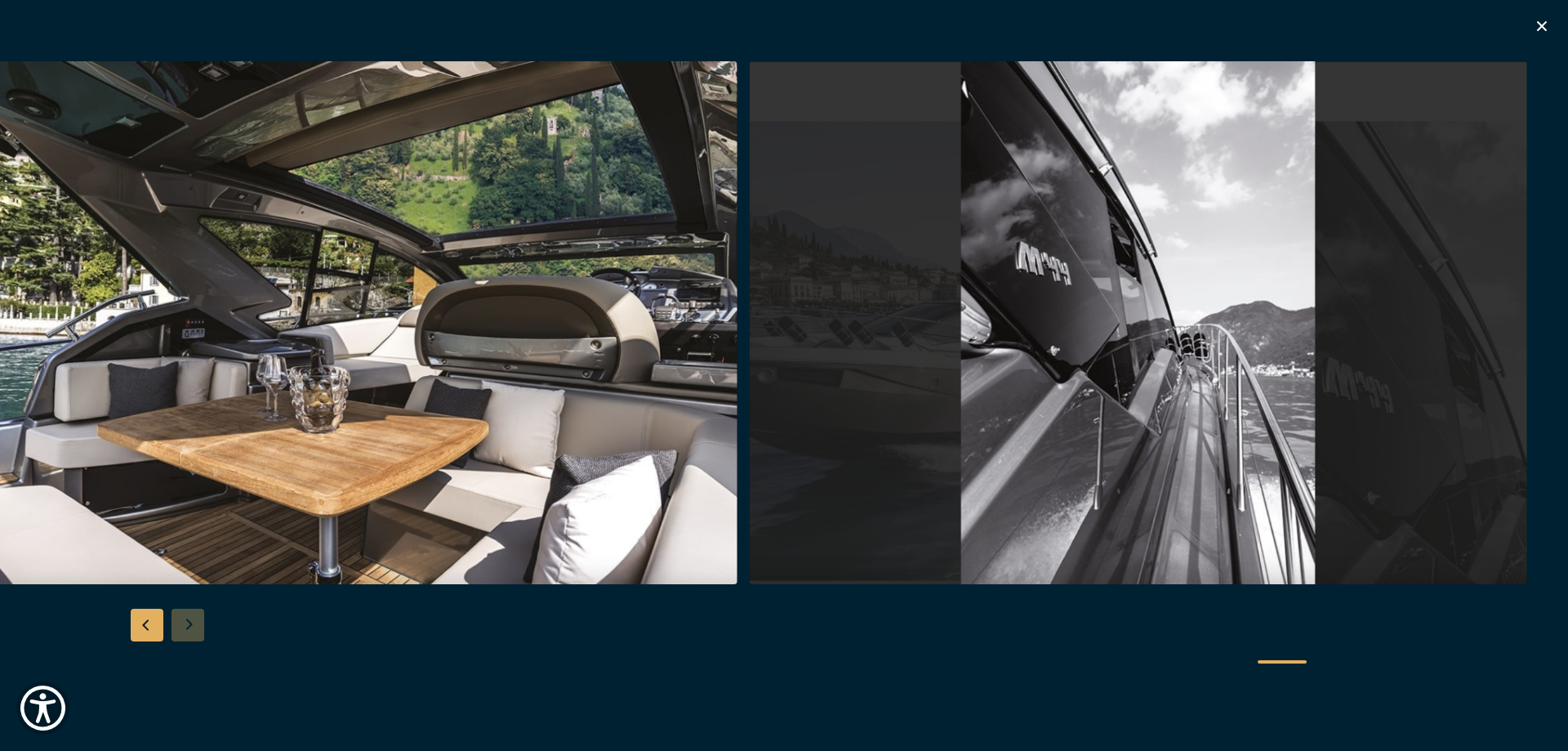
click at [196, 626] on div at bounding box center [784, 375] width 1568 height 629
click at [1541, 28] on icon "button" at bounding box center [1541, 26] width 19 height 19
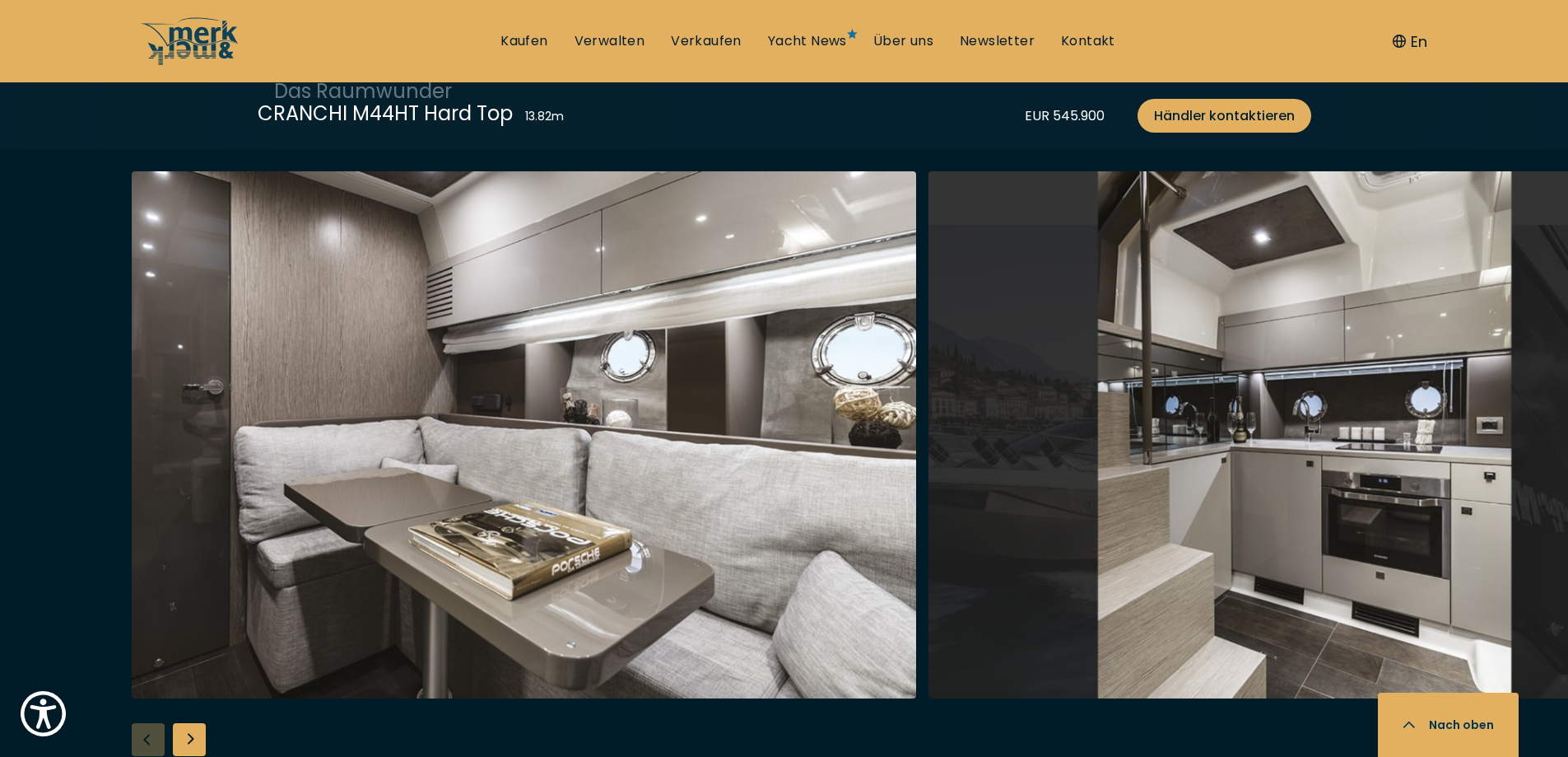
scroll to position [2964, 0]
click at [199, 722] on div "Next slide" at bounding box center [189, 738] width 33 height 33
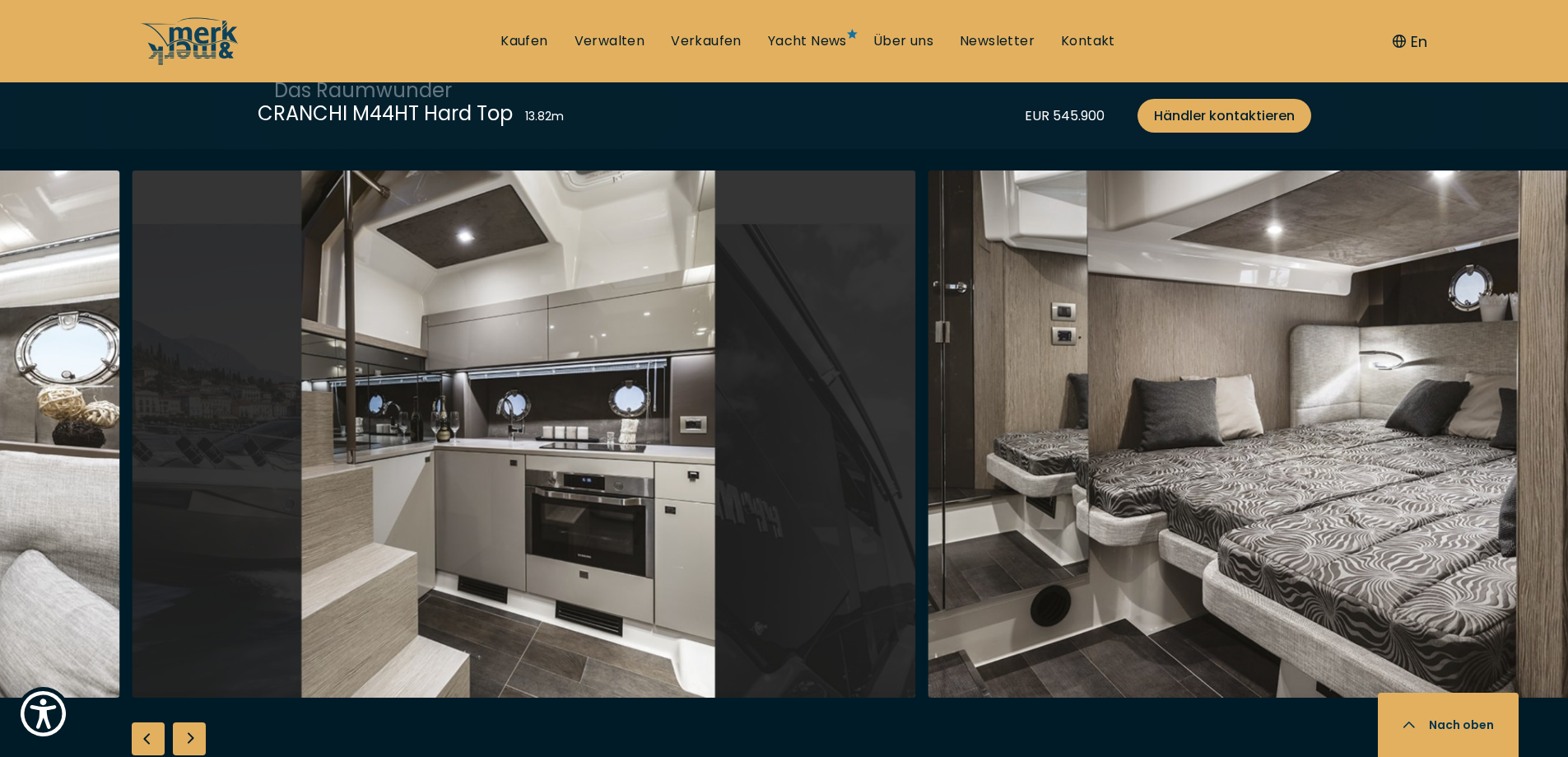
click at [199, 722] on div "Next slide" at bounding box center [189, 738] width 33 height 33
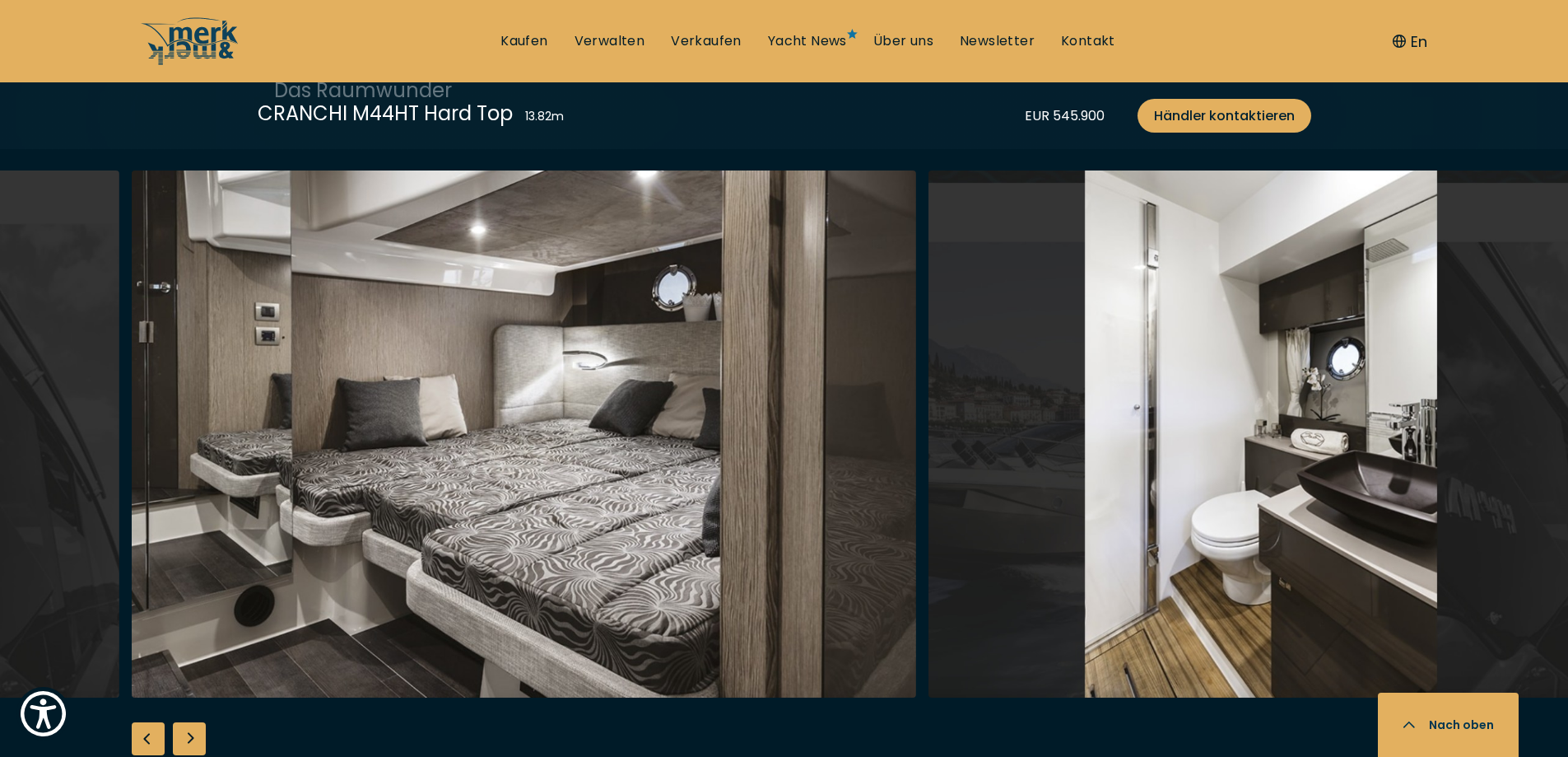
click at [199, 722] on div "Next slide" at bounding box center [189, 738] width 33 height 33
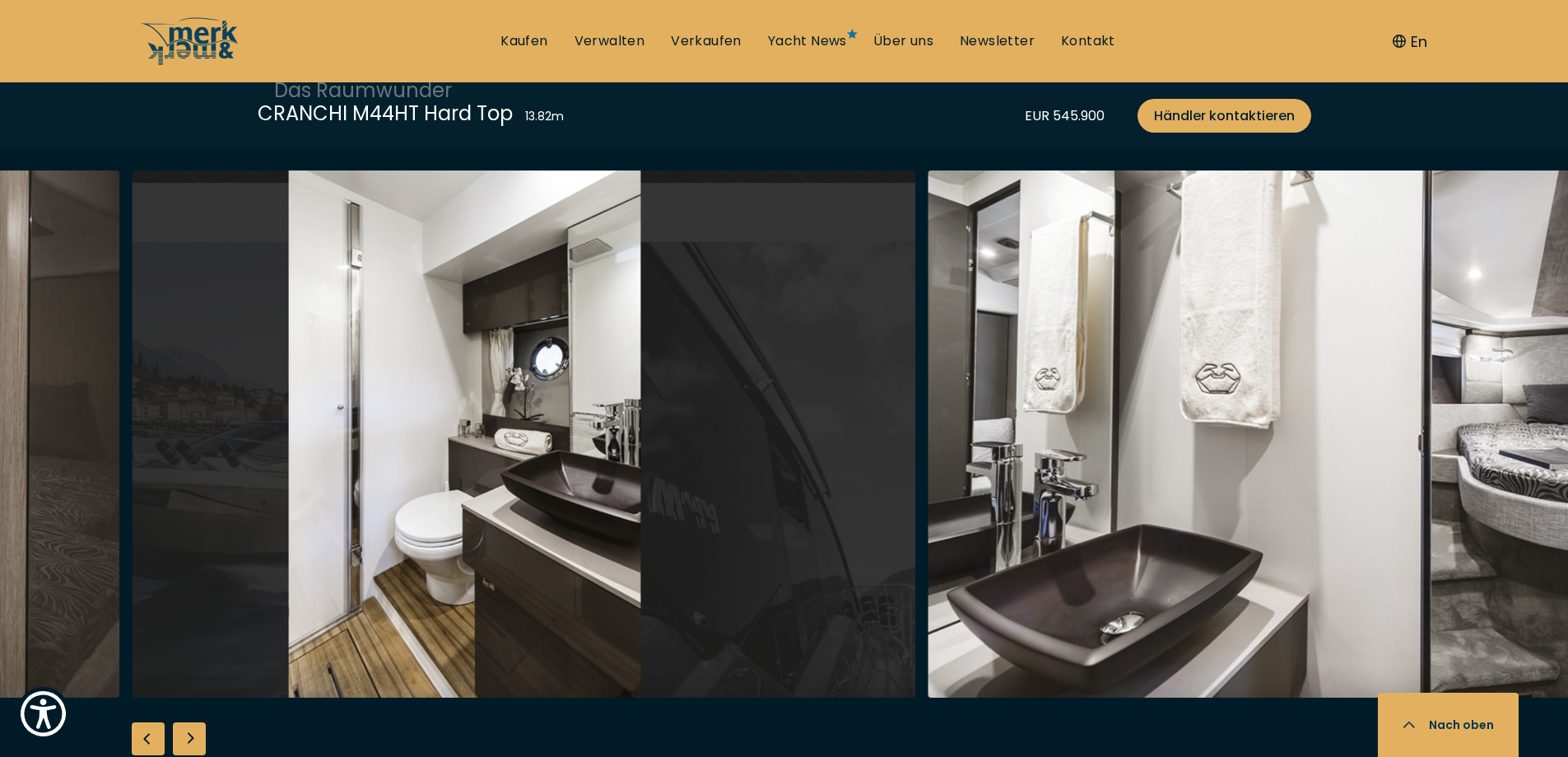
click at [199, 722] on div "Next slide" at bounding box center [189, 738] width 33 height 33
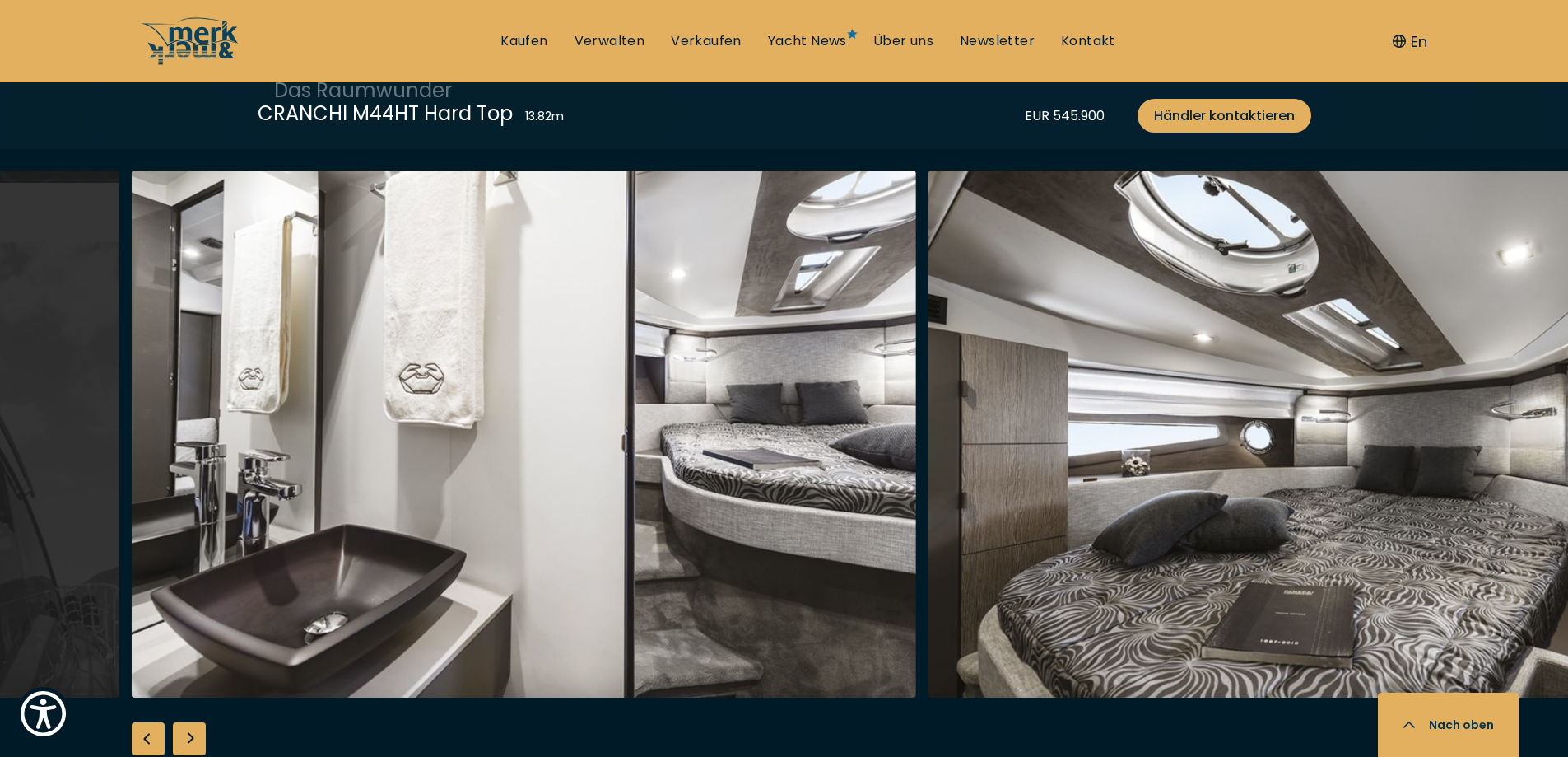
click at [199, 722] on div "Next slide" at bounding box center [189, 738] width 33 height 33
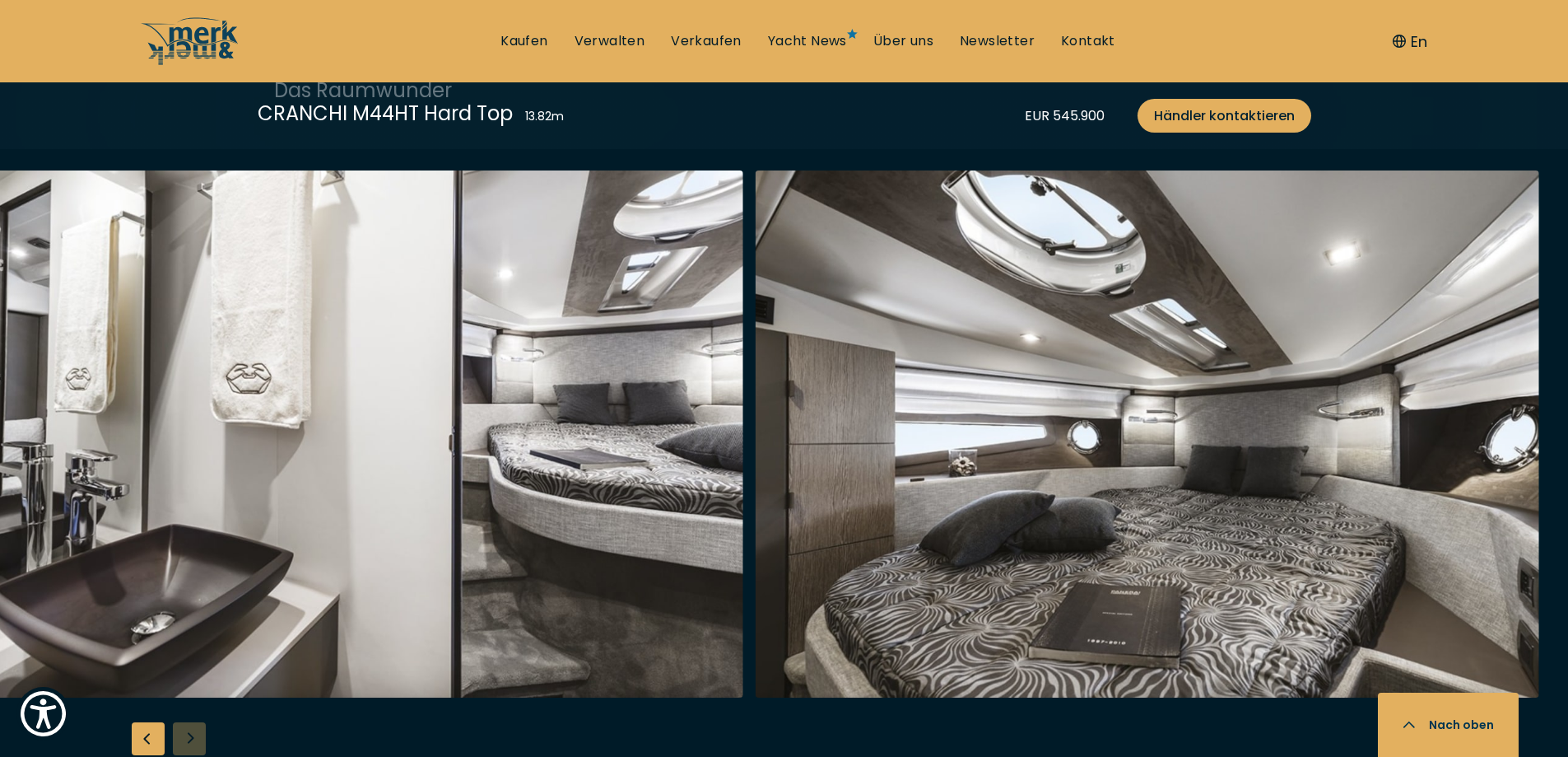
click at [199, 706] on div at bounding box center [784, 487] width 1568 height 634
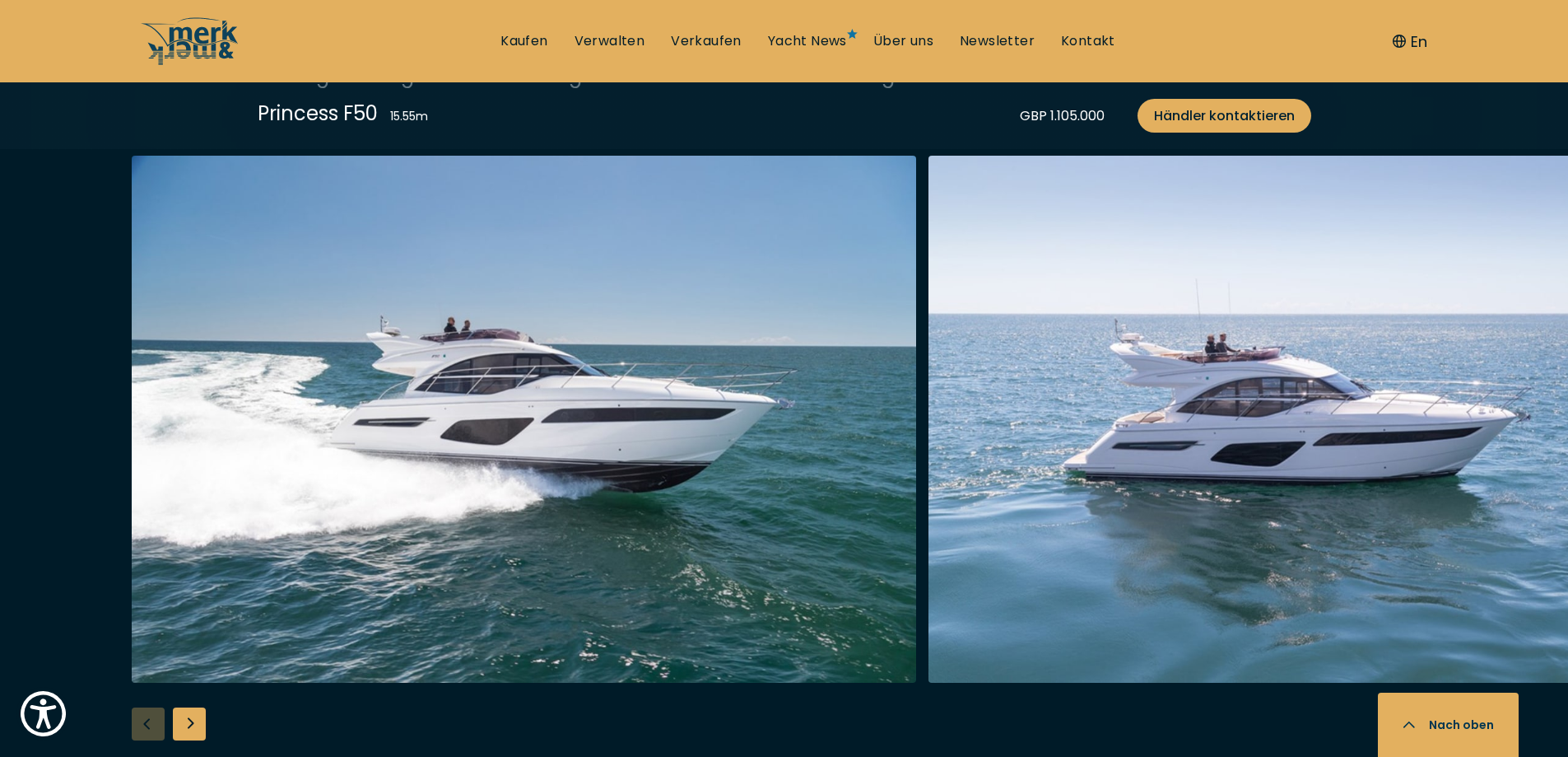
scroll to position [2141, 0]
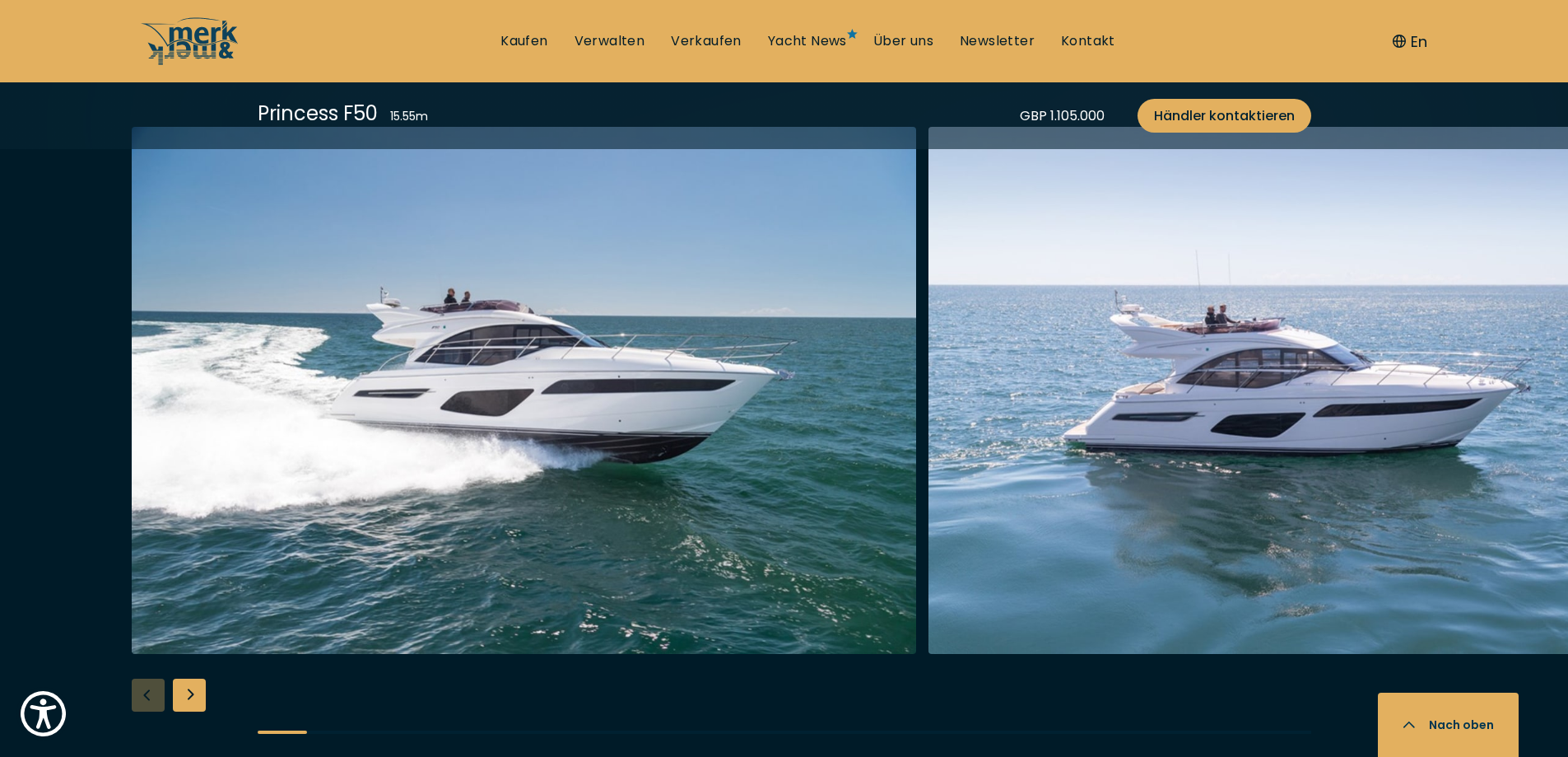
click at [187, 696] on div "Next slide" at bounding box center [189, 695] width 33 height 33
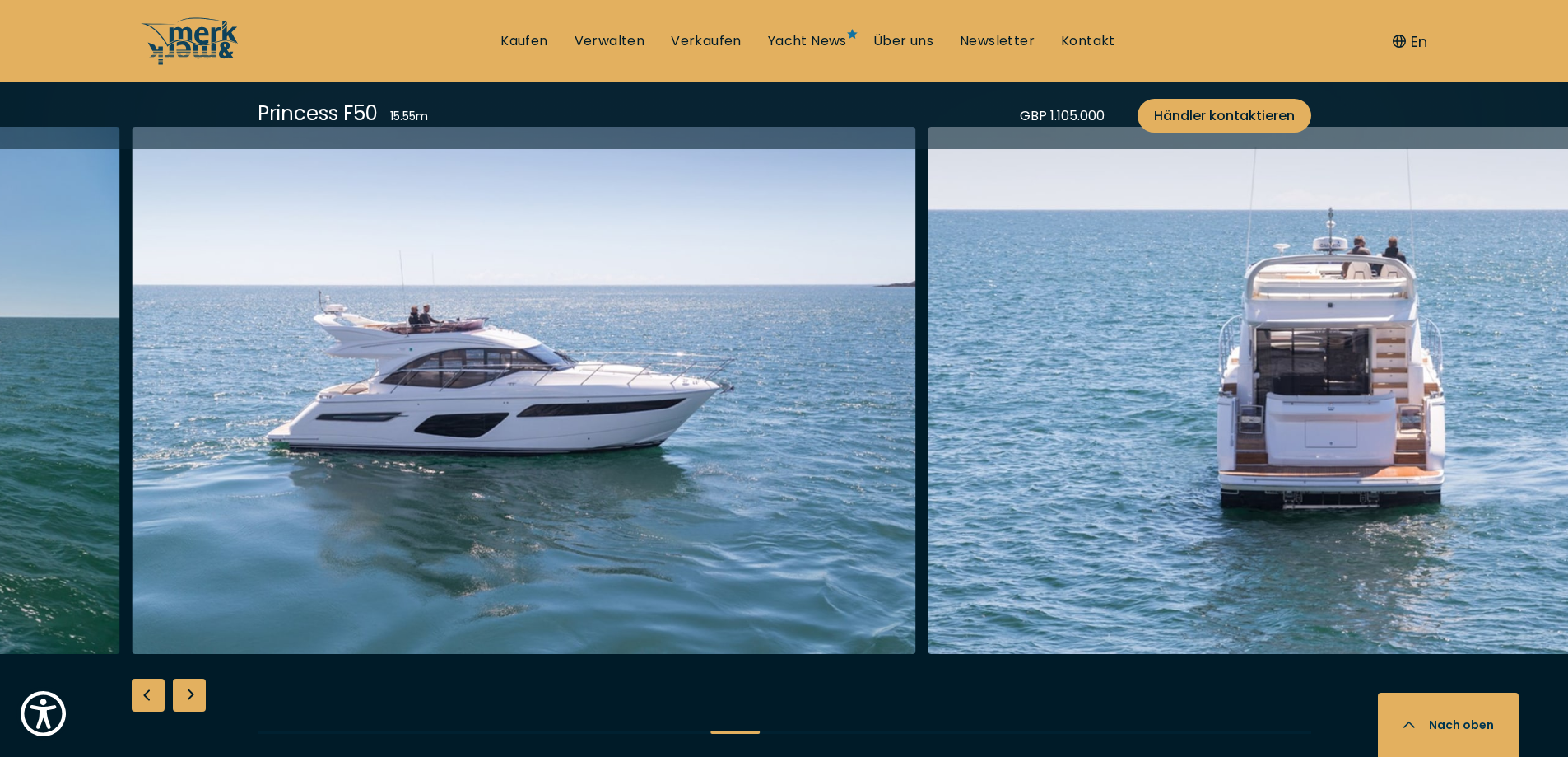
click at [187, 696] on div "Next slide" at bounding box center [189, 695] width 33 height 33
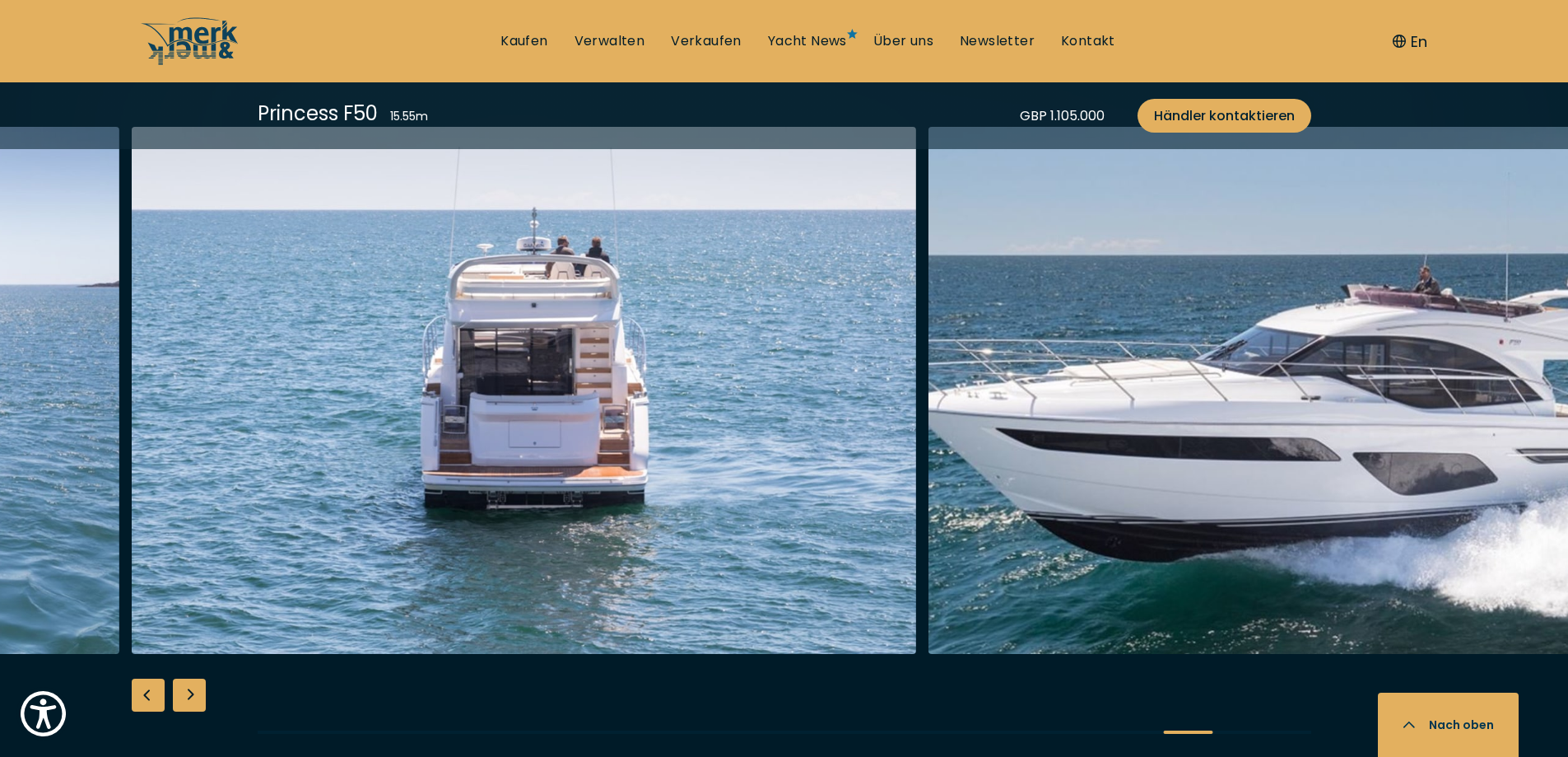
click at [187, 696] on div "Next slide" at bounding box center [189, 695] width 33 height 33
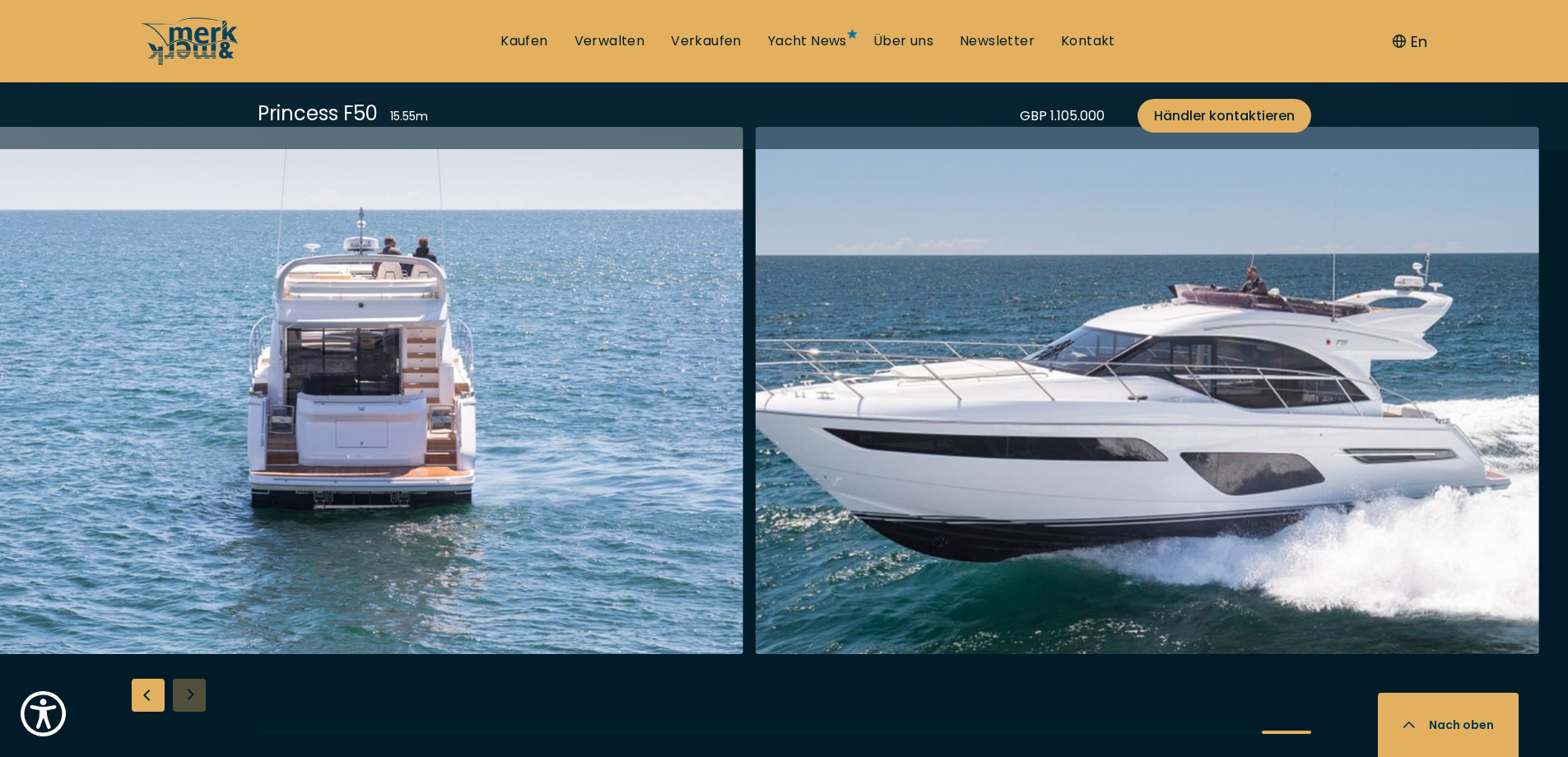
click at [187, 696] on div at bounding box center [784, 443] width 1568 height 634
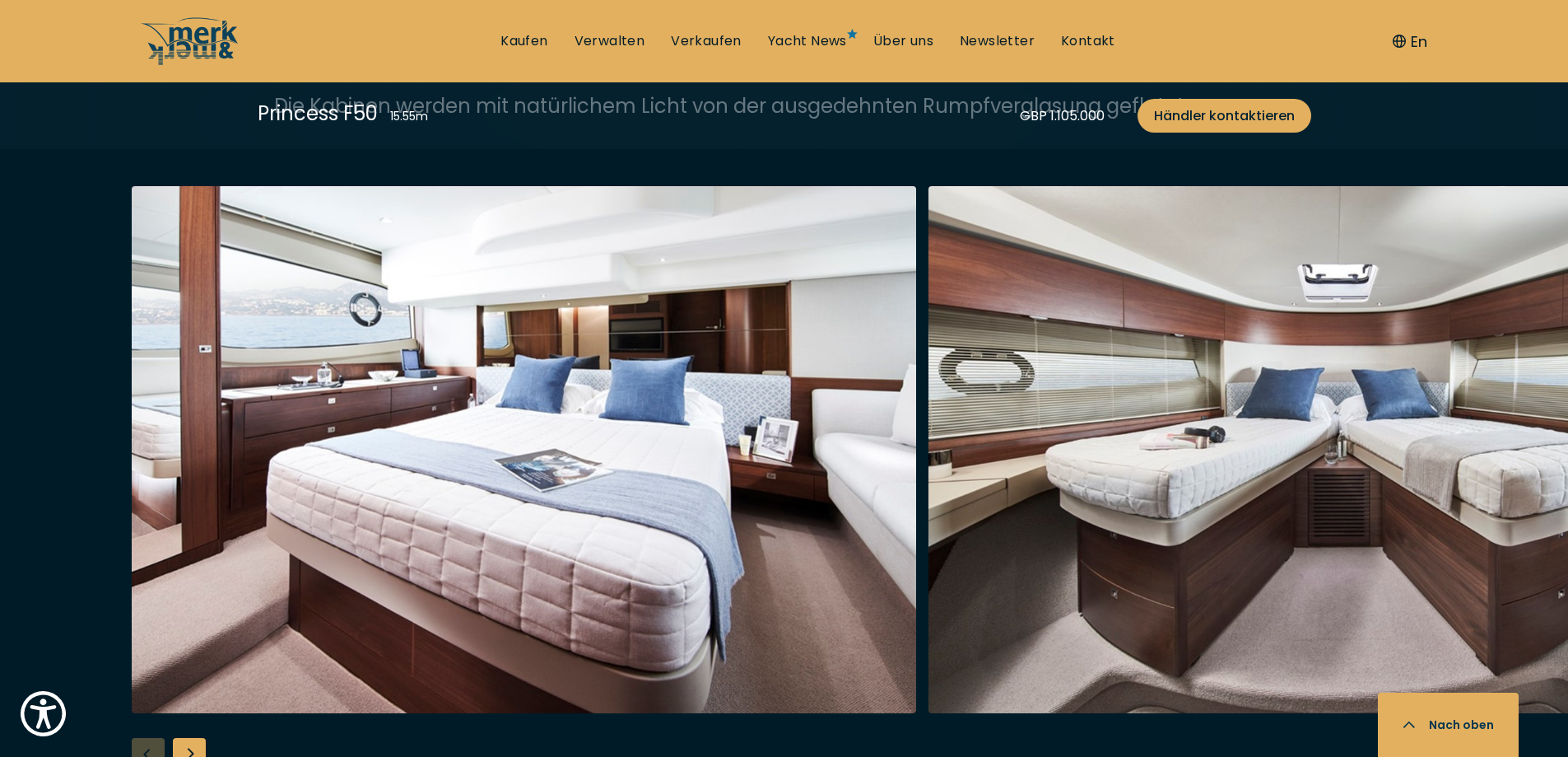
scroll to position [3128, 0]
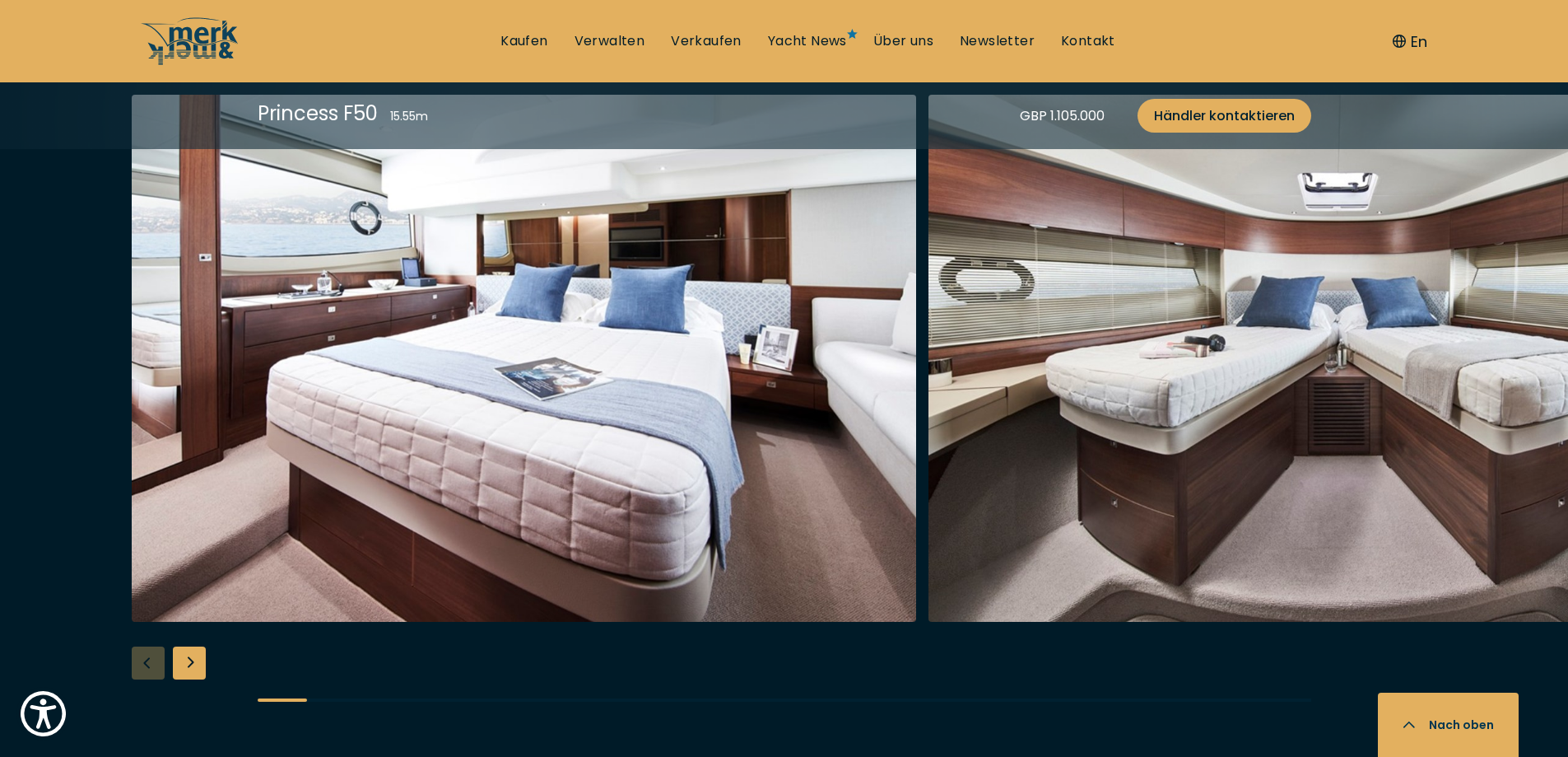
click at [187, 667] on div "Next slide" at bounding box center [189, 662] width 33 height 33
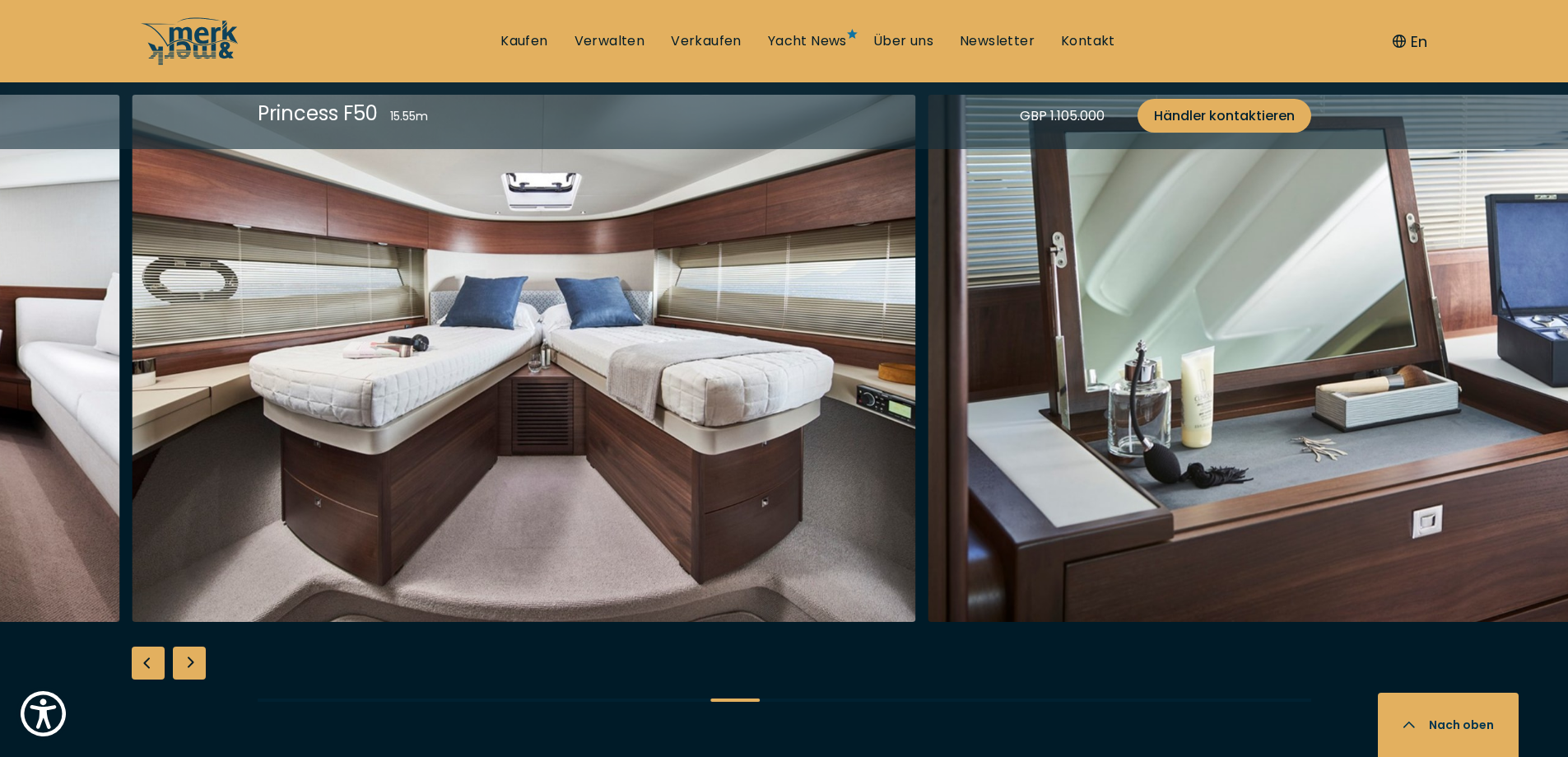
click at [187, 667] on div "Next slide" at bounding box center [189, 662] width 33 height 33
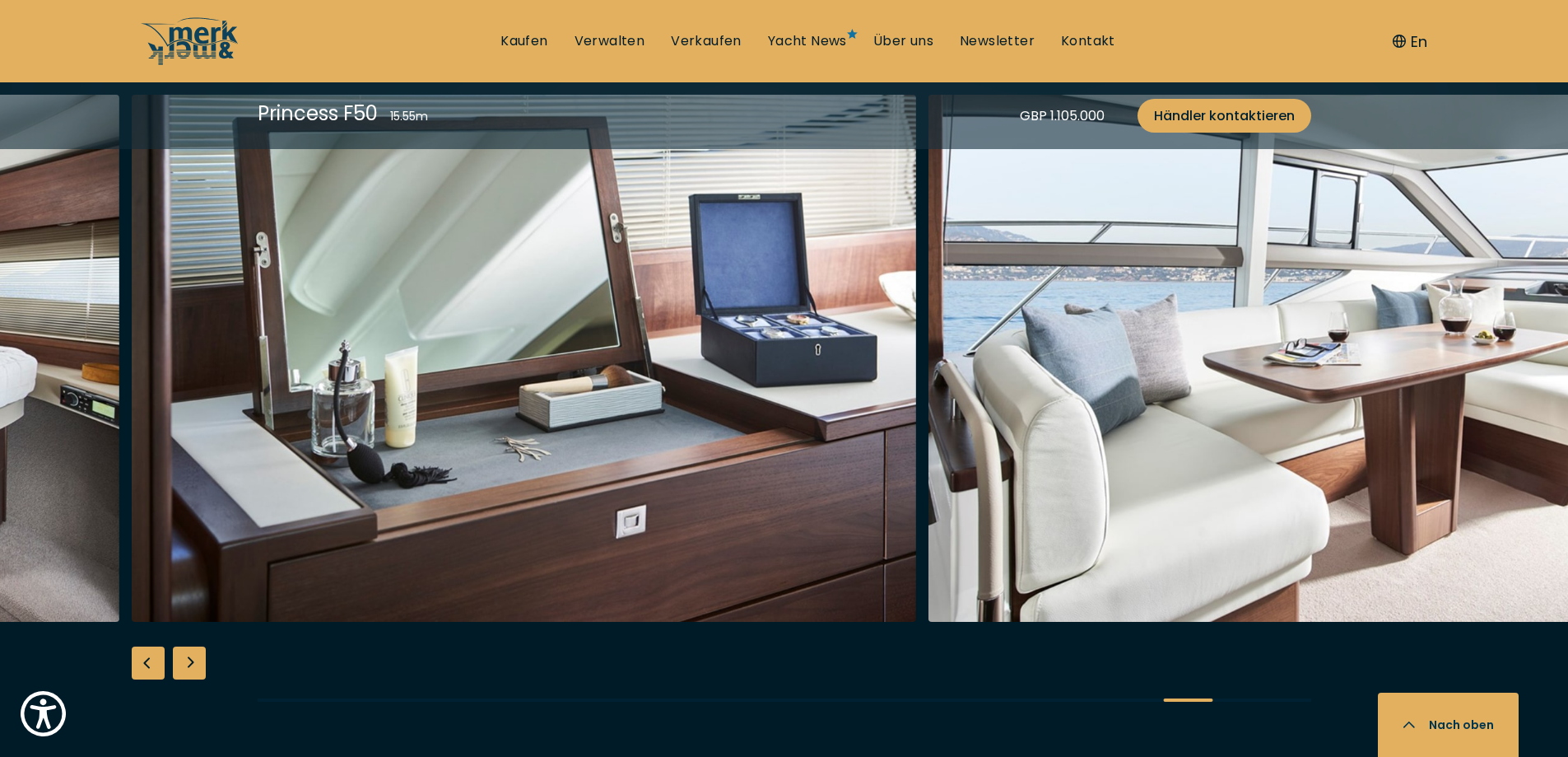
click at [187, 667] on div "Next slide" at bounding box center [189, 662] width 33 height 33
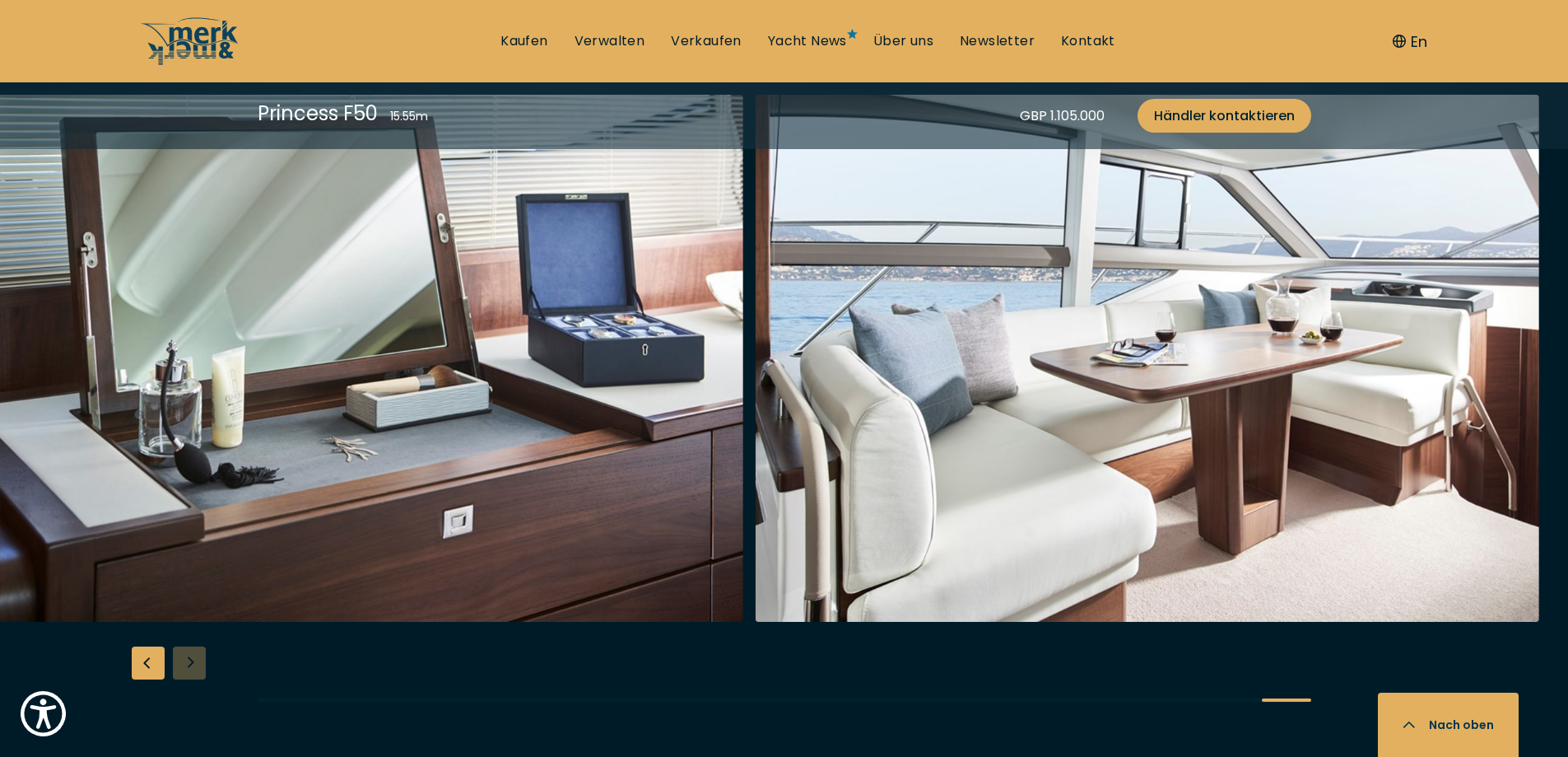
click at [187, 667] on div at bounding box center [784, 411] width 1568 height 634
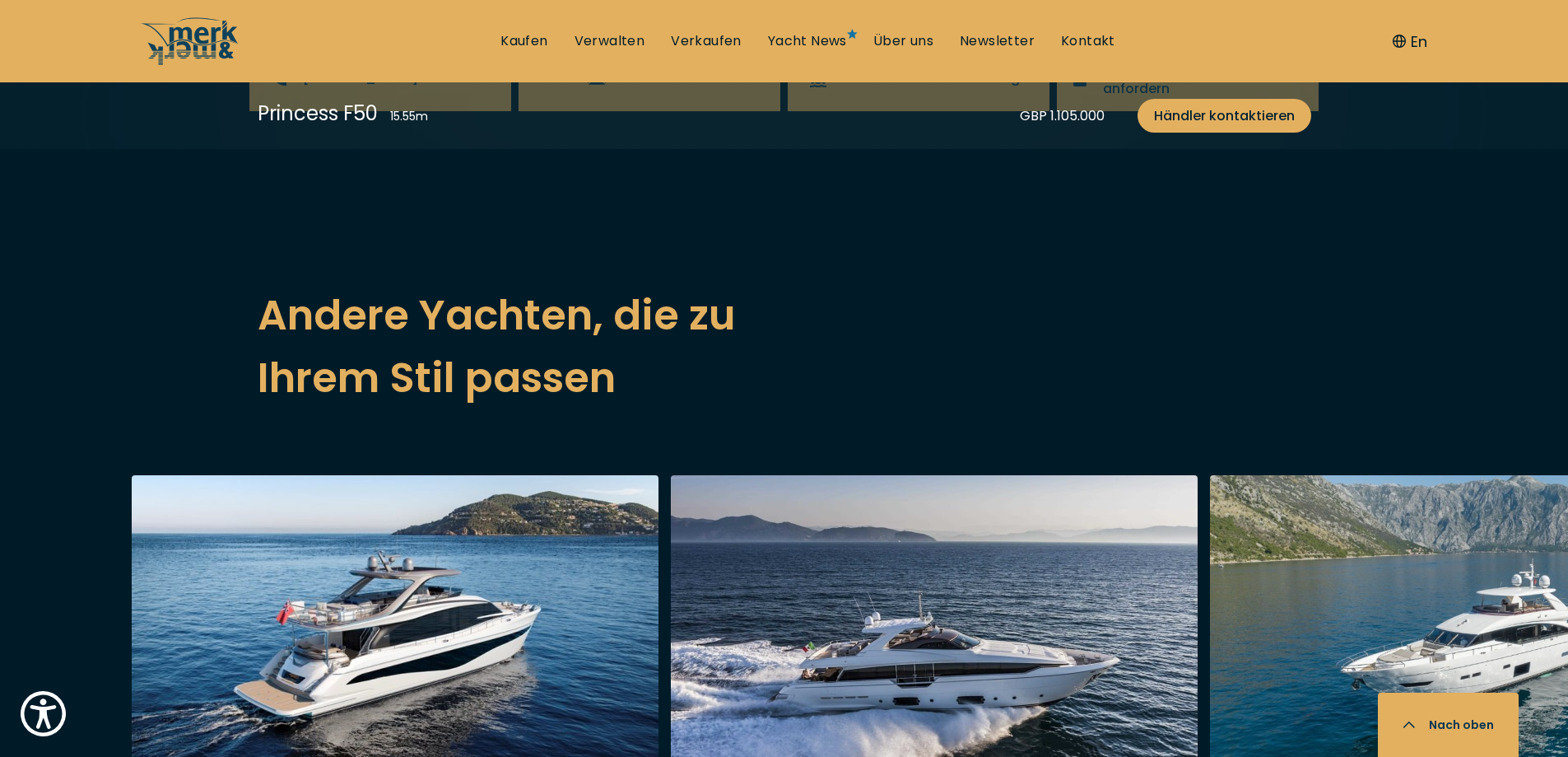
scroll to position [4446, 0]
